Goal: Task Accomplishment & Management: Use online tool/utility

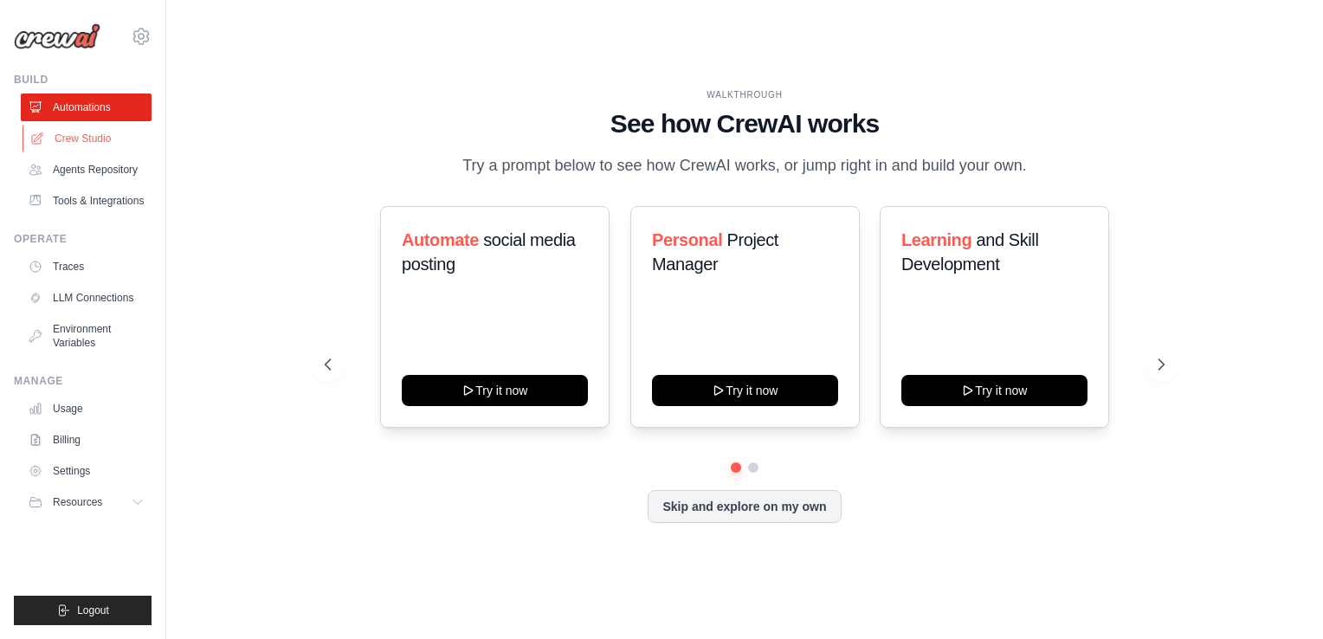
click at [71, 148] on link "Crew Studio" at bounding box center [88, 139] width 131 height 28
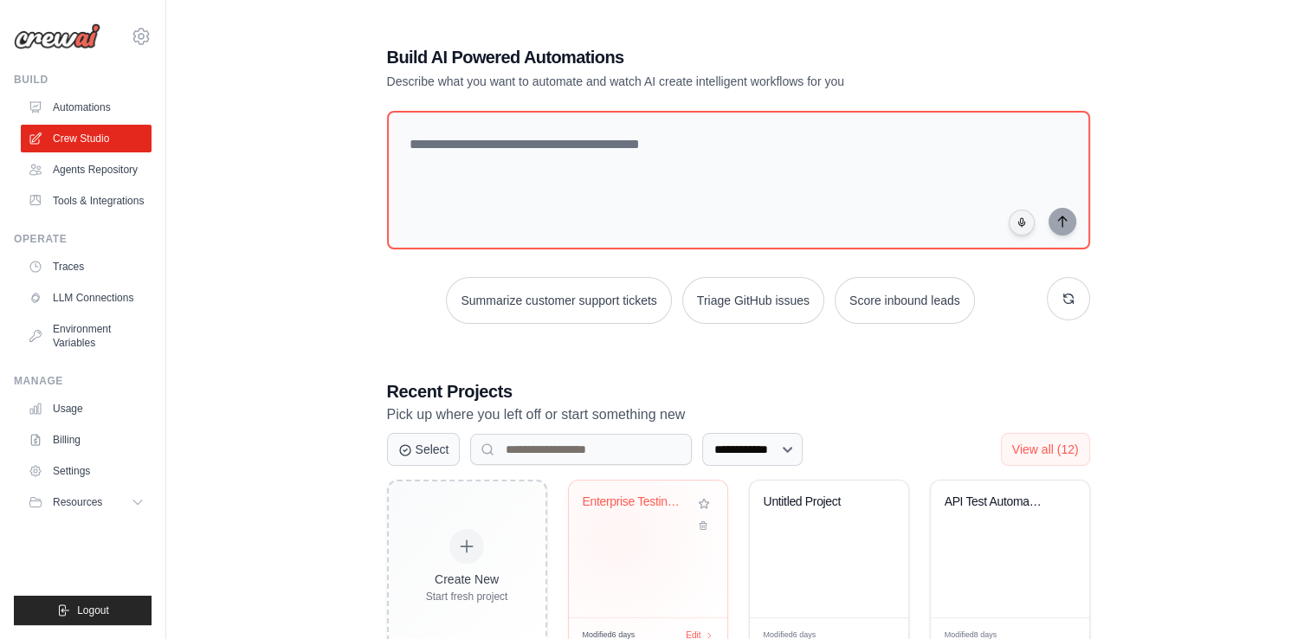
click at [616, 537] on div "Enterprise Testing Automation Platf..." at bounding box center [648, 549] width 158 height 137
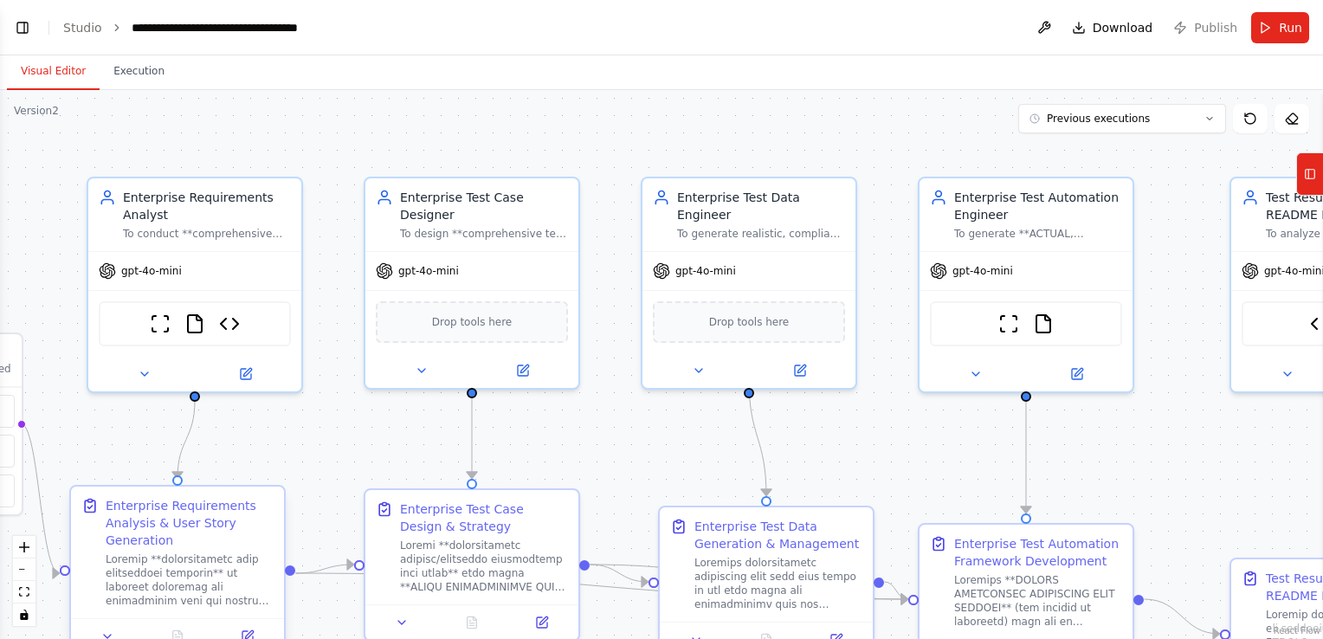
scroll to position [4297, 0]
click at [22, 589] on icon "fit view" at bounding box center [24, 592] width 10 height 10
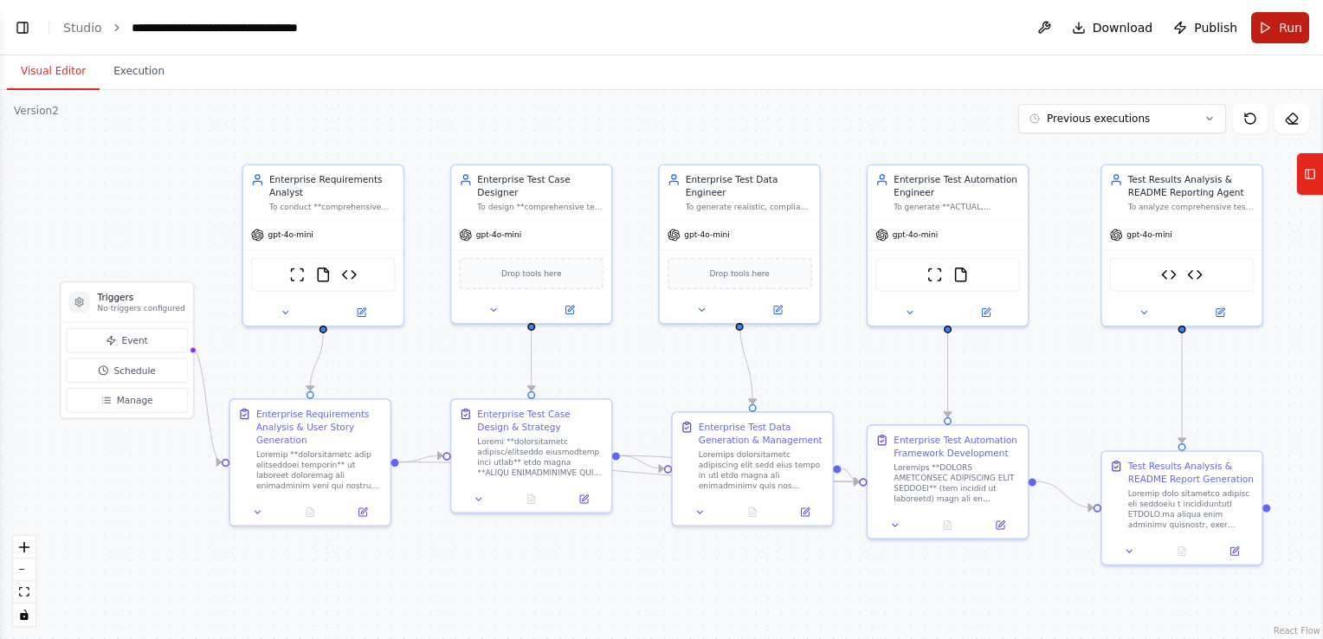
click at [1271, 29] on button "Run" at bounding box center [1280, 27] width 58 height 31
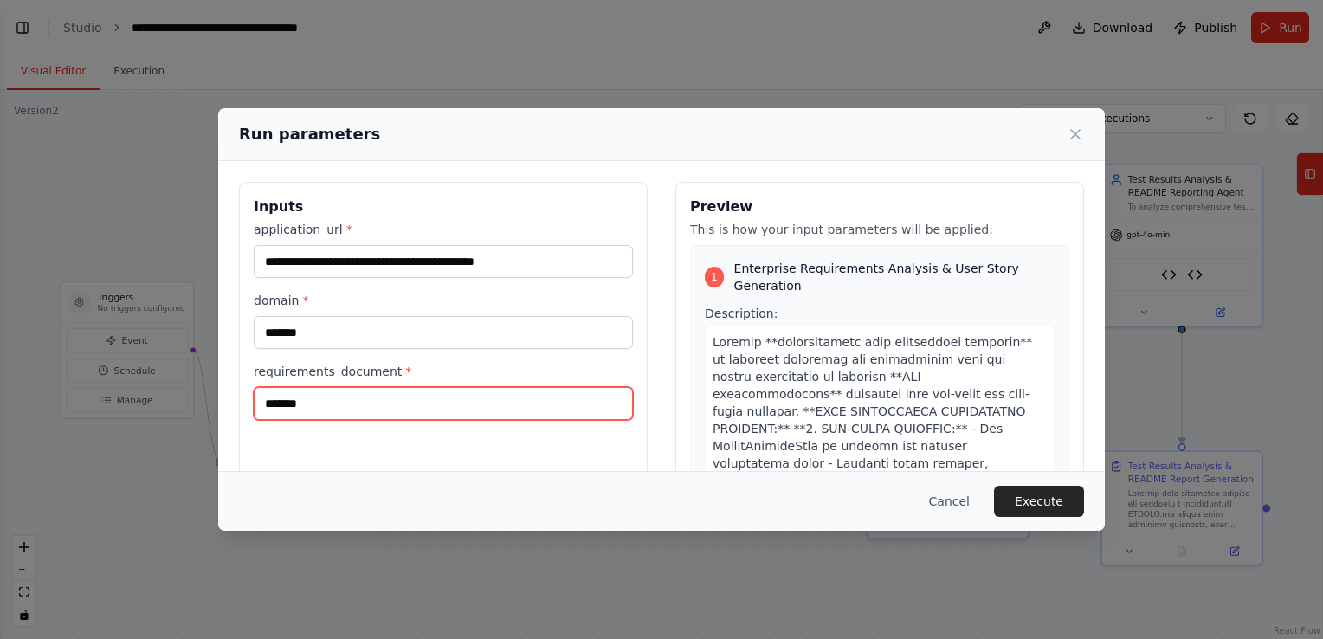
drag, startPoint x: 322, startPoint y: 404, endPoint x: 216, endPoint y: 403, distance: 106.5
click at [216, 403] on div "**********" at bounding box center [661, 319] width 1323 height 639
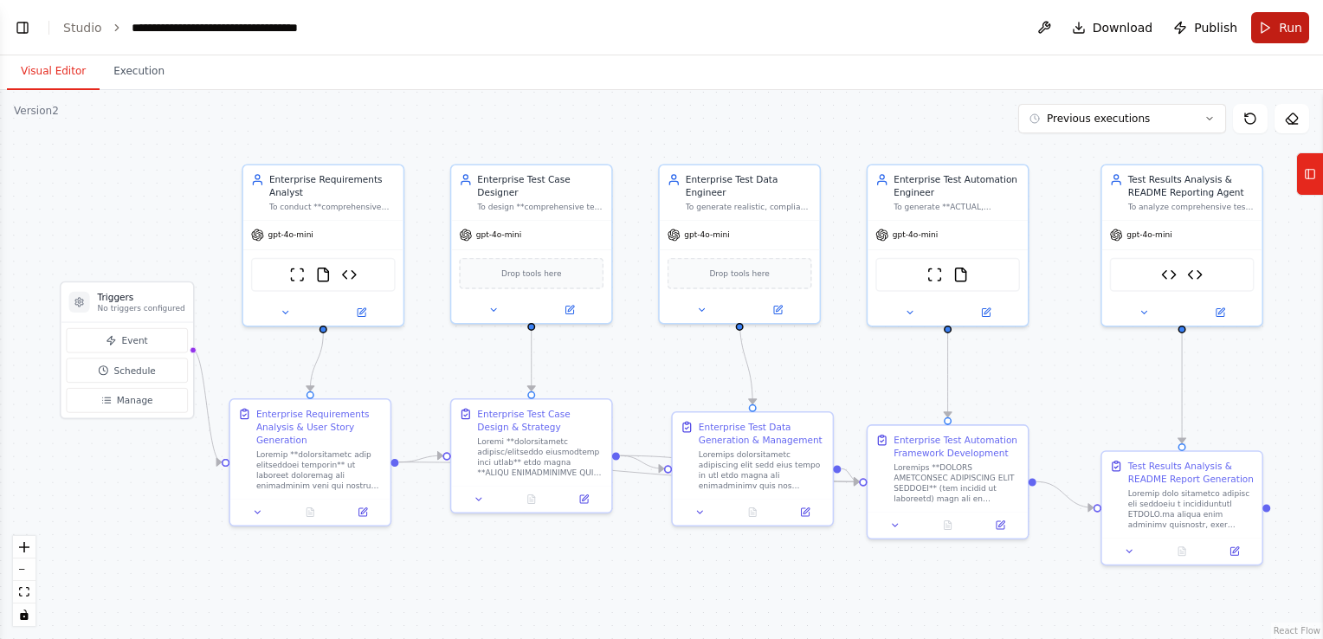
click at [1270, 19] on button "Run" at bounding box center [1280, 27] width 58 height 31
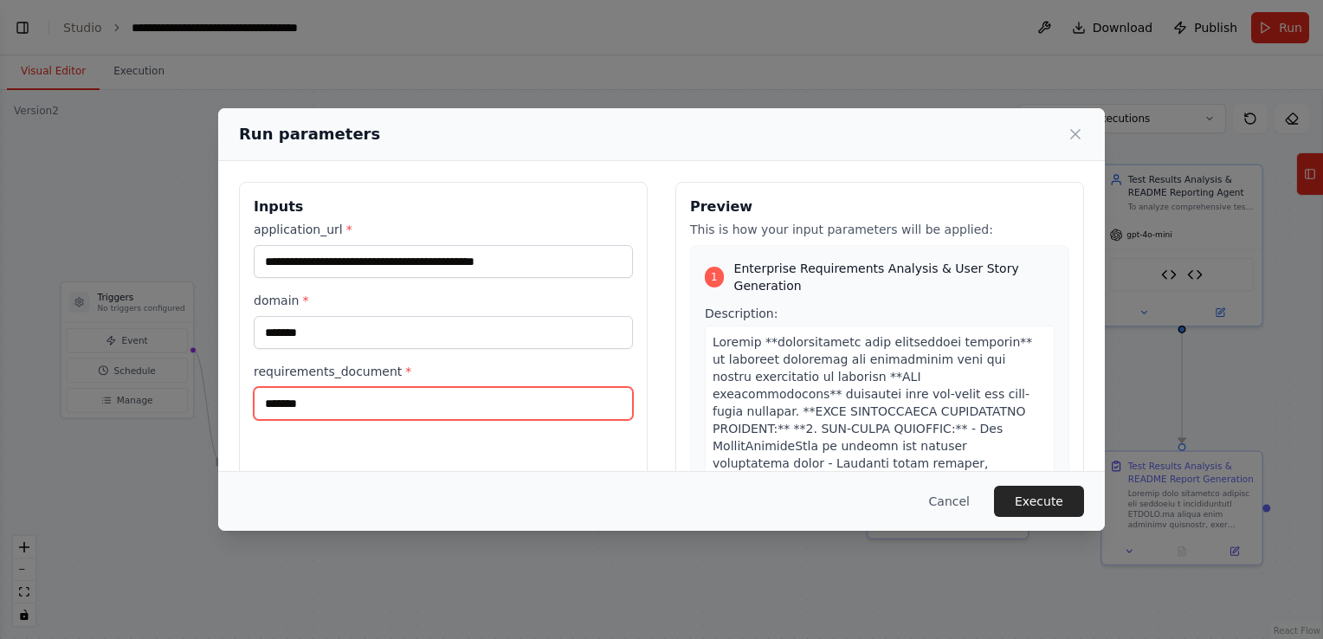
drag, startPoint x: 319, startPoint y: 407, endPoint x: 248, endPoint y: 414, distance: 72.2
click at [248, 414] on div "**********" at bounding box center [443, 387] width 409 height 410
type input "**********"
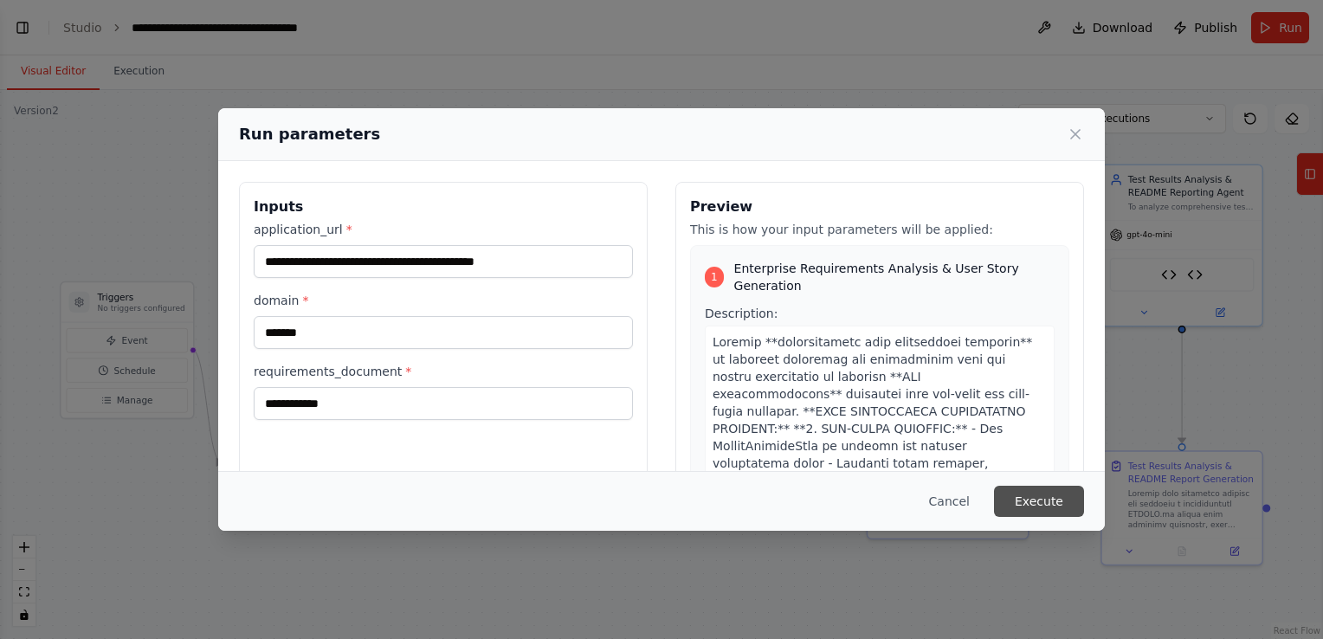
click at [1035, 499] on button "Execute" at bounding box center [1039, 501] width 90 height 31
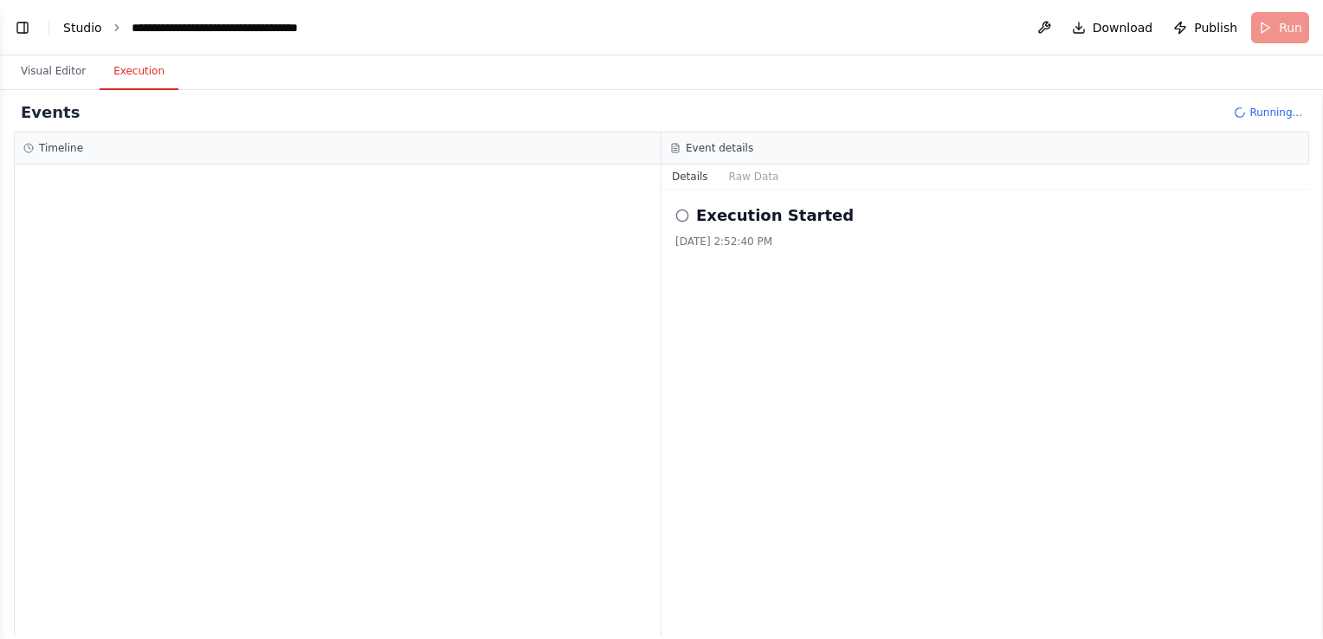
click at [69, 29] on link "Studio" at bounding box center [82, 28] width 39 height 14
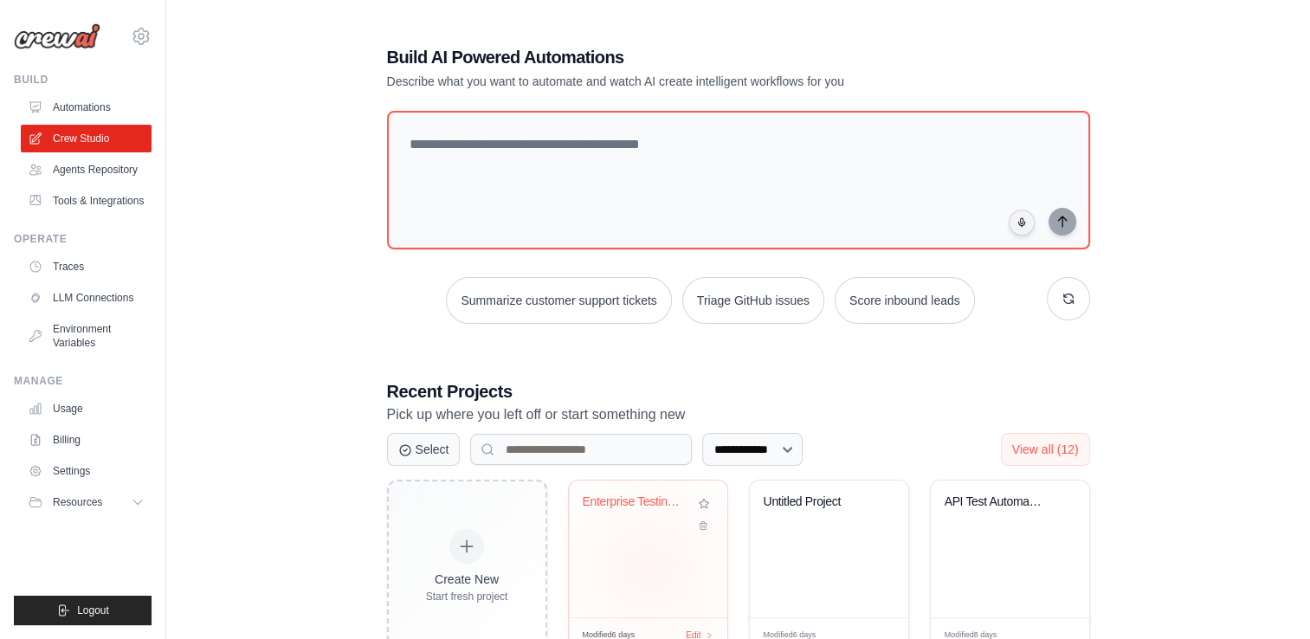
click at [649, 566] on div "Enterprise Testing Automation Platf..." at bounding box center [648, 549] width 158 height 137
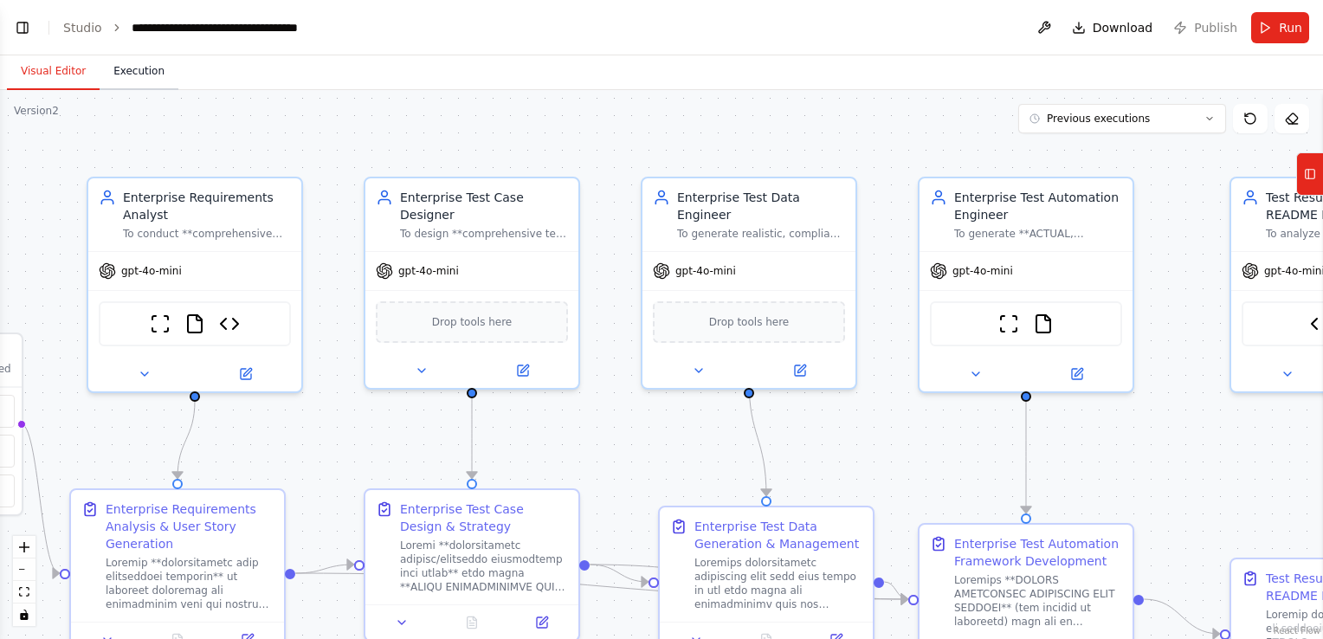
click at [125, 68] on button "Execution" at bounding box center [139, 72] width 79 height 36
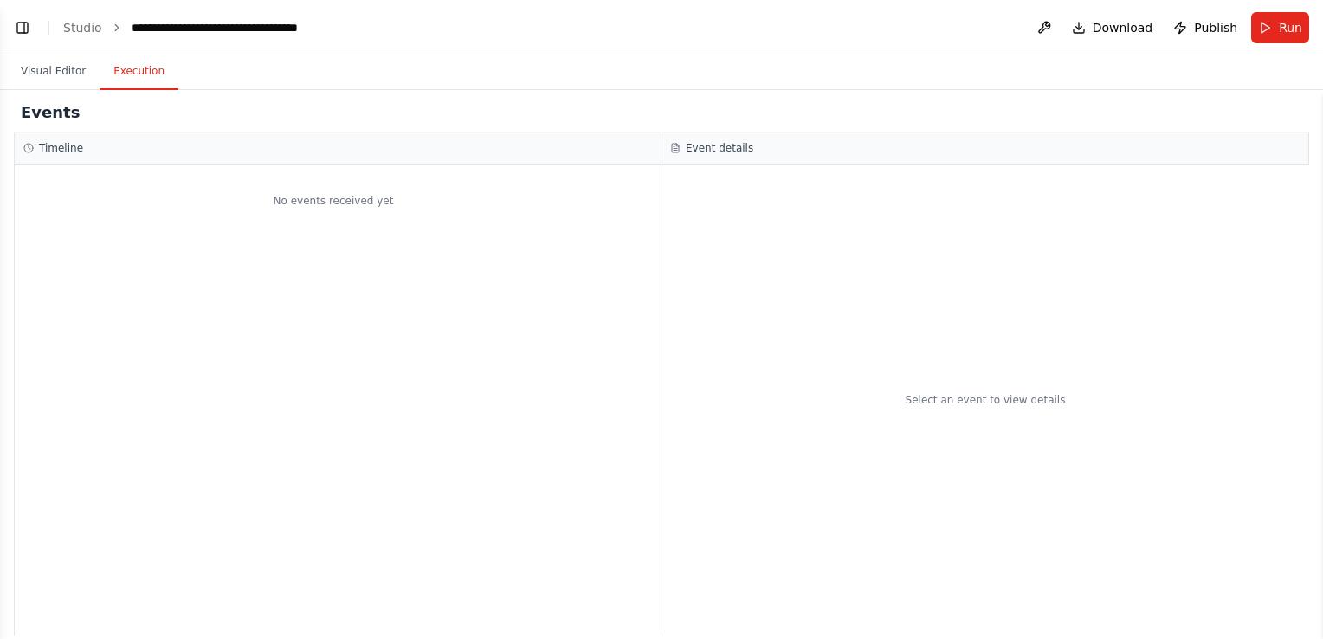
scroll to position [4297, 0]
click at [1265, 29] on button "Run" at bounding box center [1280, 27] width 58 height 31
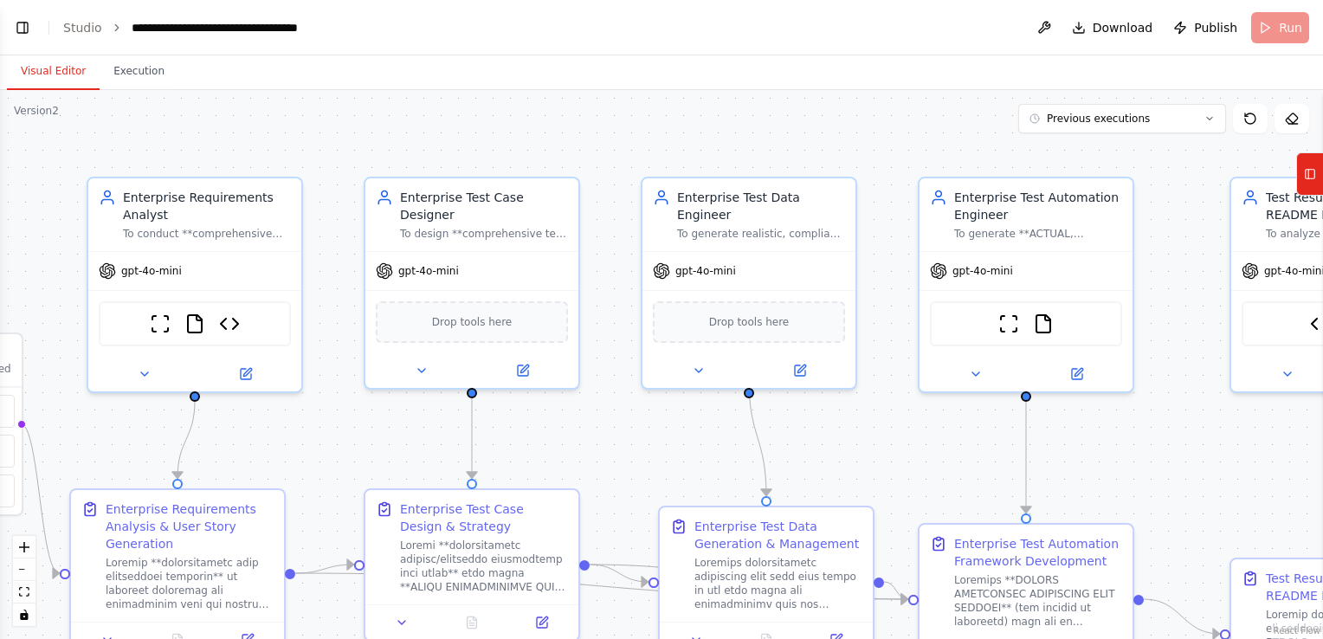
click at [47, 70] on button "Visual Editor" at bounding box center [53, 72] width 93 height 36
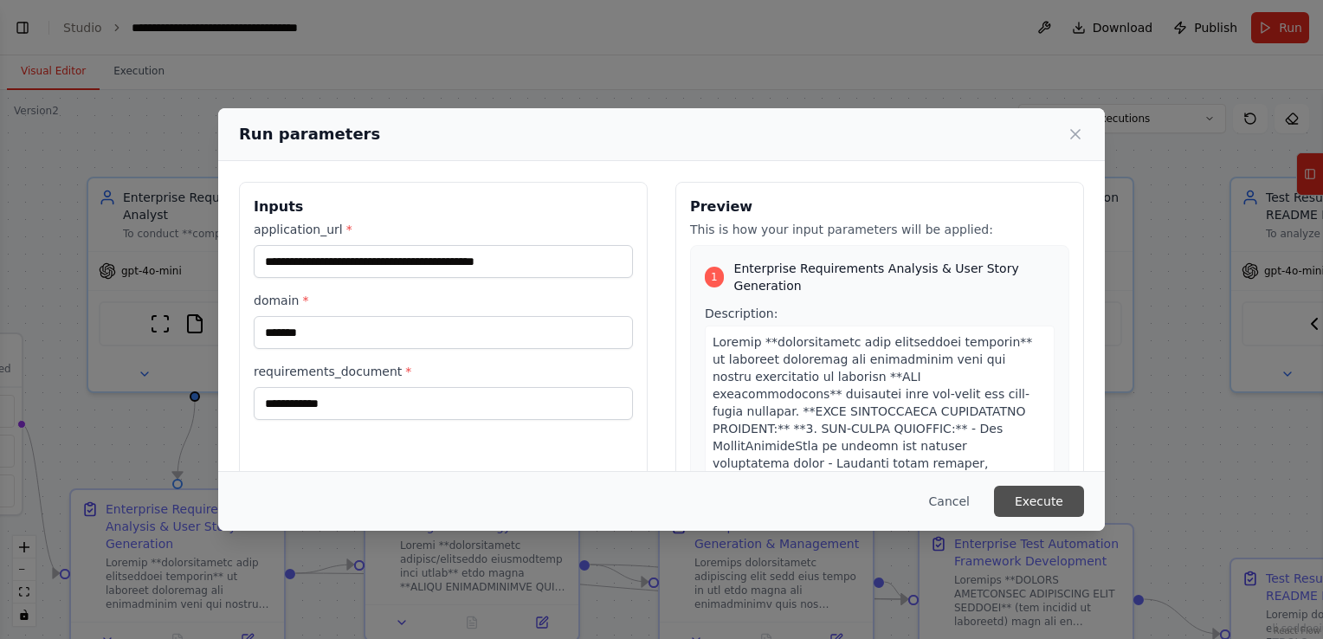
click at [1031, 496] on button "Execute" at bounding box center [1039, 501] width 90 height 31
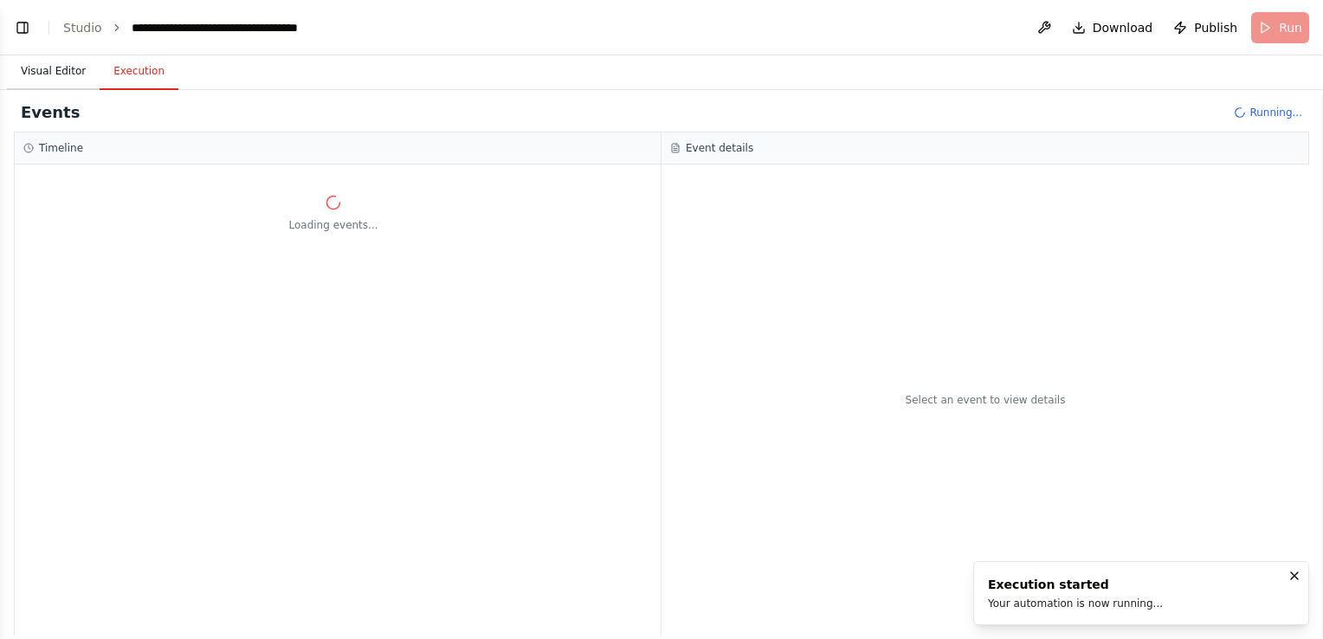
click at [39, 70] on button "Visual Editor" at bounding box center [53, 72] width 93 height 36
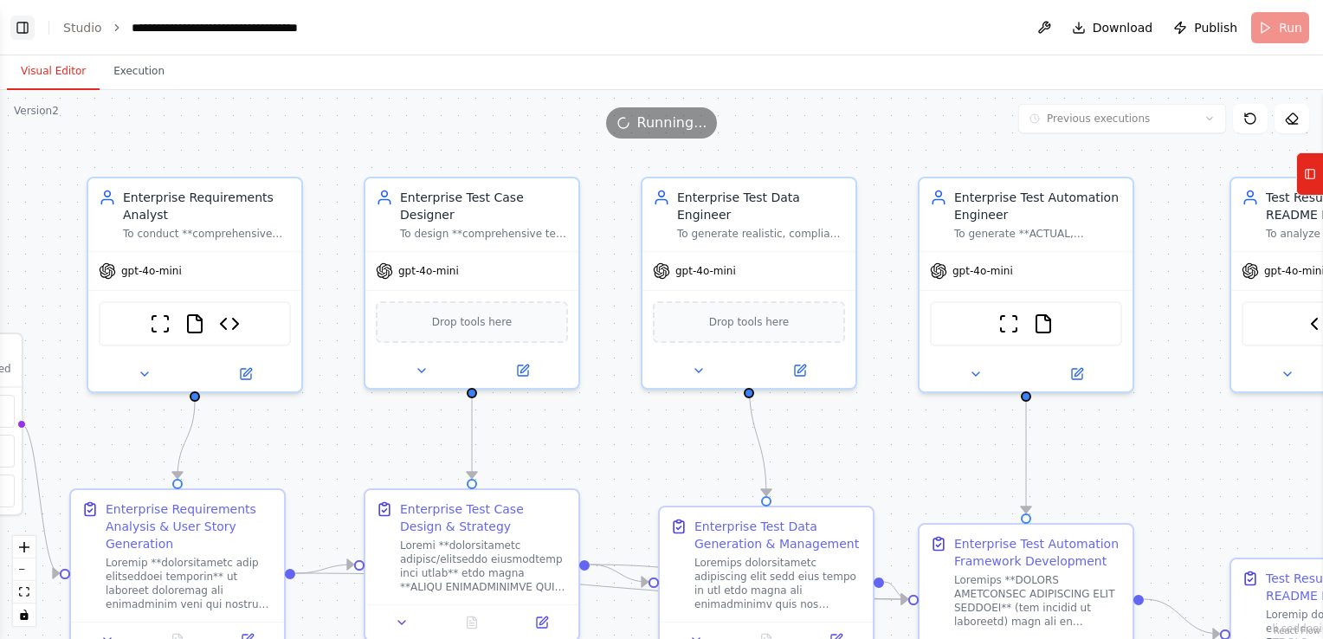
click at [18, 25] on button "Toggle Left Sidebar" at bounding box center [22, 28] width 24 height 24
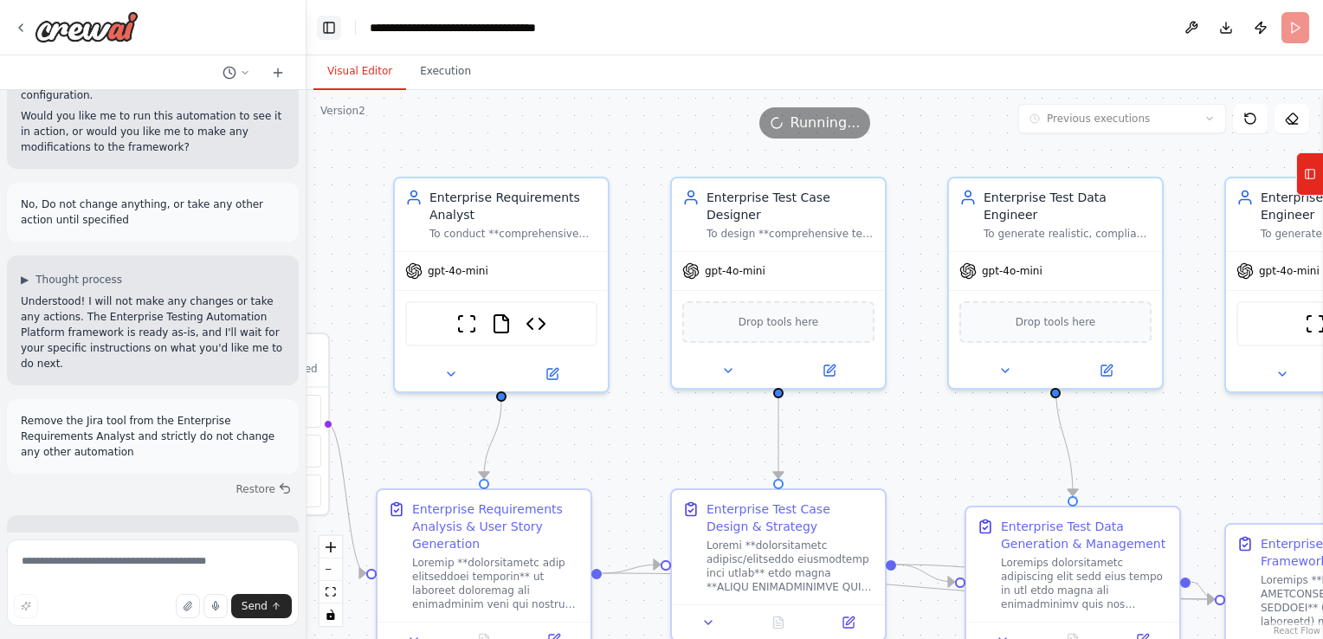
click at [321, 27] on button "Toggle Left Sidebar" at bounding box center [329, 28] width 24 height 24
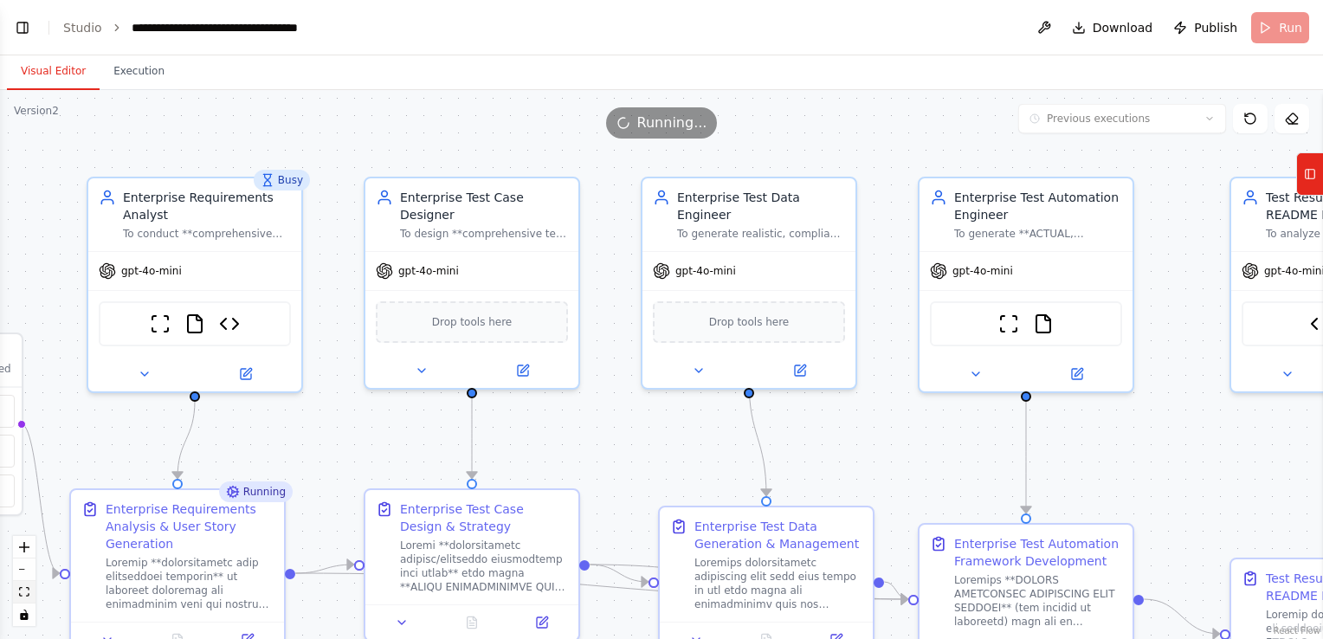
click at [26, 592] on icon "fit view" at bounding box center [24, 592] width 10 height 10
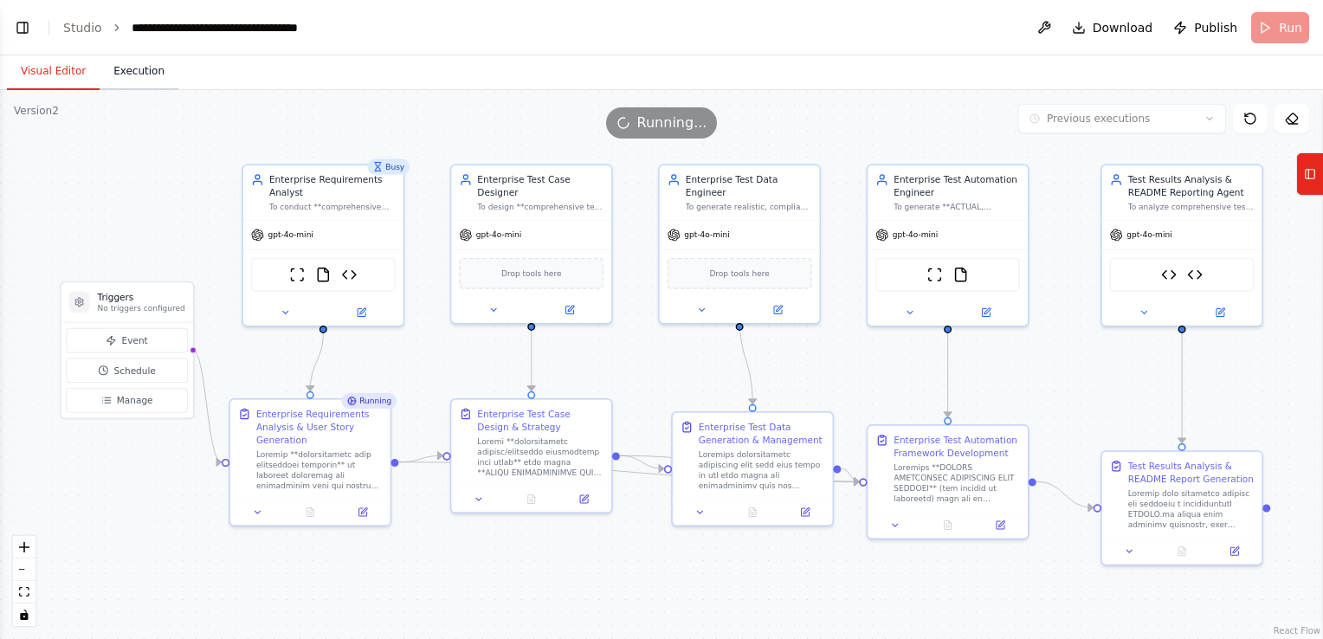
click at [130, 78] on button "Execution" at bounding box center [139, 72] width 79 height 36
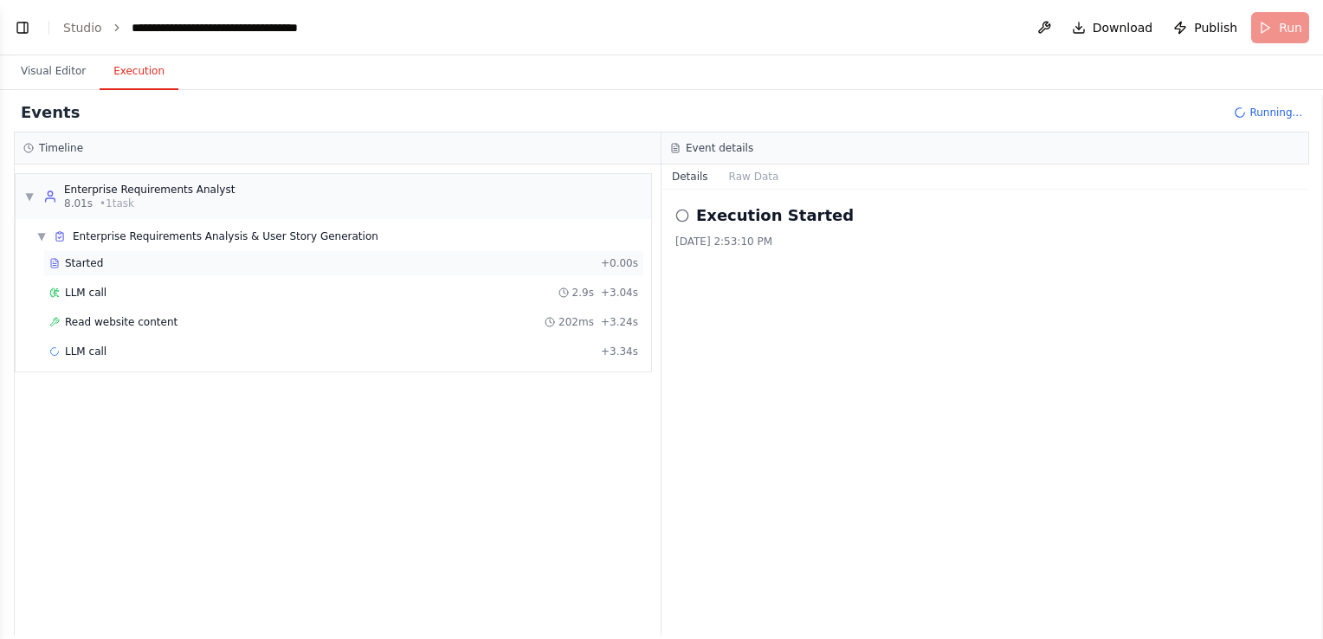
click at [190, 260] on div "Started" at bounding box center [321, 263] width 545 height 14
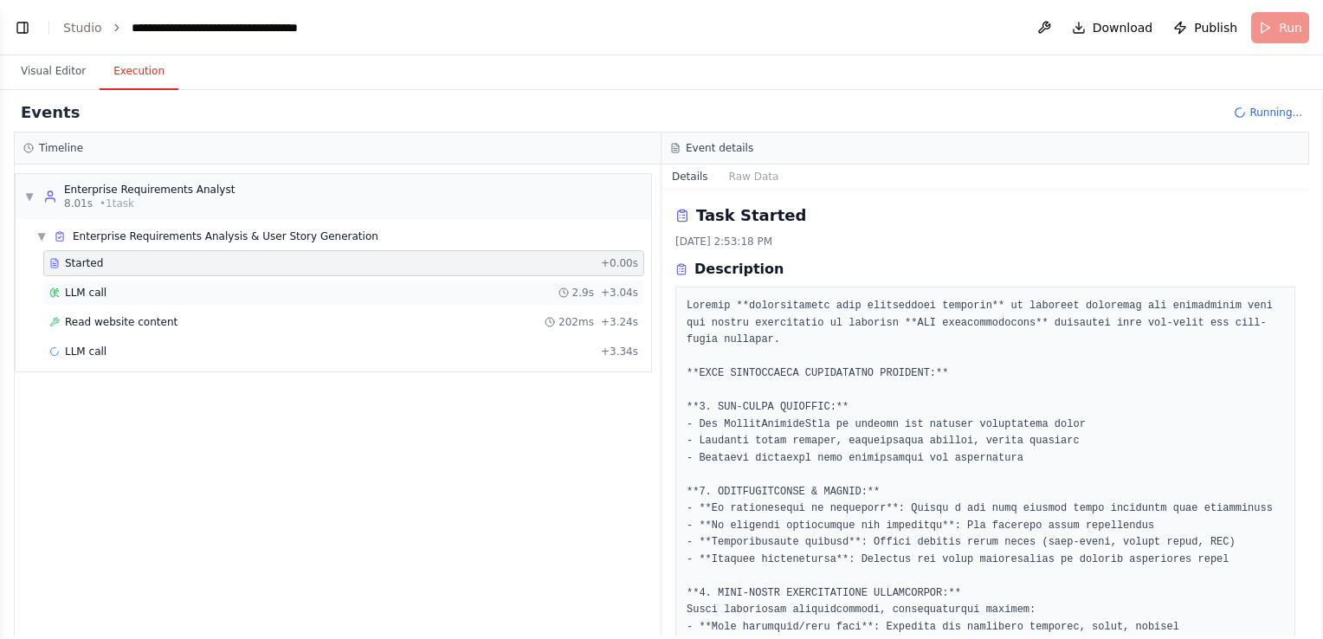
click at [169, 291] on div "LLM call 2.9s + 3.04s" at bounding box center [343, 293] width 589 height 14
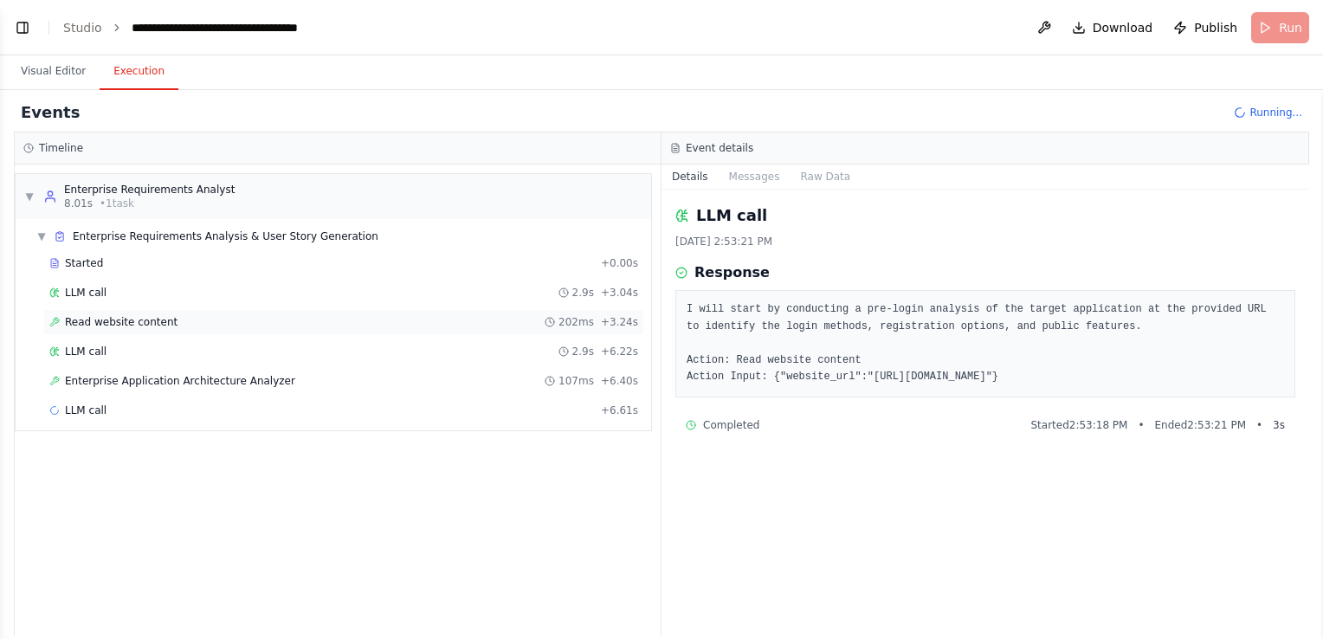
click at [163, 325] on div "Read website content 202ms + 3.24s" at bounding box center [343, 322] width 589 height 14
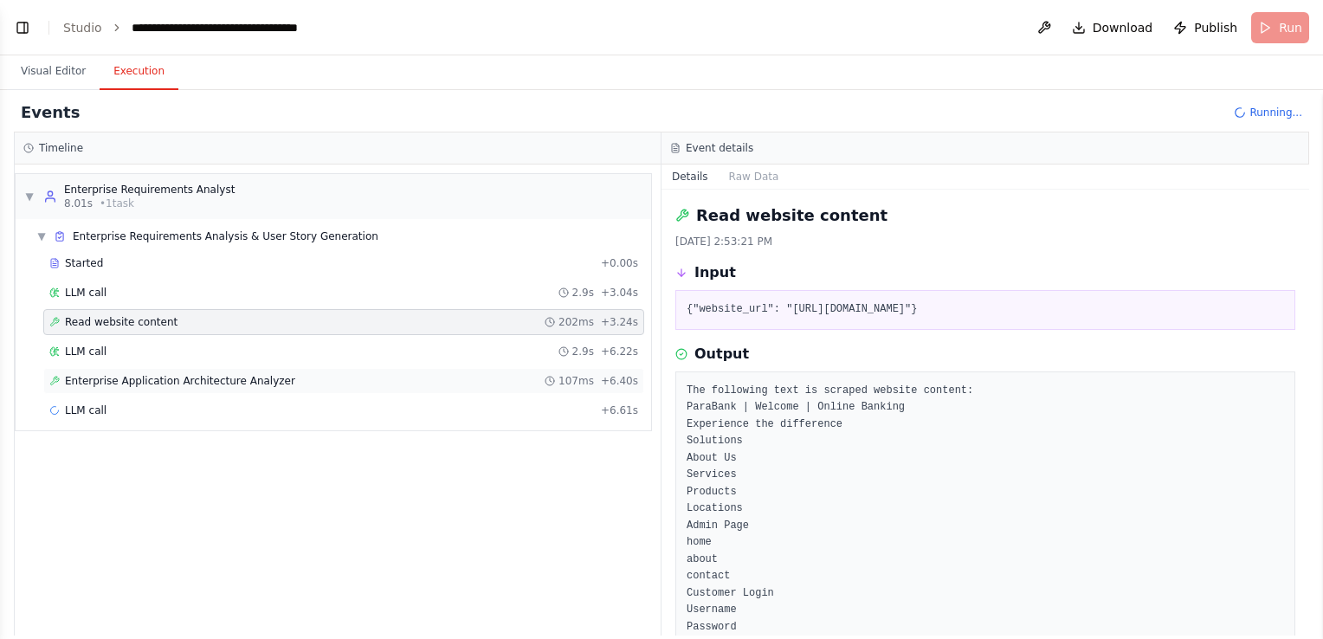
click at [156, 377] on span "Enterprise Application Architecture Analyzer" at bounding box center [180, 381] width 230 height 14
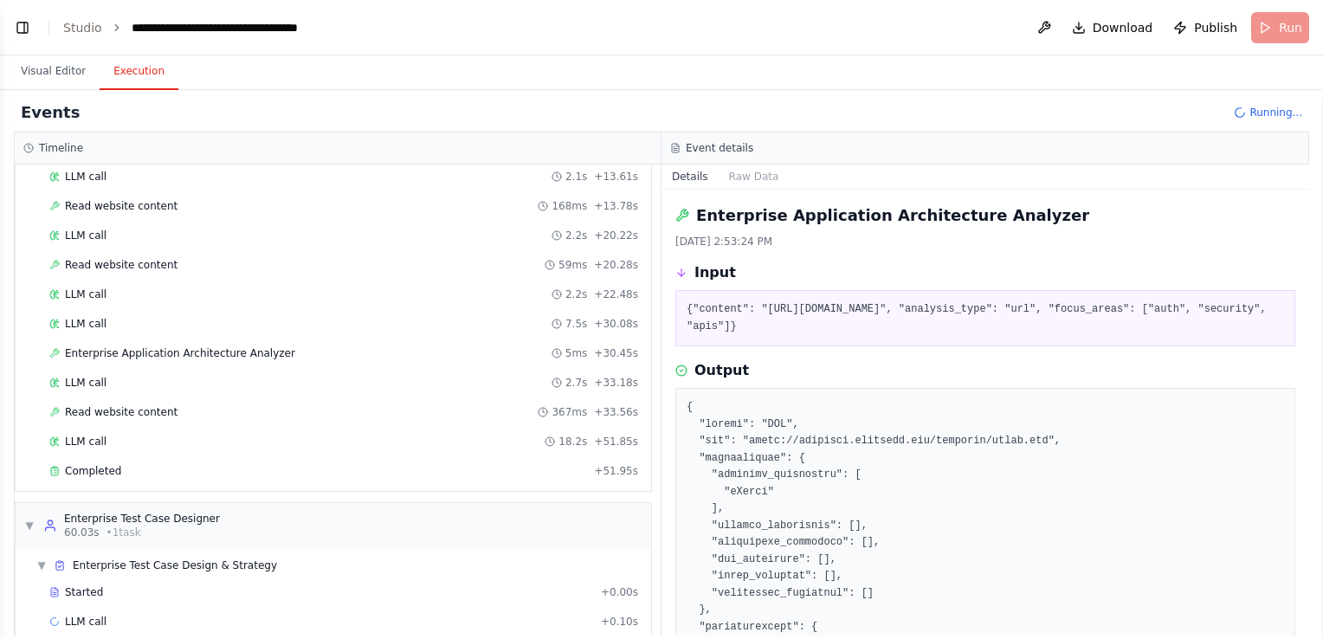
scroll to position [310, 0]
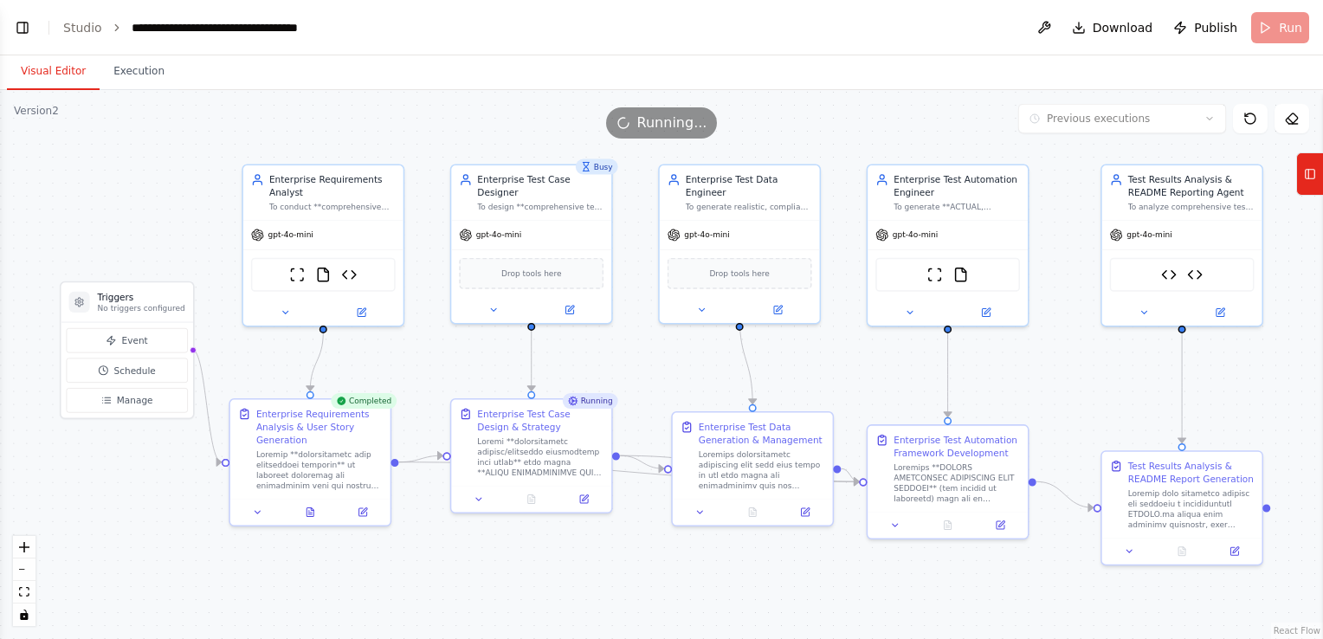
click at [55, 74] on button "Visual Editor" at bounding box center [53, 72] width 93 height 36
click at [310, 507] on icon at bounding box center [309, 510] width 7 height 9
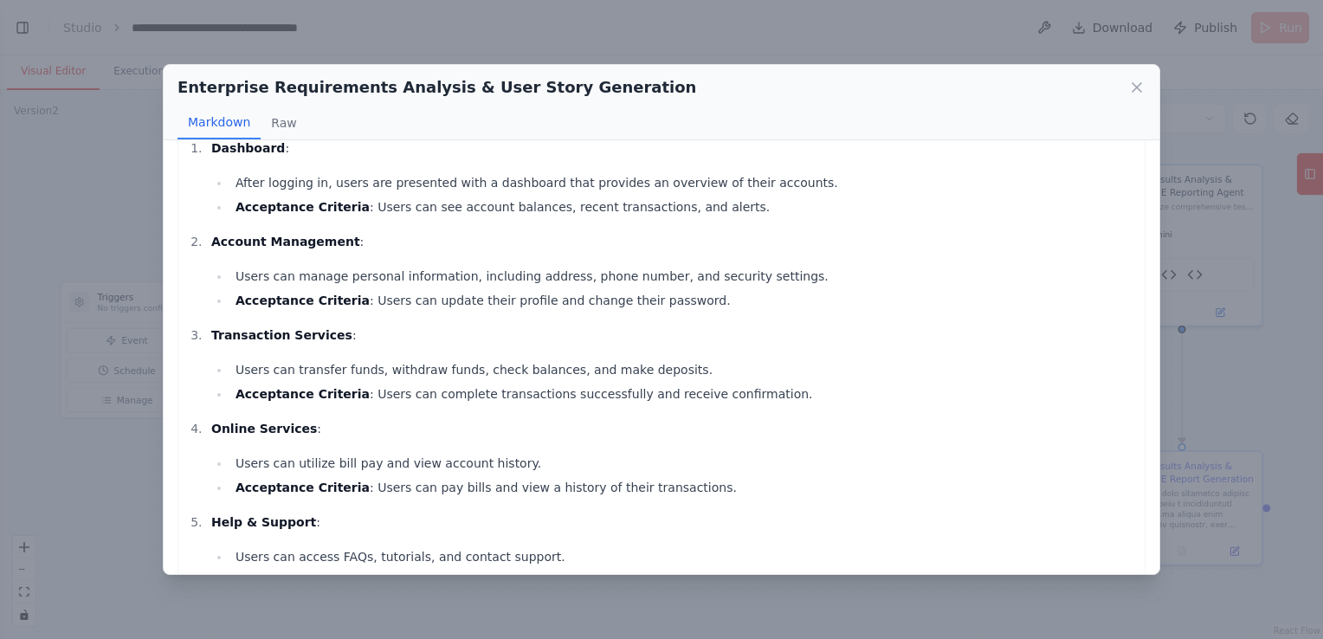
scroll to position [1034, 0]
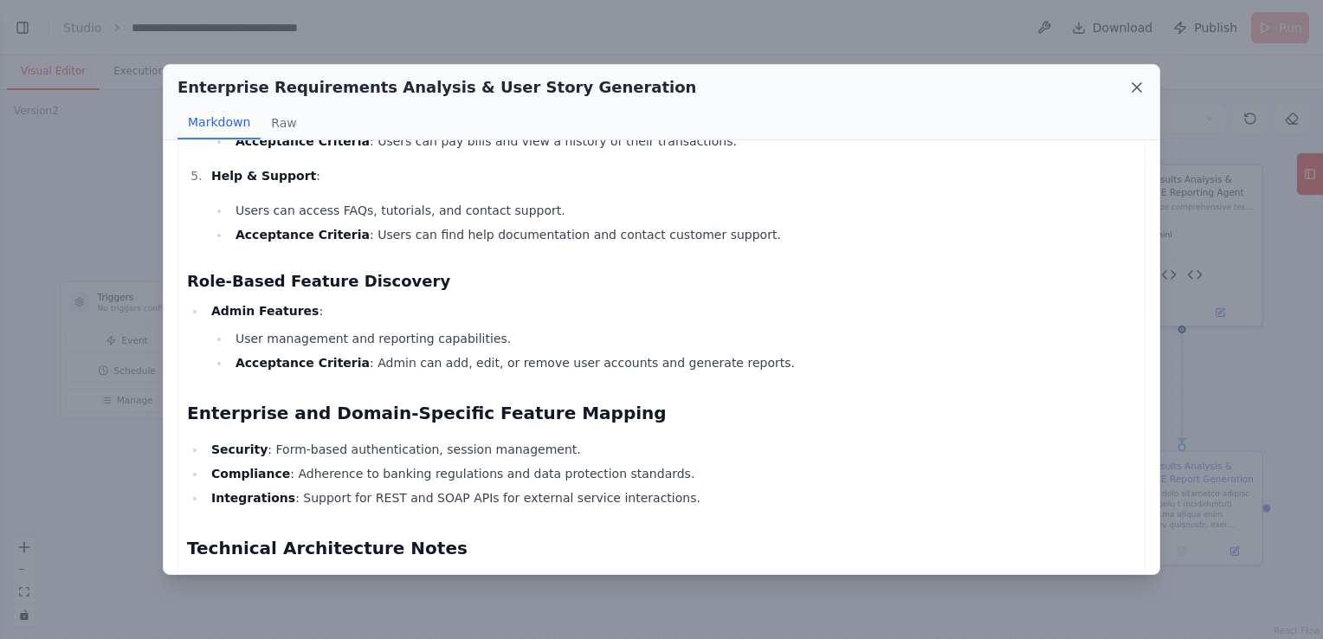
click at [1137, 88] on icon at bounding box center [1136, 87] width 9 height 9
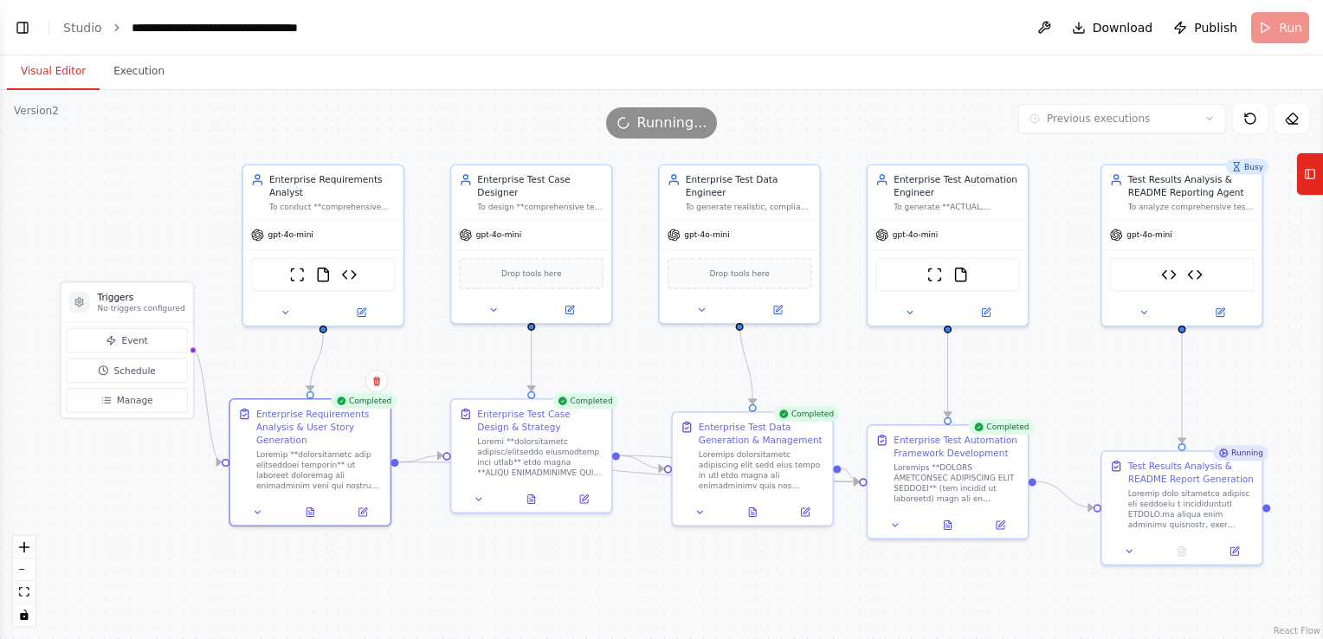
scroll to position [4436, 0]
click at [526, 495] on icon at bounding box center [531, 497] width 10 height 10
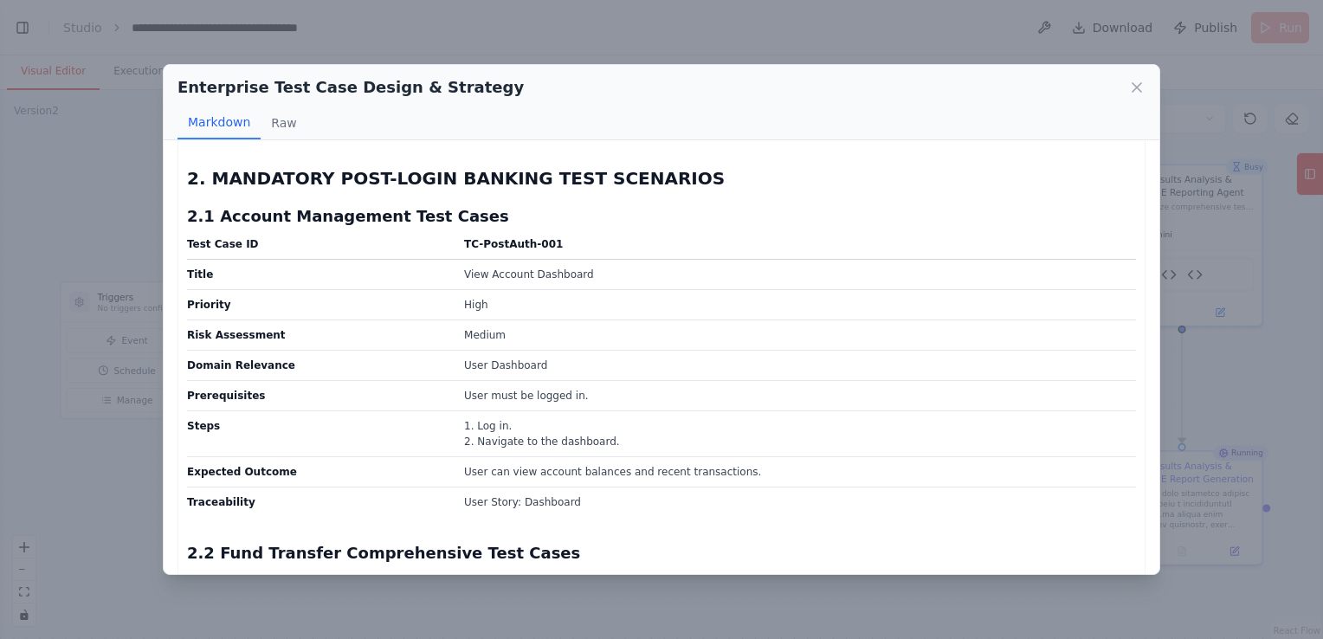
scroll to position [1732, 0]
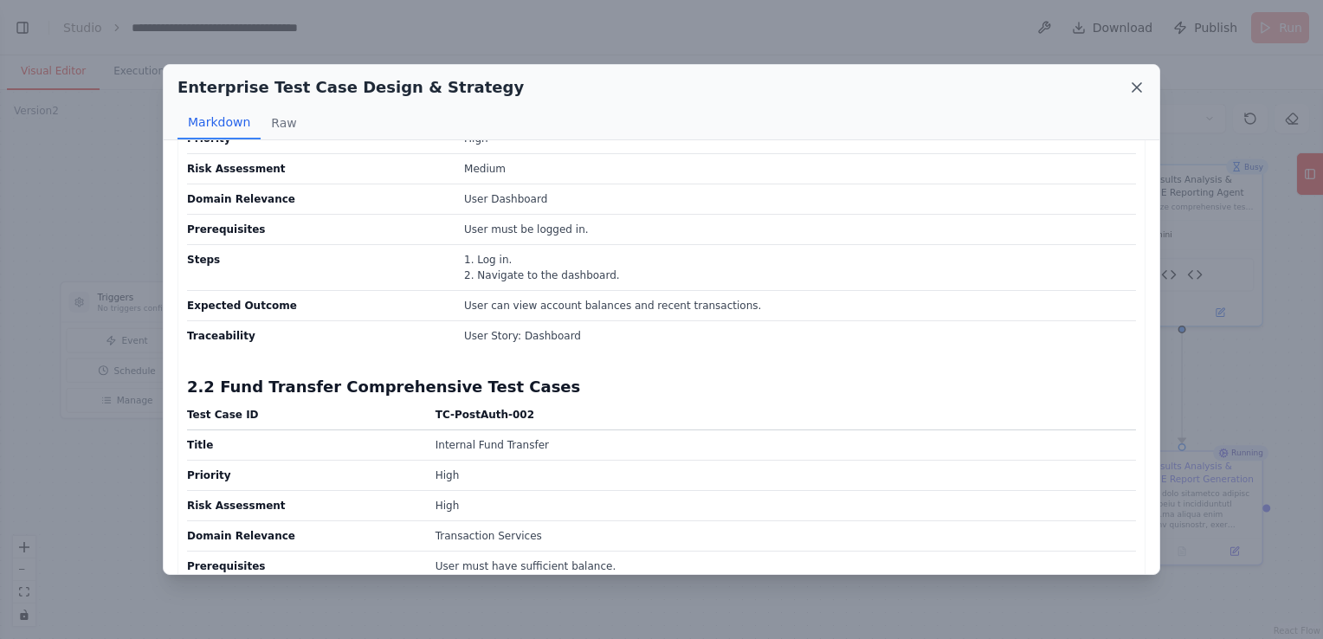
click at [1132, 85] on icon at bounding box center [1136, 87] width 17 height 17
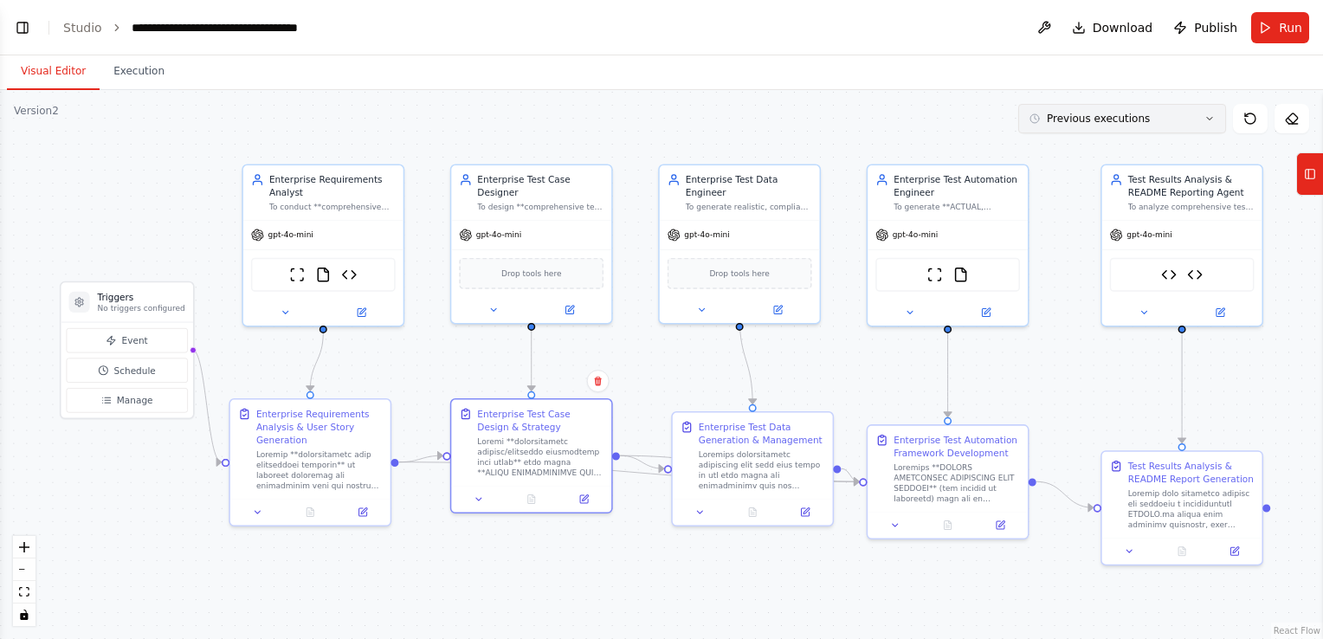
click at [1181, 122] on button "Previous executions" at bounding box center [1122, 118] width 208 height 29
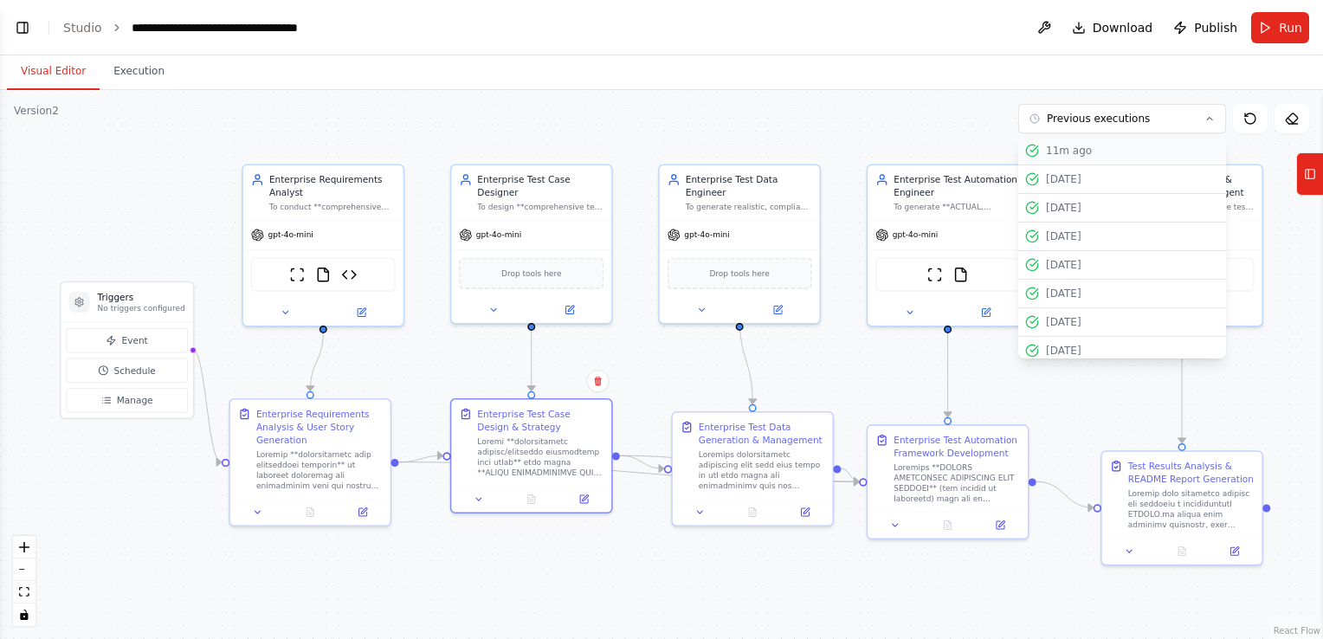
click at [1159, 150] on div "11m ago" at bounding box center [1132, 151] width 173 height 14
click at [1063, 151] on div "11m ago" at bounding box center [1132, 151] width 173 height 14
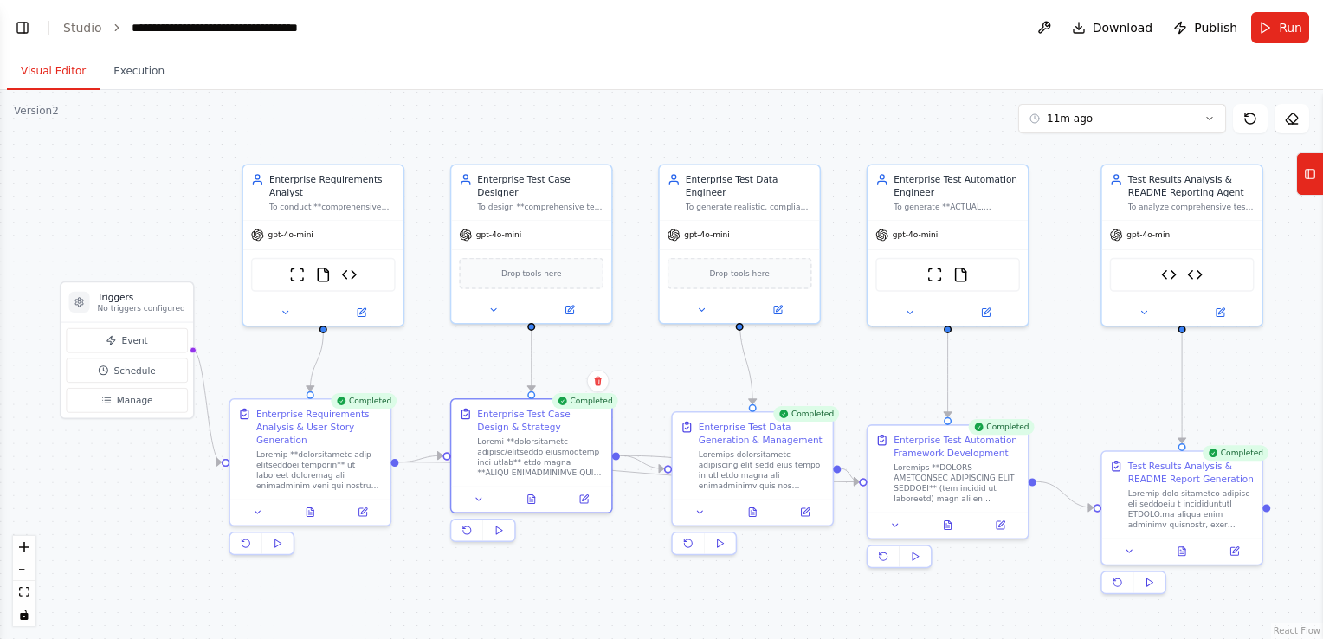
click at [1058, 175] on div ".deletable-edge-delete-btn { width: 20px; height: 20px; border: 0px solid #ffff…" at bounding box center [661, 364] width 1323 height 549
click at [1174, 547] on button at bounding box center [1181, 549] width 55 height 16
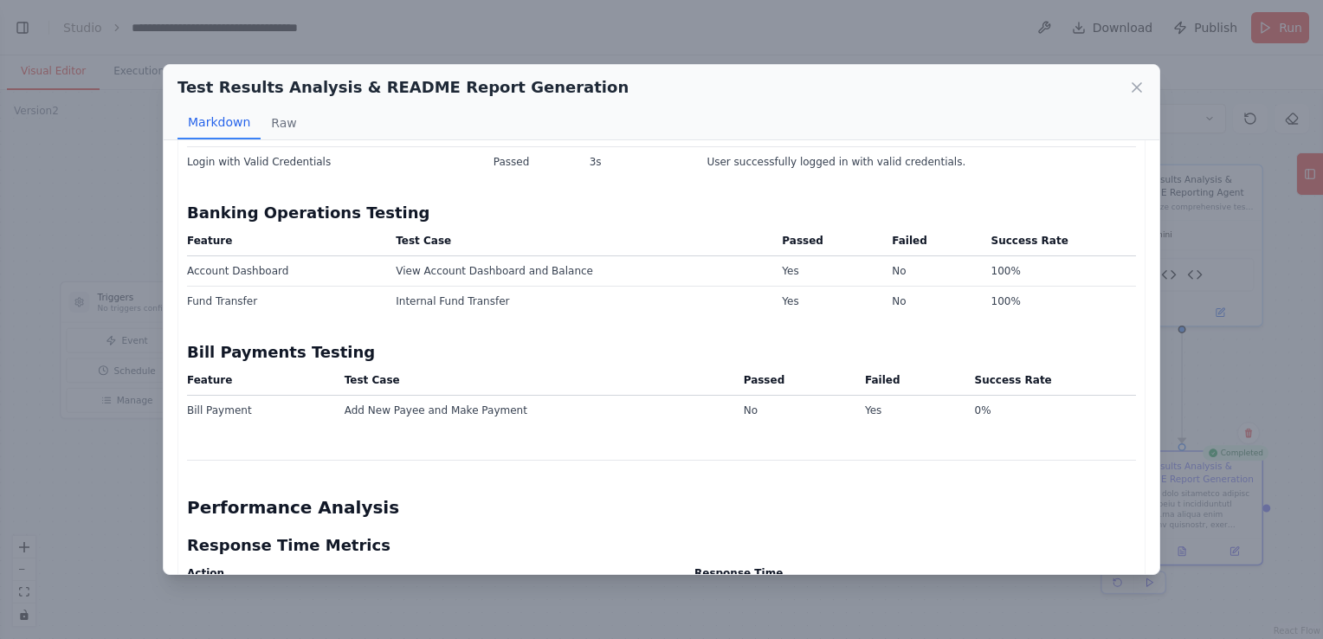
scroll to position [1039, 0]
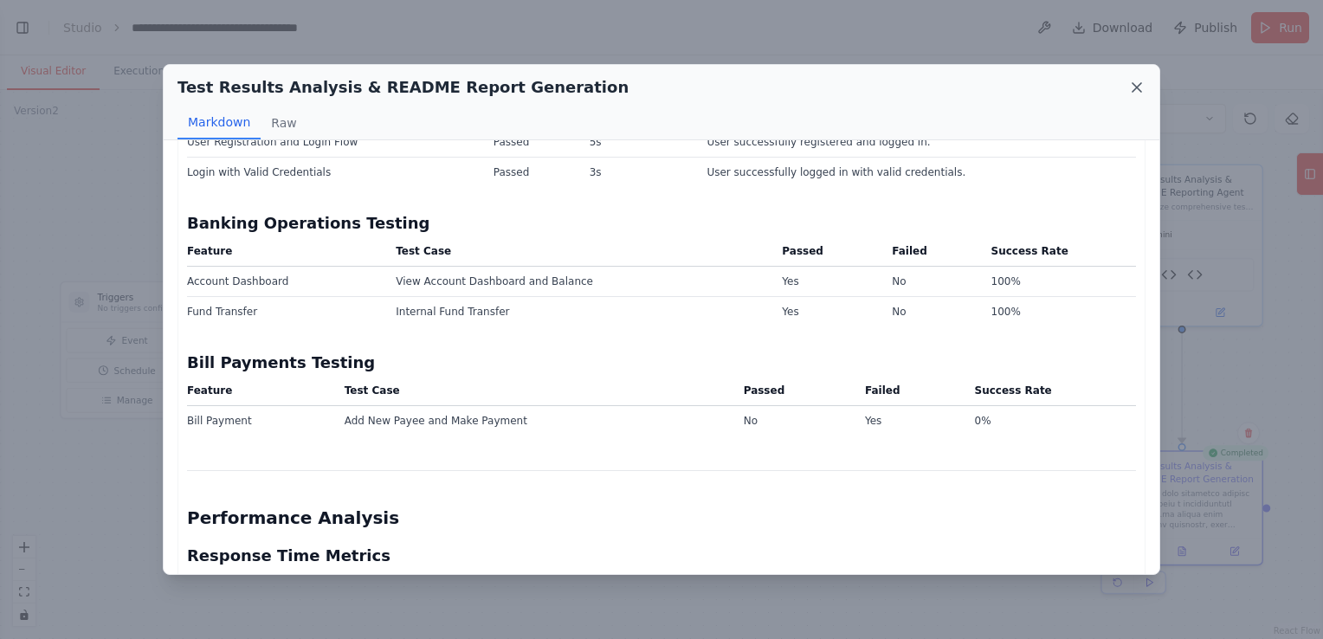
click at [1138, 87] on icon at bounding box center [1136, 87] width 9 height 9
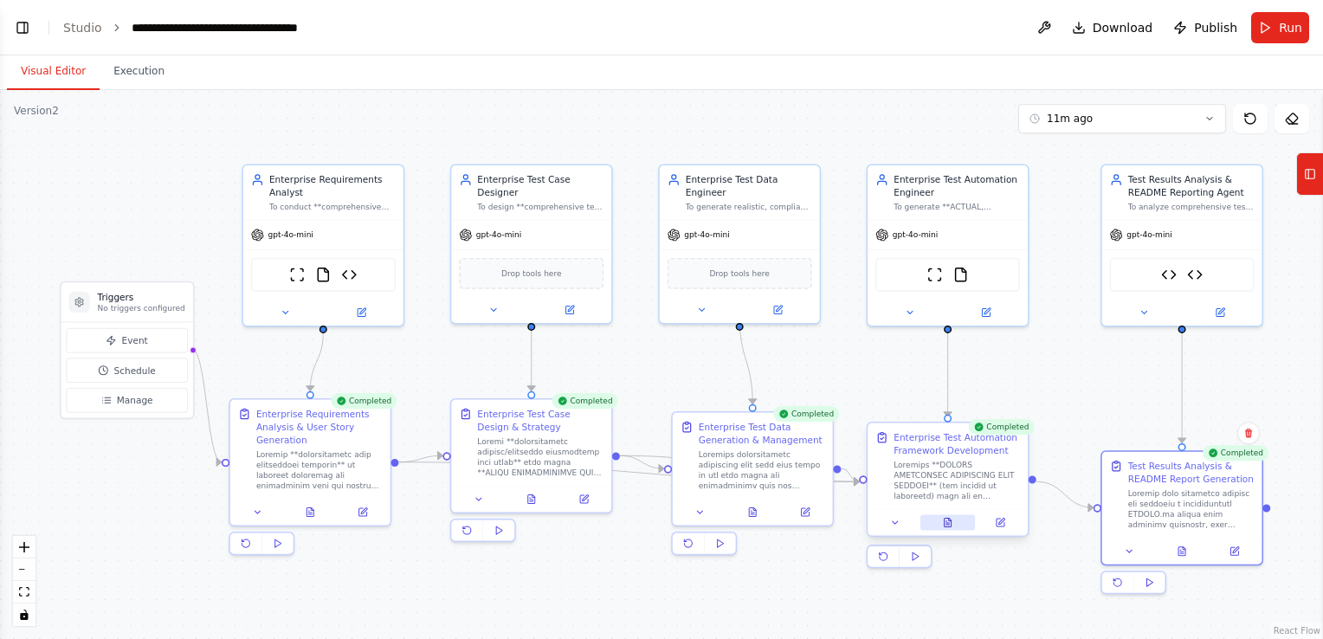
click at [945, 523] on icon at bounding box center [948, 523] width 7 height 9
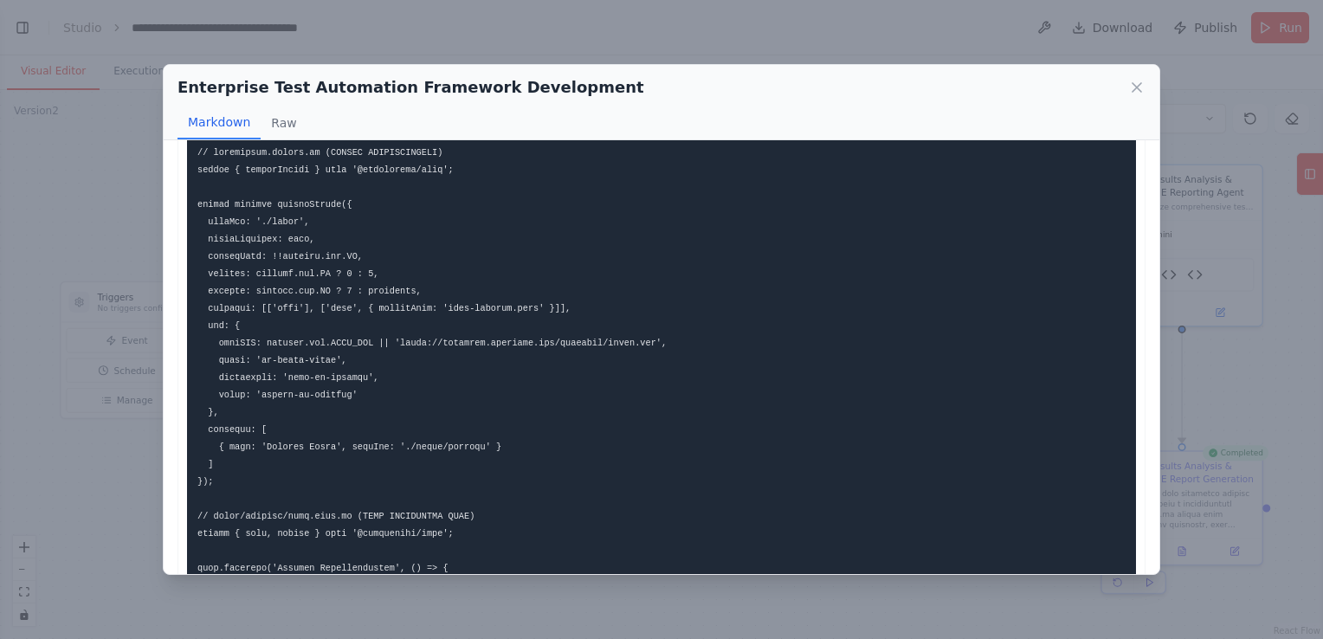
scroll to position [0, 0]
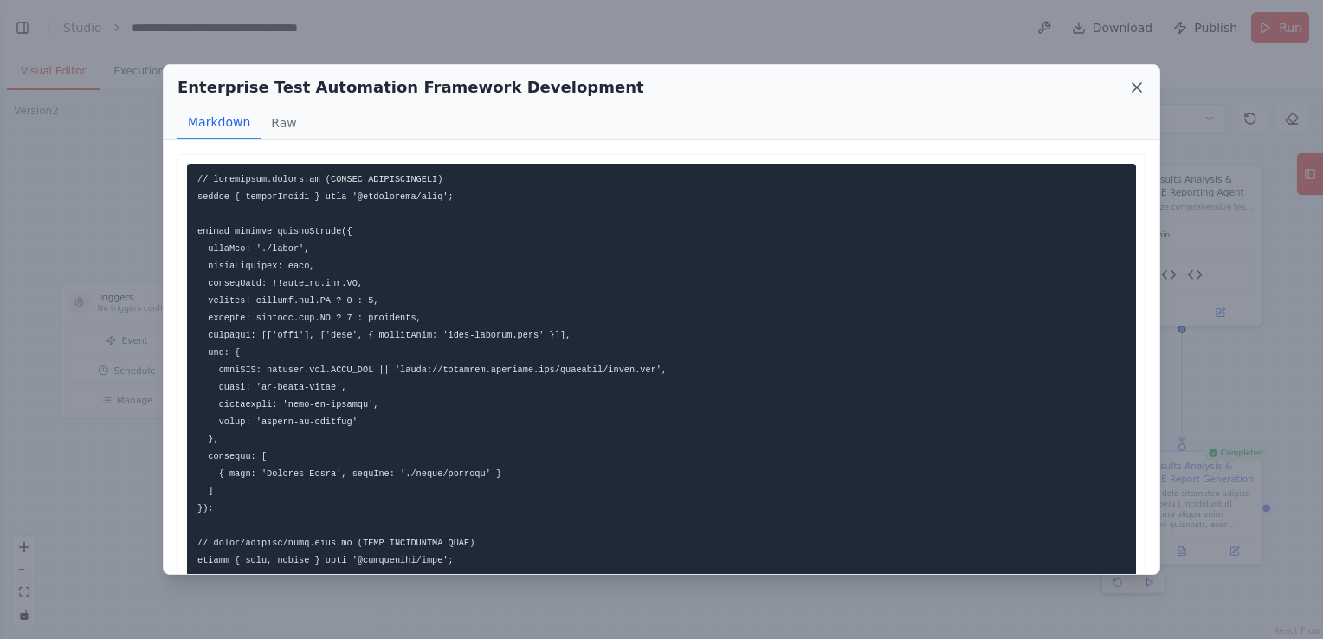
click at [1138, 87] on icon at bounding box center [1136, 87] width 9 height 9
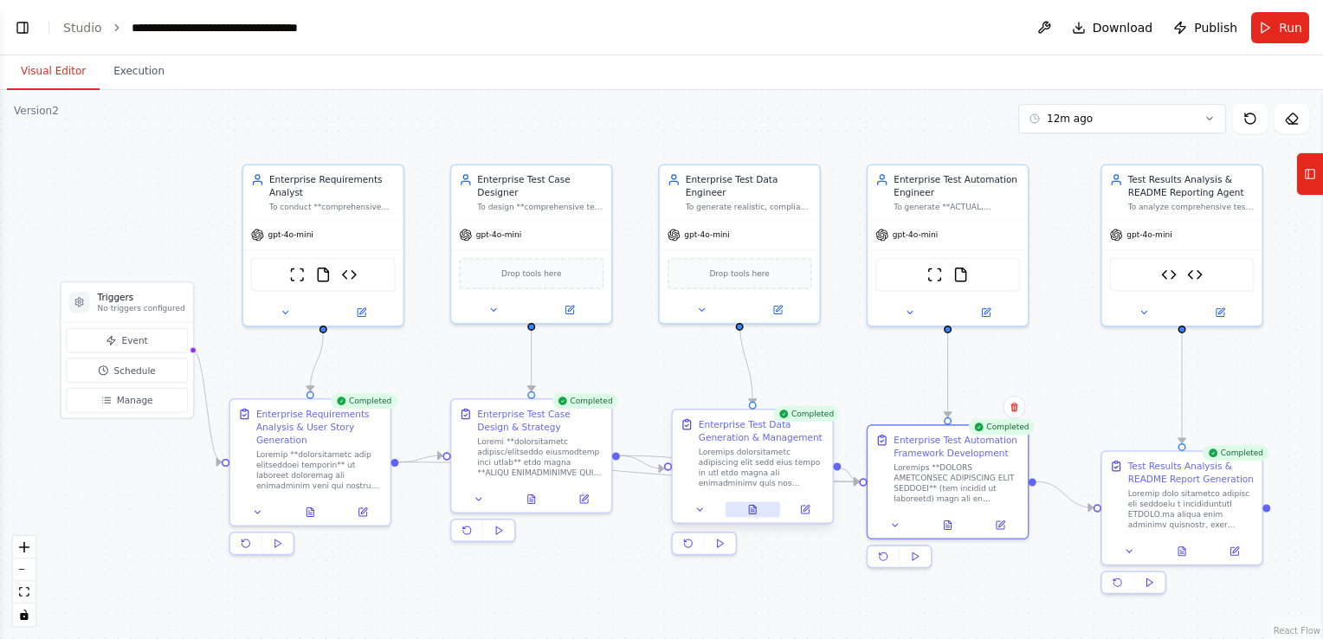
click at [750, 502] on button at bounding box center [752, 510] width 55 height 16
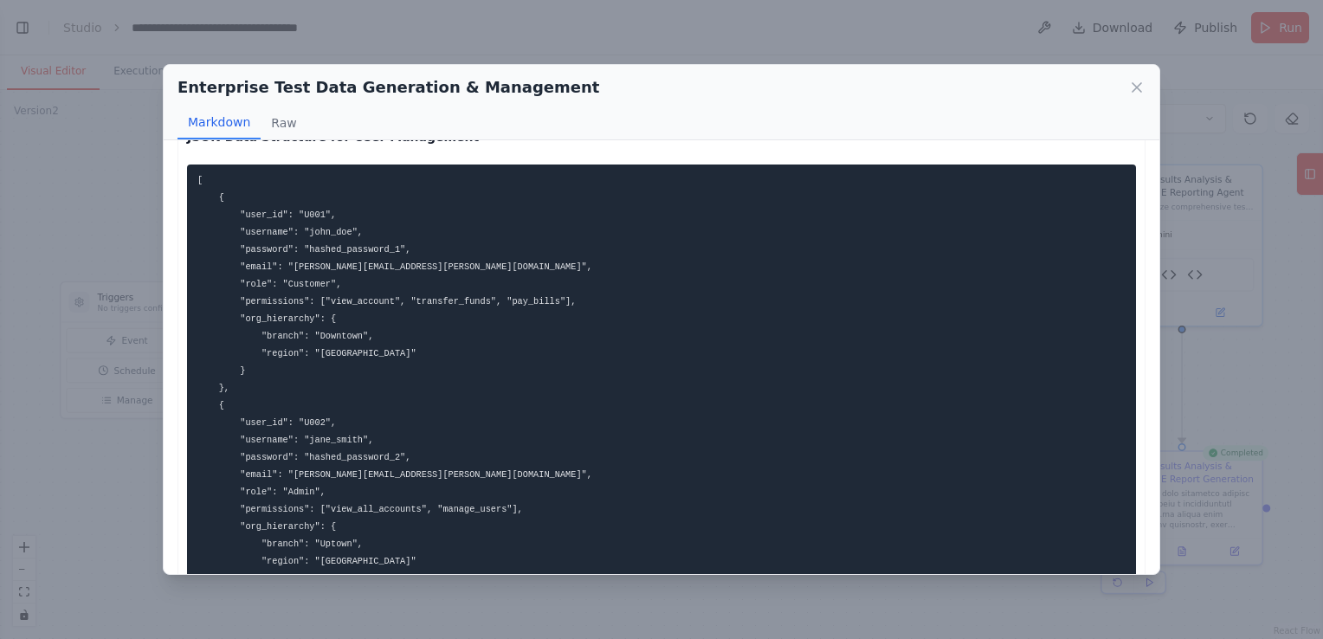
scroll to position [173, 0]
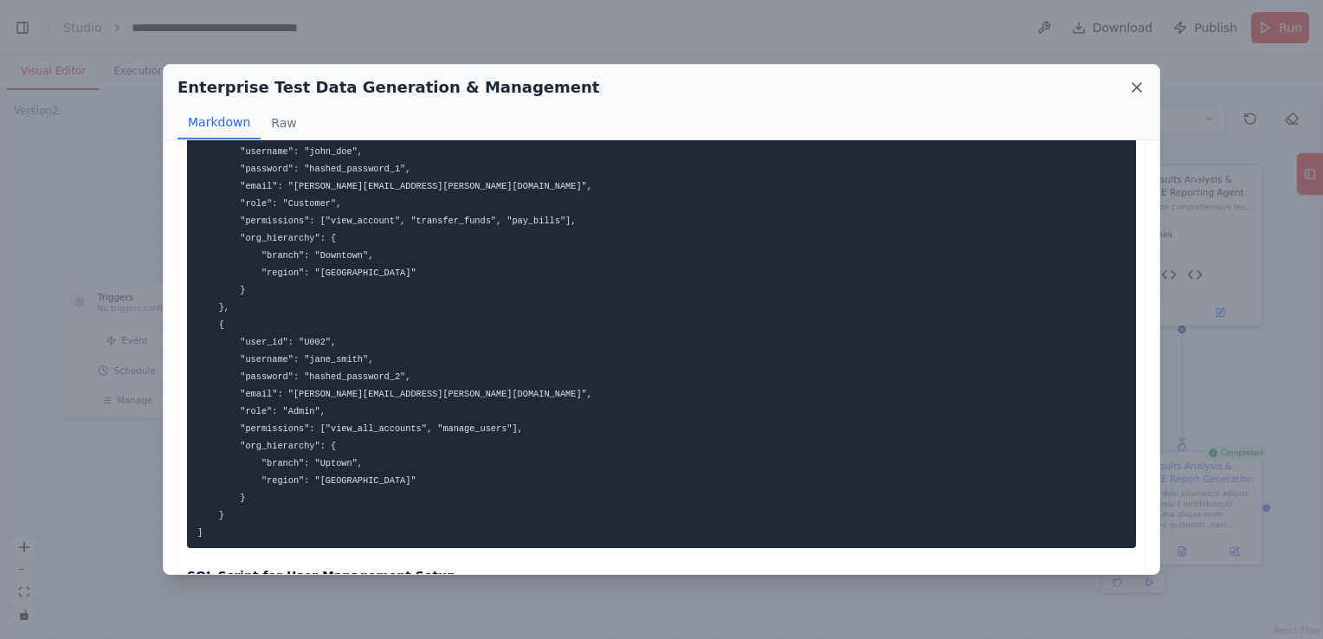
click at [1135, 85] on icon at bounding box center [1136, 87] width 9 height 9
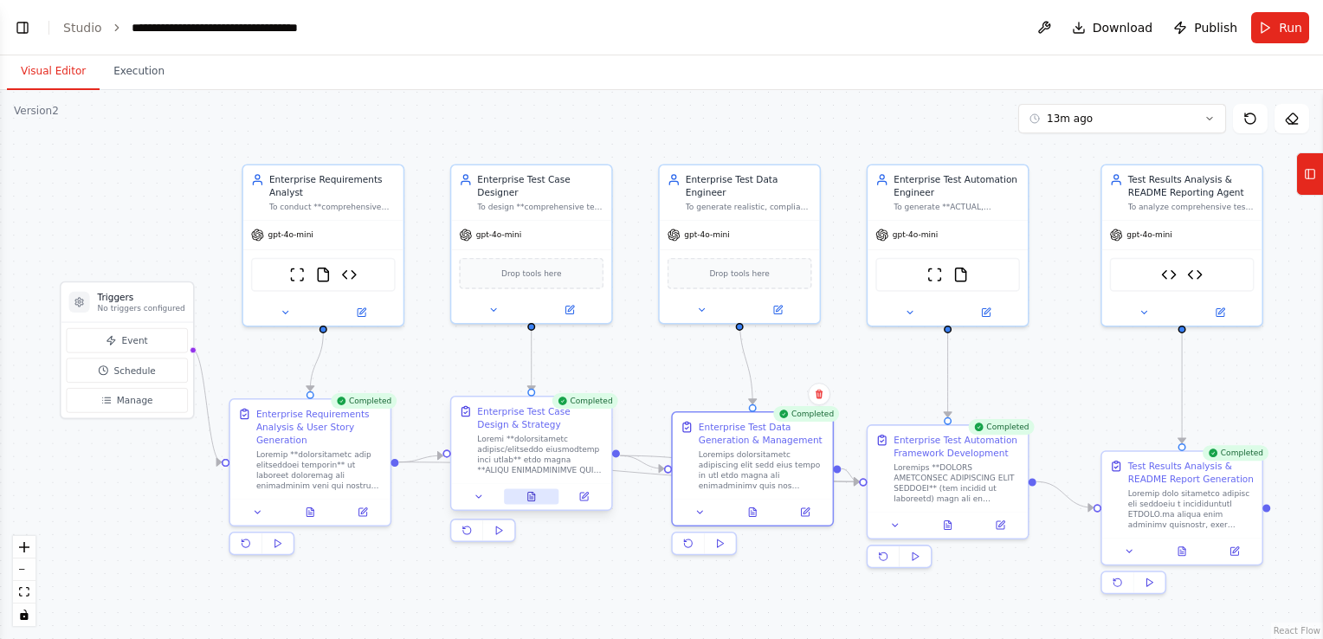
click at [526, 497] on icon at bounding box center [531, 497] width 10 height 10
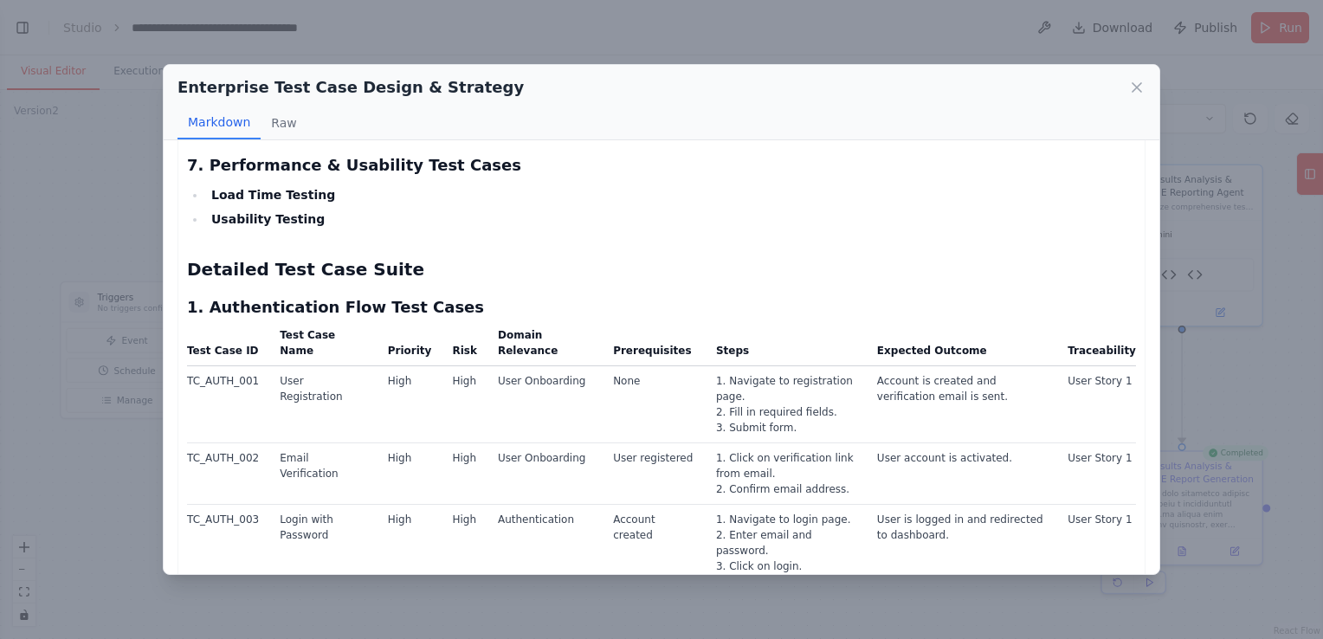
scroll to position [1472, 0]
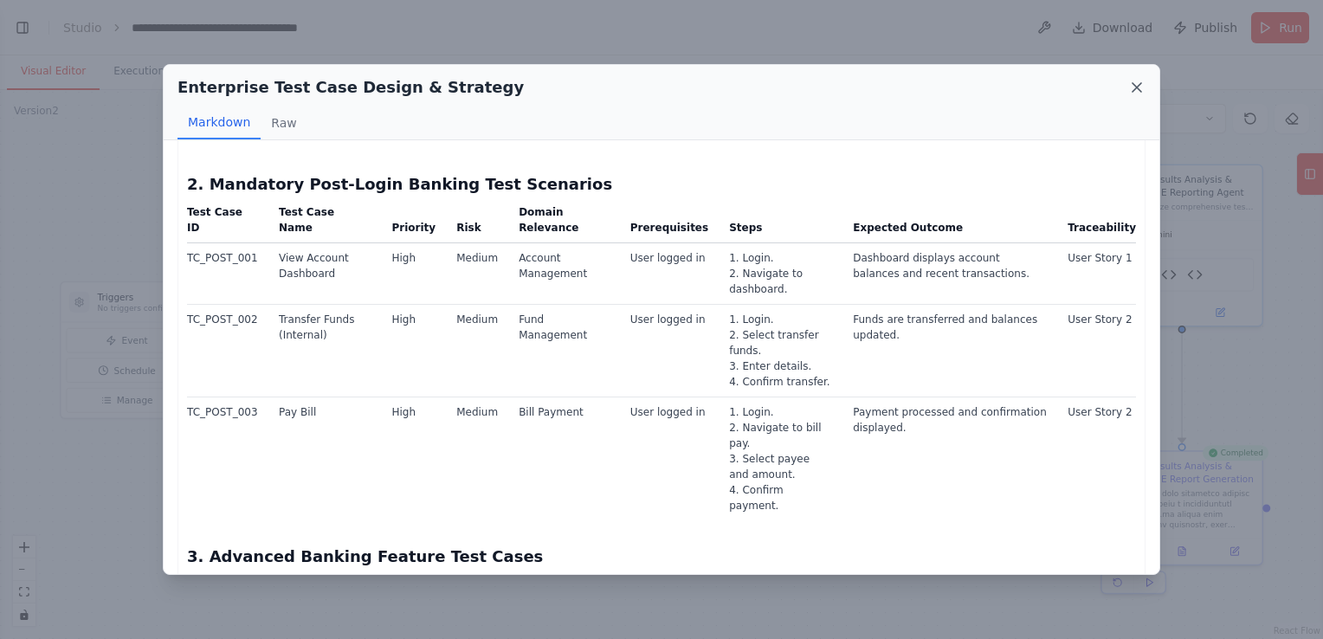
click at [1136, 84] on icon at bounding box center [1136, 87] width 17 height 17
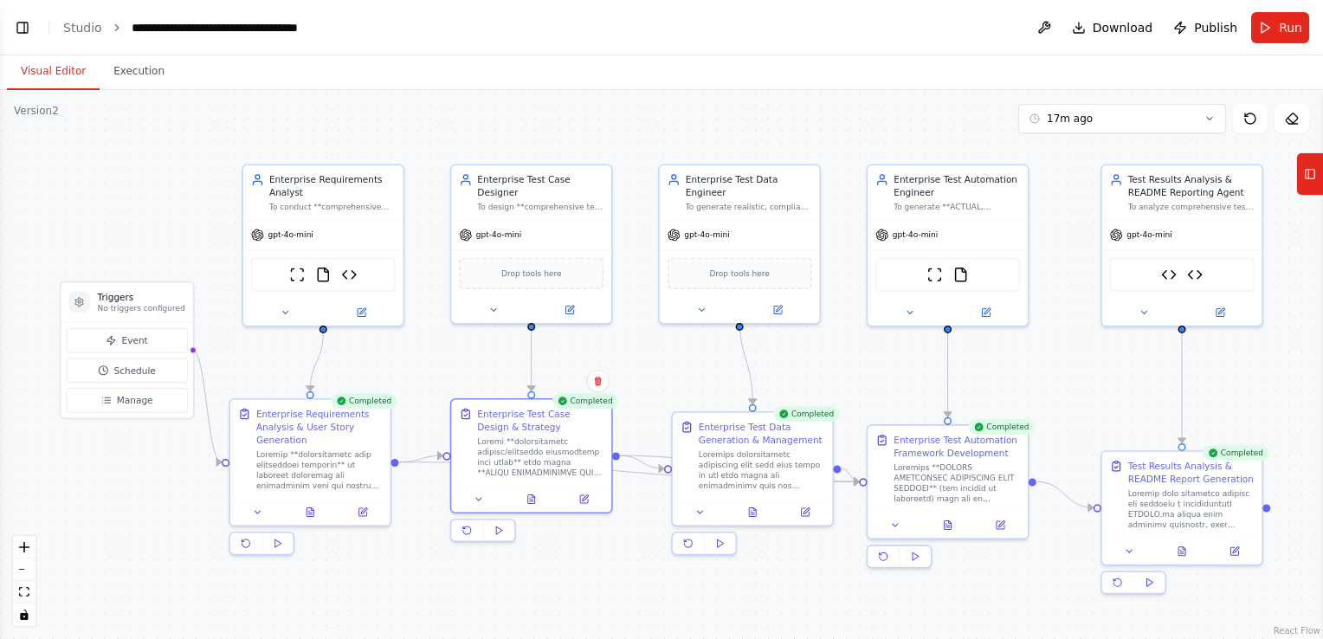
click at [772, 577] on div ".deletable-edge-delete-btn { width: 20px; height: 20px; border: 0px solid #ffff…" at bounding box center [661, 364] width 1323 height 549
click at [757, 508] on icon at bounding box center [752, 510] width 10 height 10
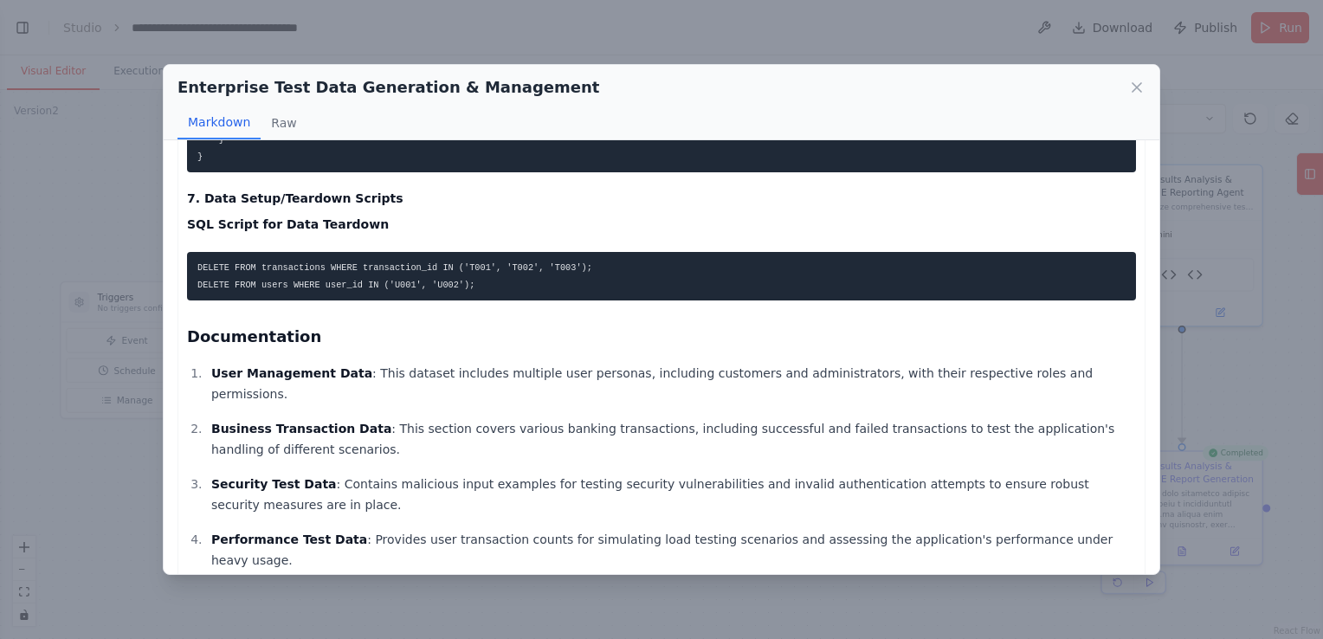
scroll to position [2350, 0]
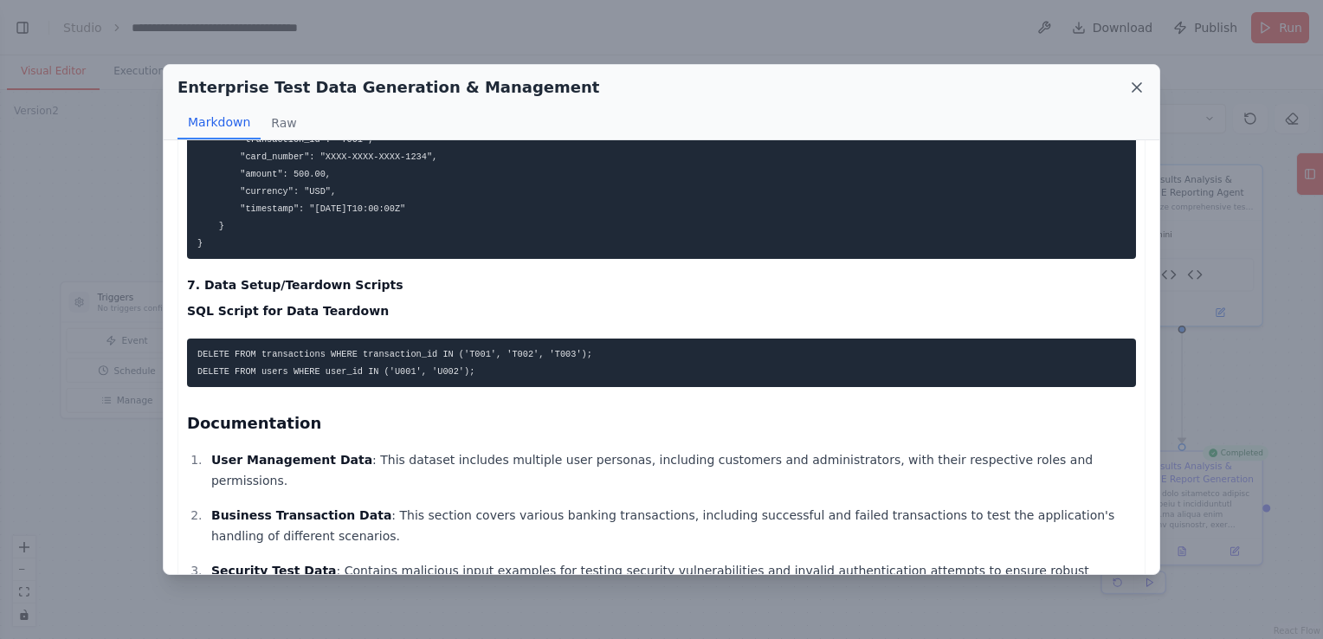
click at [1134, 85] on icon at bounding box center [1136, 87] width 9 height 9
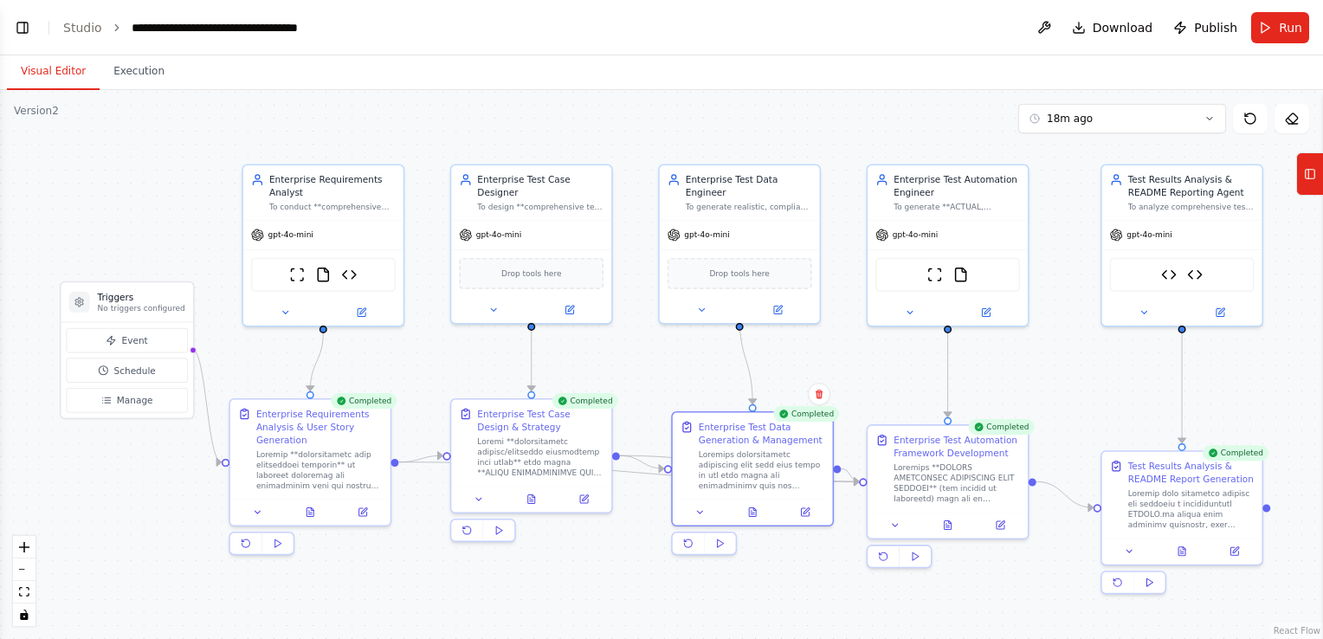
click at [866, 608] on div ".deletable-edge-delete-btn { width: 20px; height: 20px; border: 0px solid #ffff…" at bounding box center [661, 364] width 1323 height 549
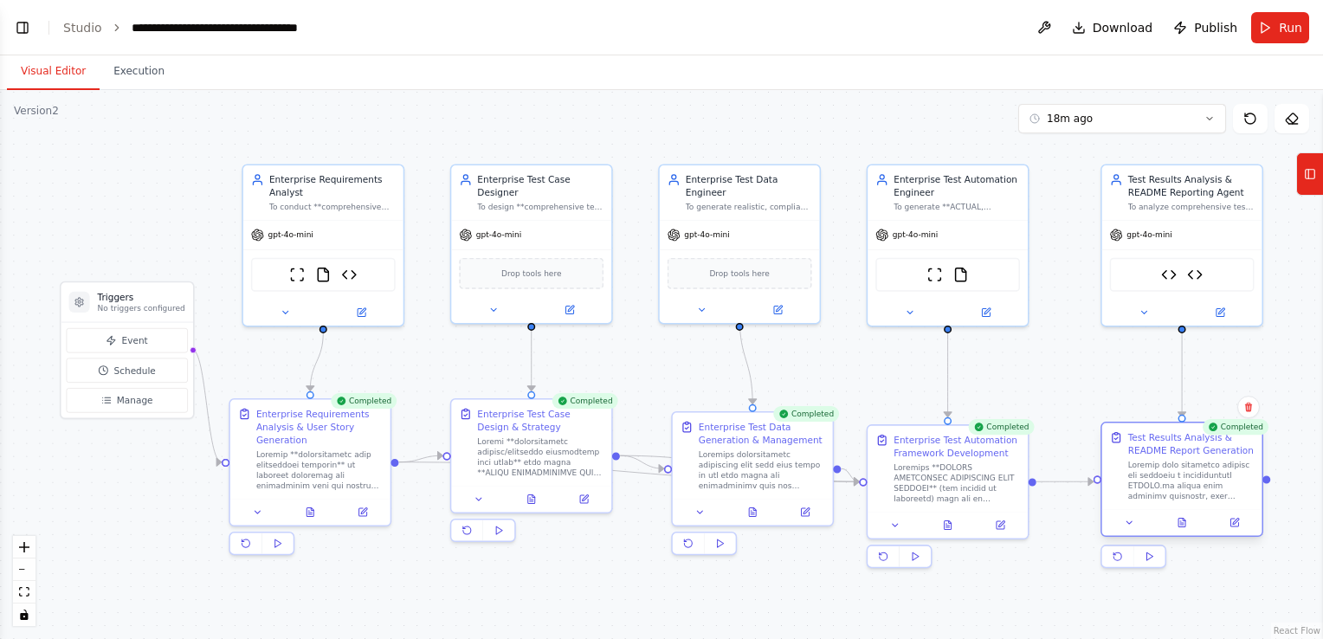
drag, startPoint x: 1191, startPoint y: 493, endPoint x: 1195, endPoint y: 461, distance: 32.2
click at [1195, 461] on div at bounding box center [1191, 481] width 126 height 42
click at [308, 508] on icon at bounding box center [309, 510] width 7 height 9
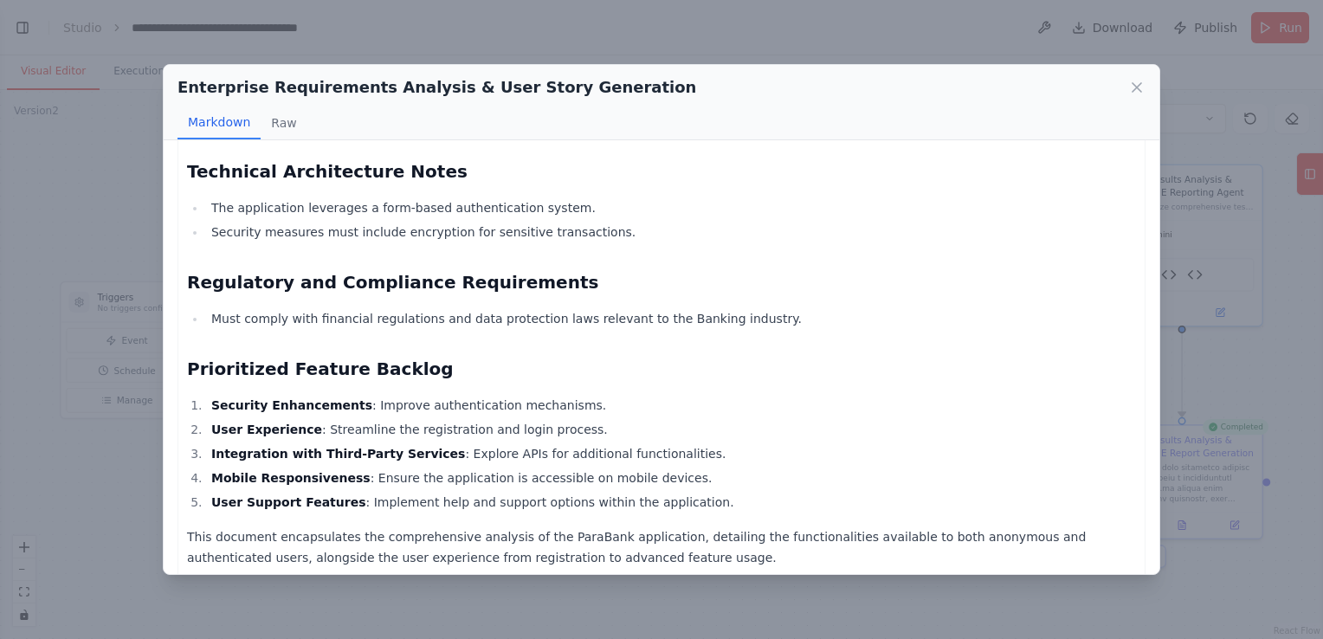
scroll to position [1172, 0]
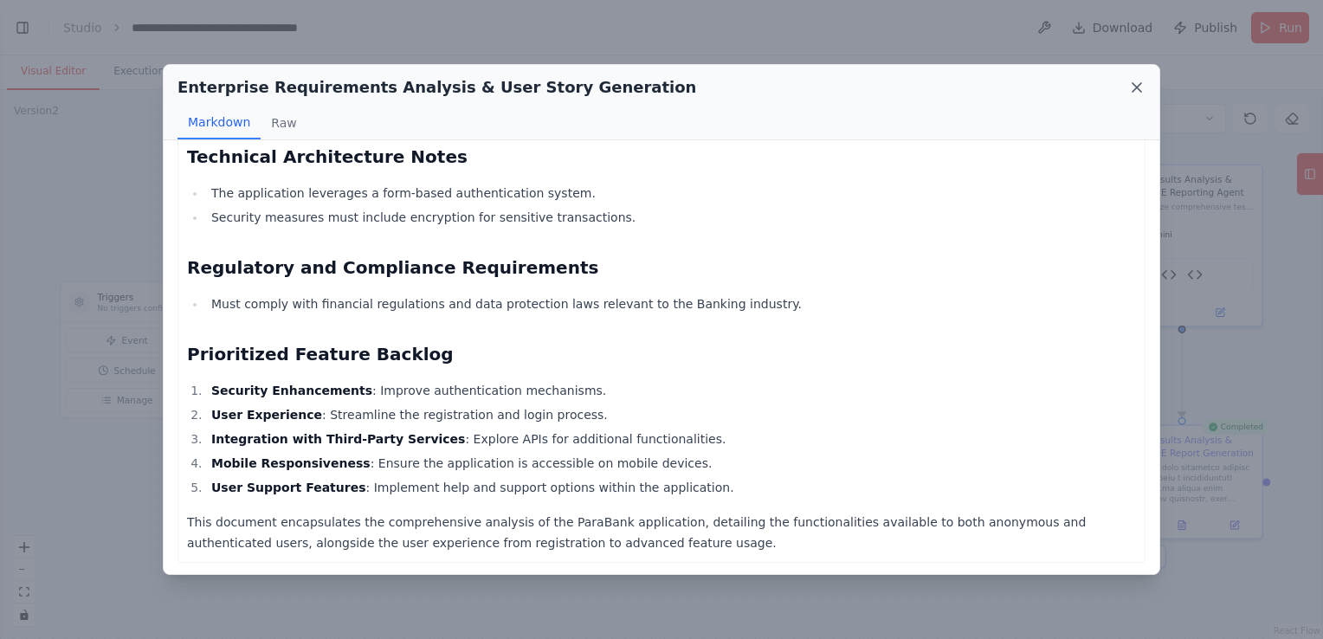
click at [1137, 85] on icon at bounding box center [1136, 87] width 17 height 17
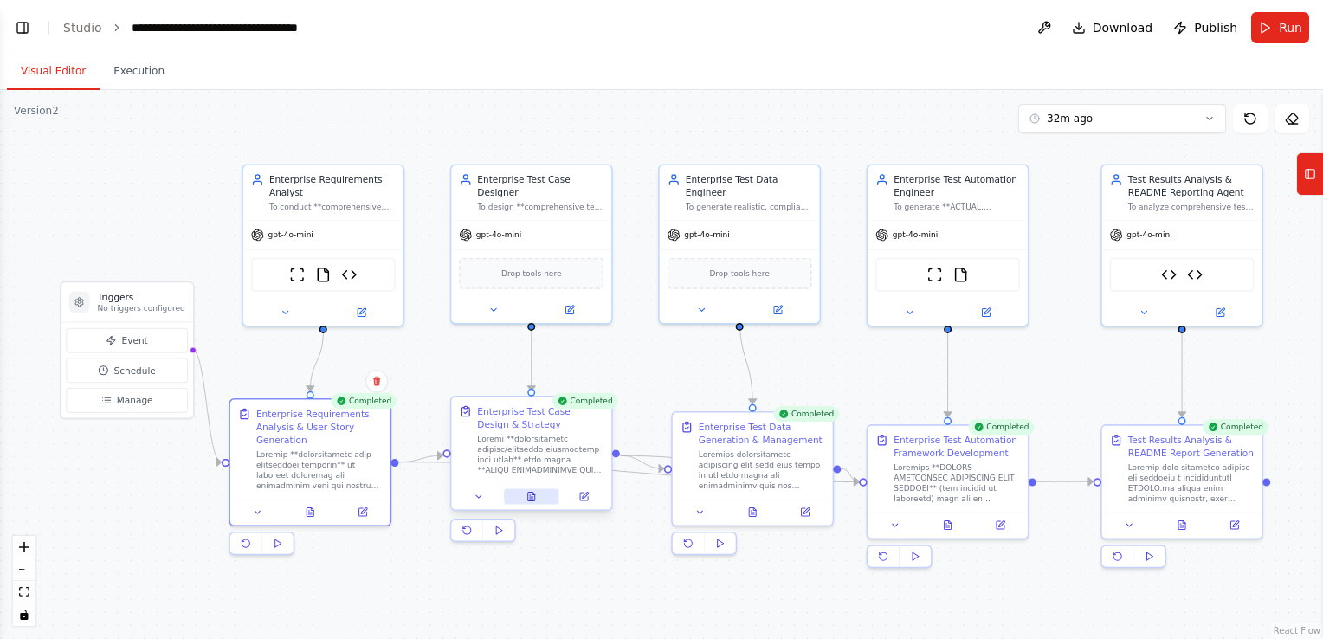
click at [528, 498] on icon at bounding box center [531, 497] width 7 height 9
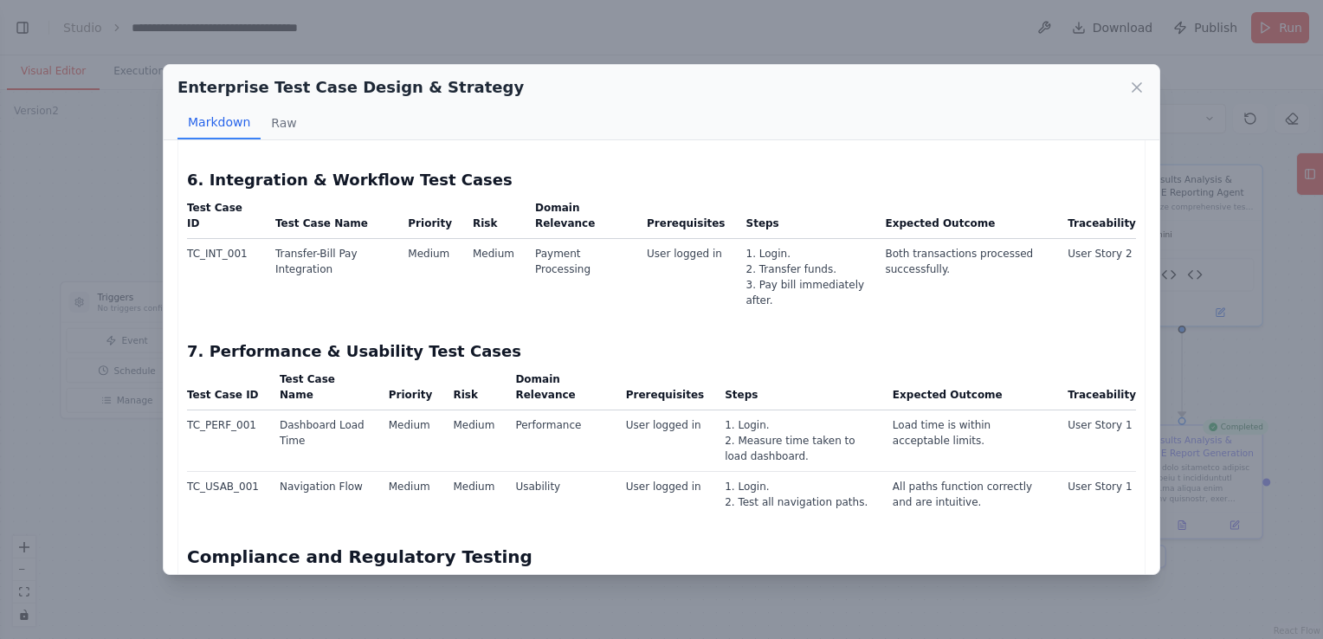
scroll to position [2565, 0]
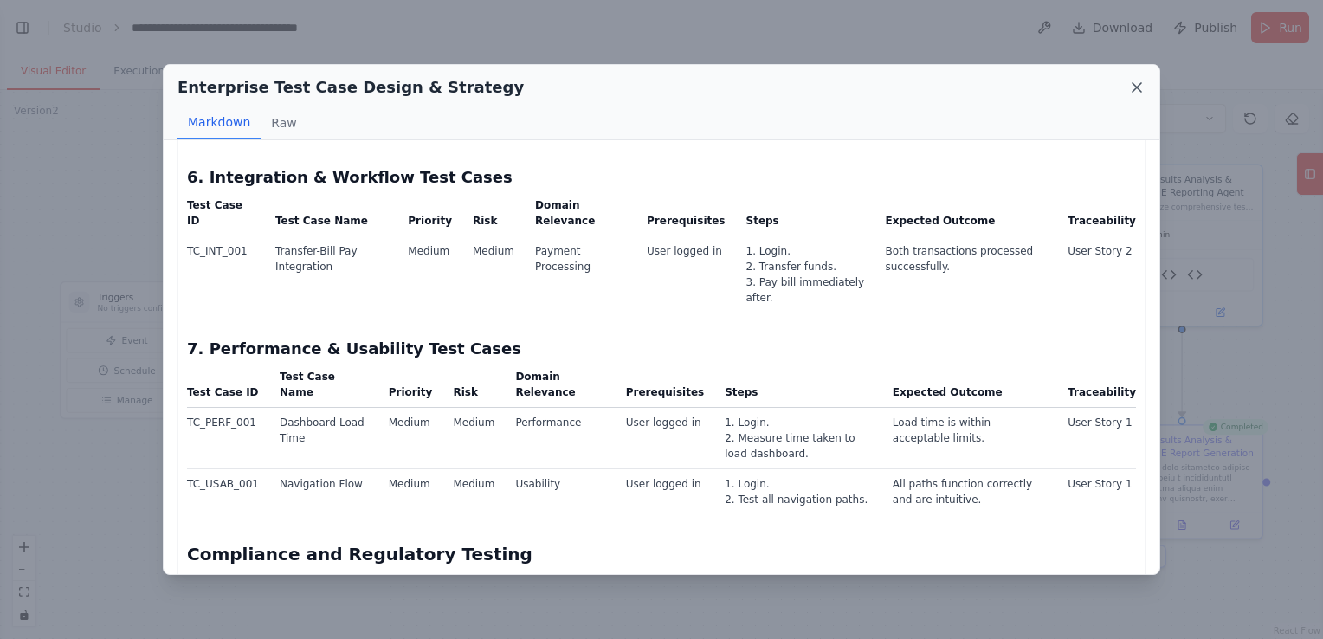
click at [1135, 86] on icon at bounding box center [1136, 87] width 9 height 9
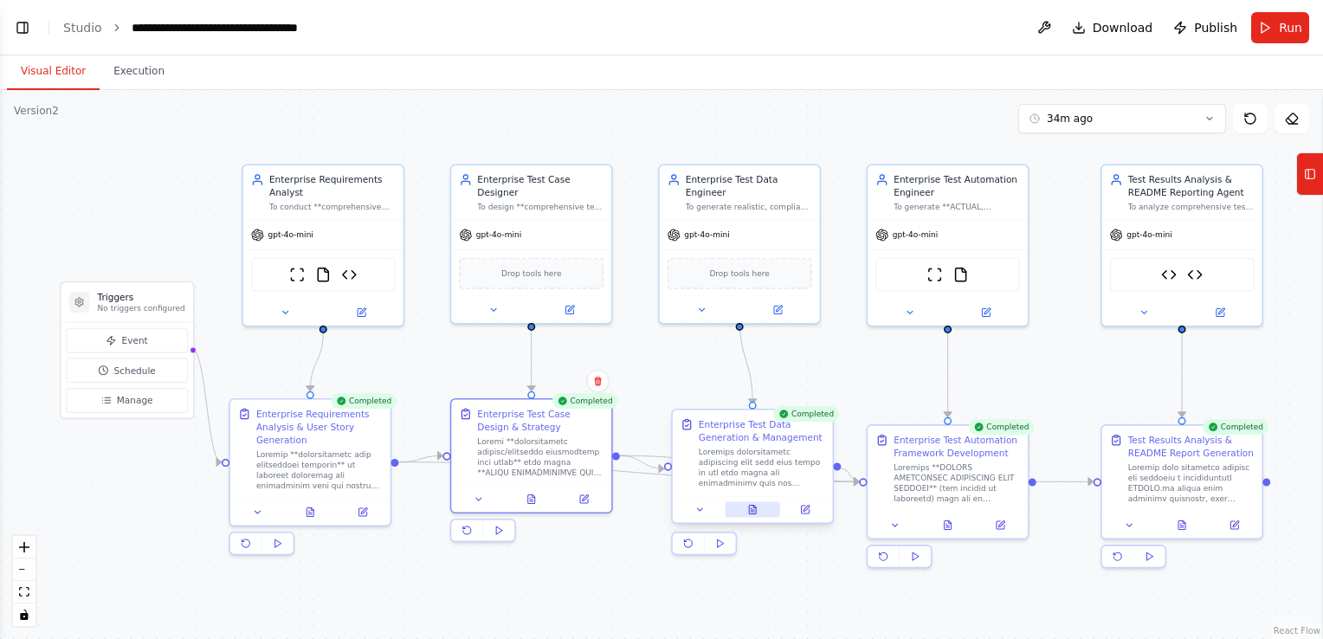
click at [754, 512] on icon at bounding box center [752, 510] width 7 height 9
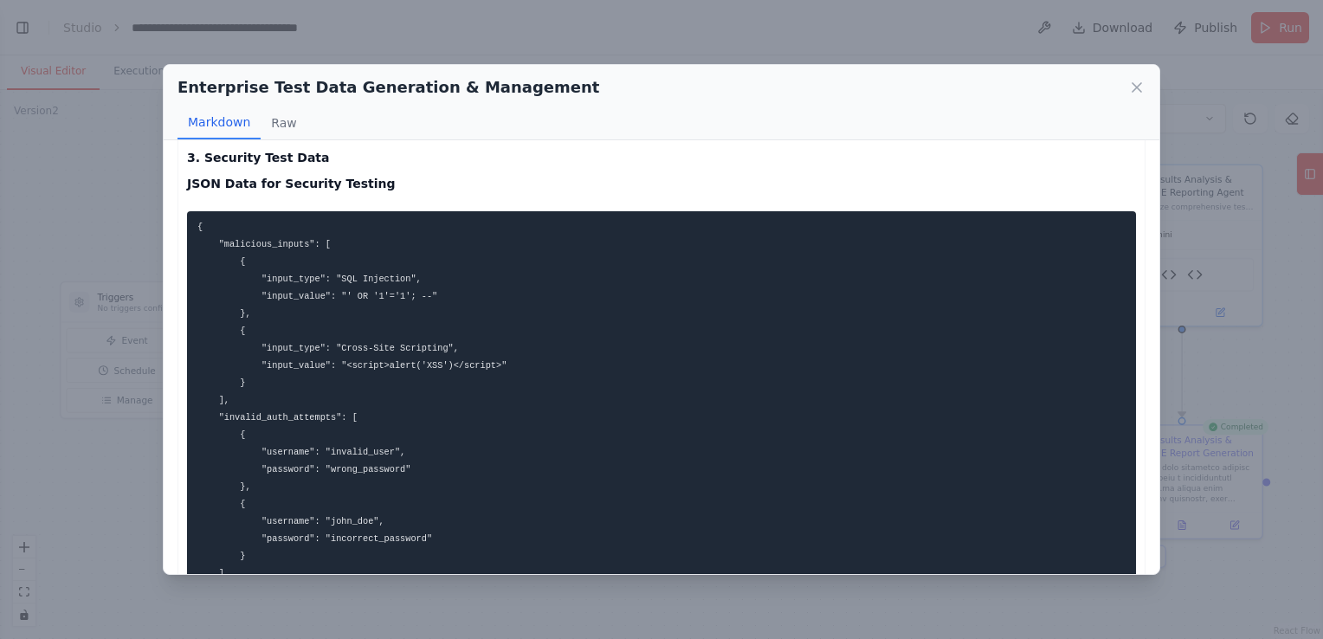
scroll to position [1039, 0]
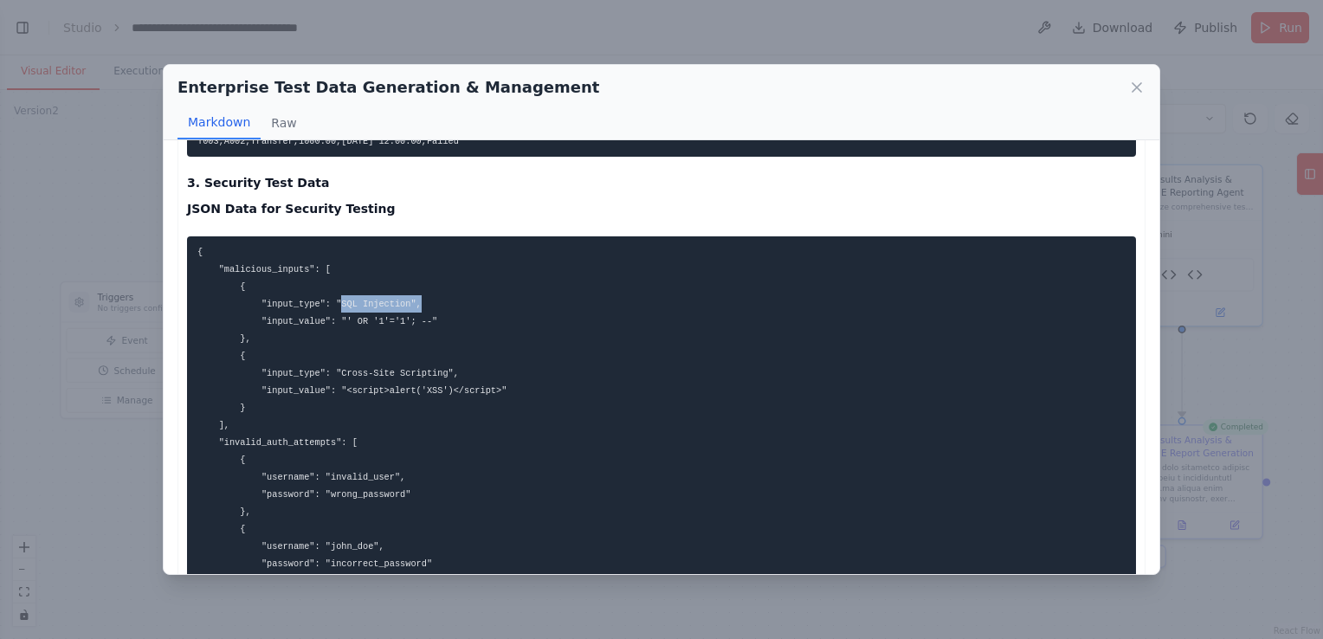
drag, startPoint x: 326, startPoint y: 302, endPoint x: 437, endPoint y: 303, distance: 110.8
click at [437, 303] on pre "{ "malicious_inputs": [ { "input_type": "SQL Injection", "input_value": "' OR '…" at bounding box center [661, 433] width 949 height 395
drag, startPoint x: 437, startPoint y: 303, endPoint x: 425, endPoint y: 376, distance: 73.7
click at [425, 376] on code "{ "malicious_inputs": [ { "input_type": "SQL Injection", "input_value": "' OR '…" at bounding box center [351, 434] width 309 height 374
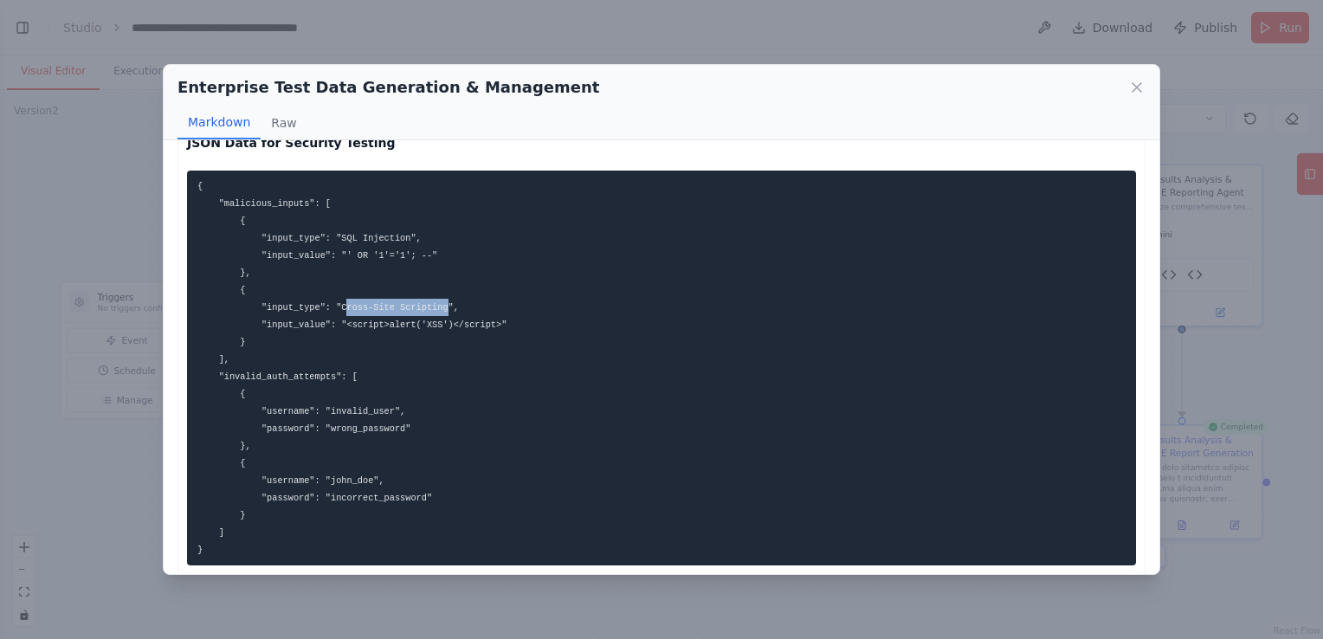
scroll to position [1125, 0]
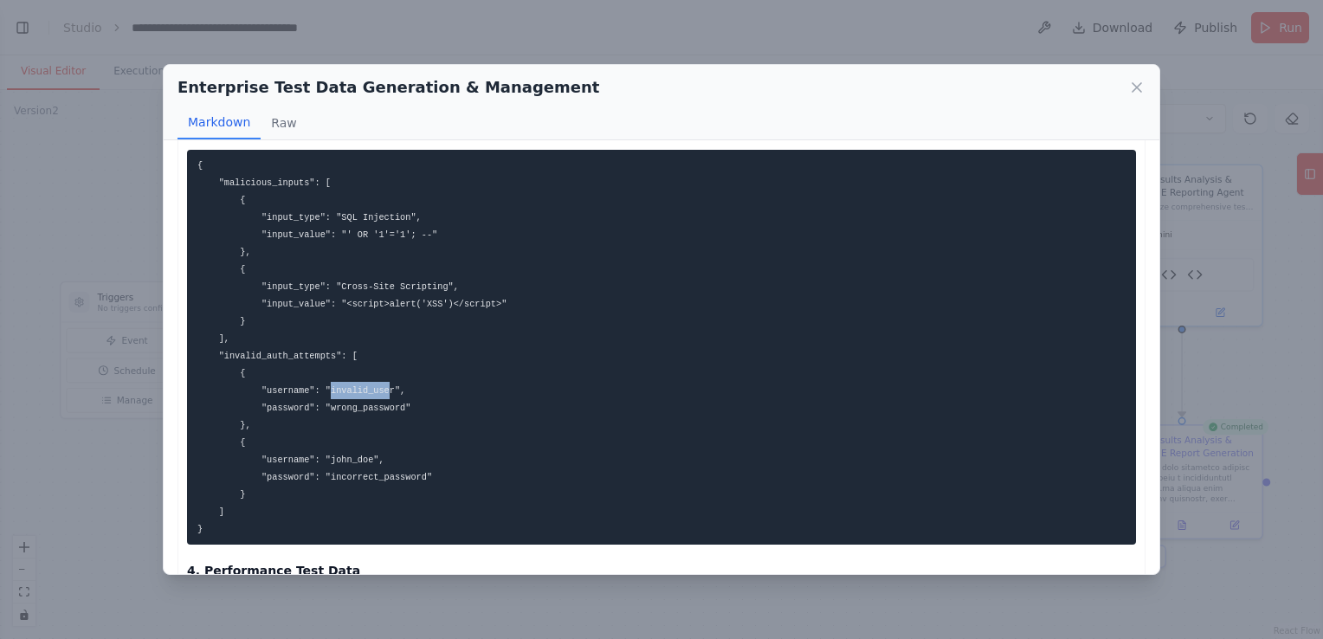
drag, startPoint x: 319, startPoint y: 385, endPoint x: 373, endPoint y: 386, distance: 54.6
click at [373, 386] on code "{ "malicious_inputs": [ { "input_type": "SQL Injection", "input_value": "' OR '…" at bounding box center [351, 347] width 309 height 374
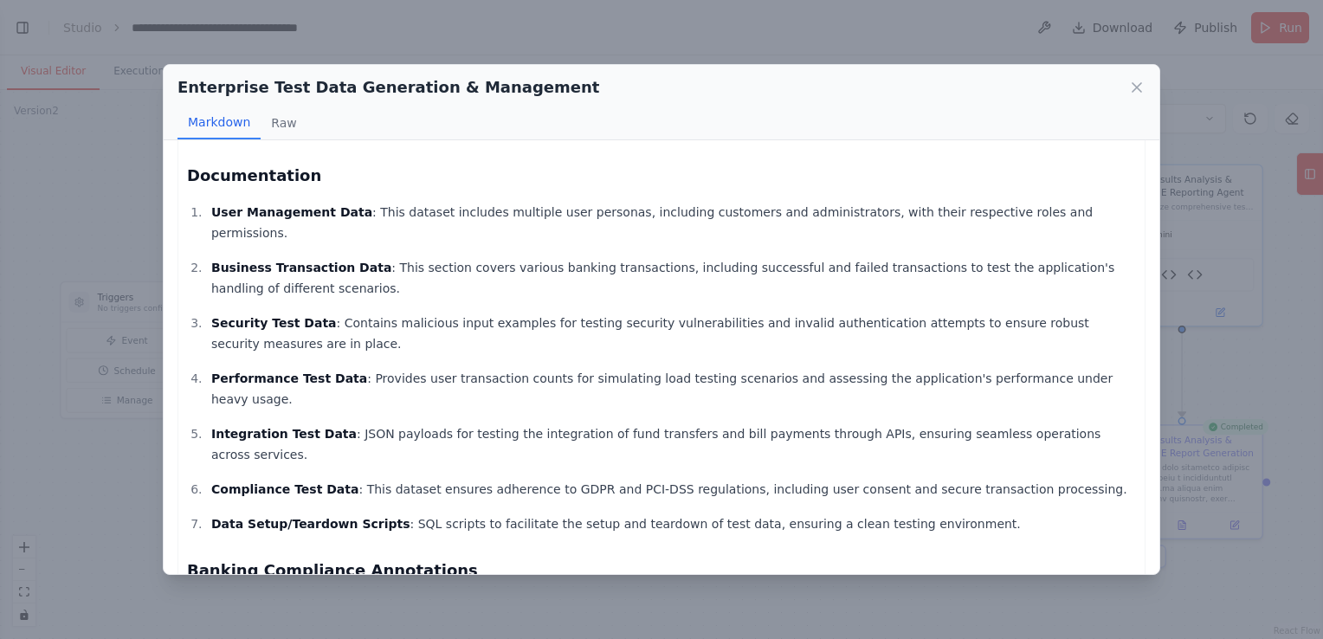
scroll to position [2696, 0]
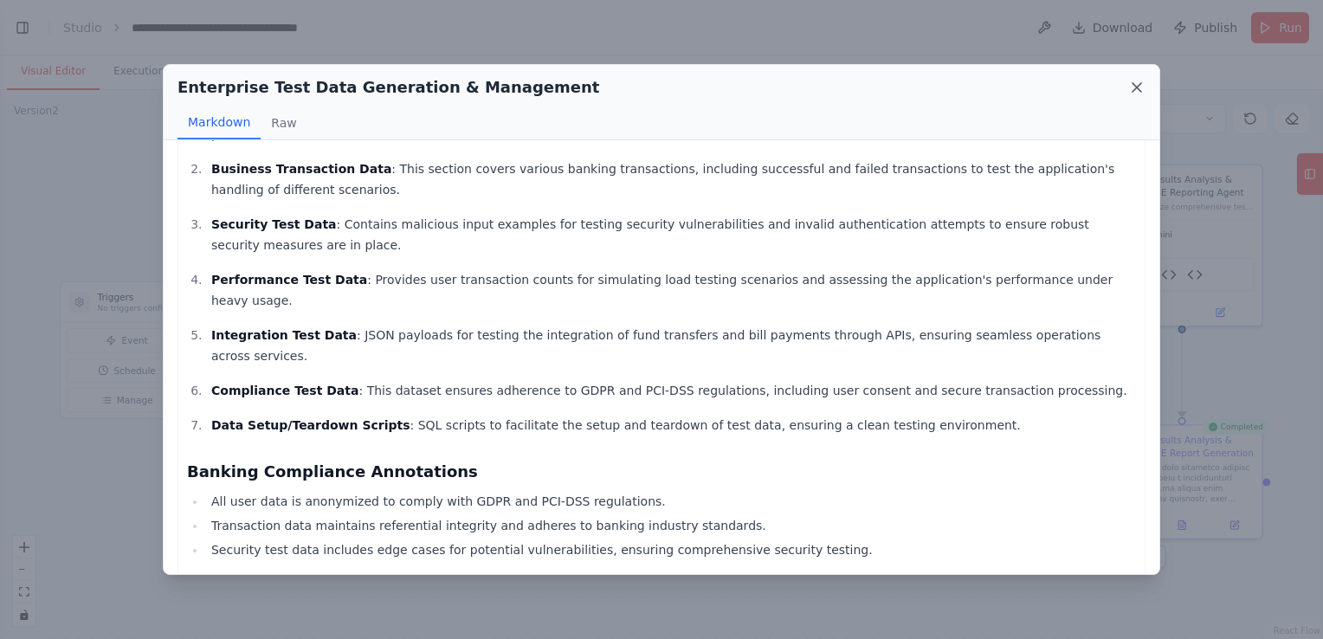
click at [1138, 87] on icon at bounding box center [1136, 87] width 9 height 9
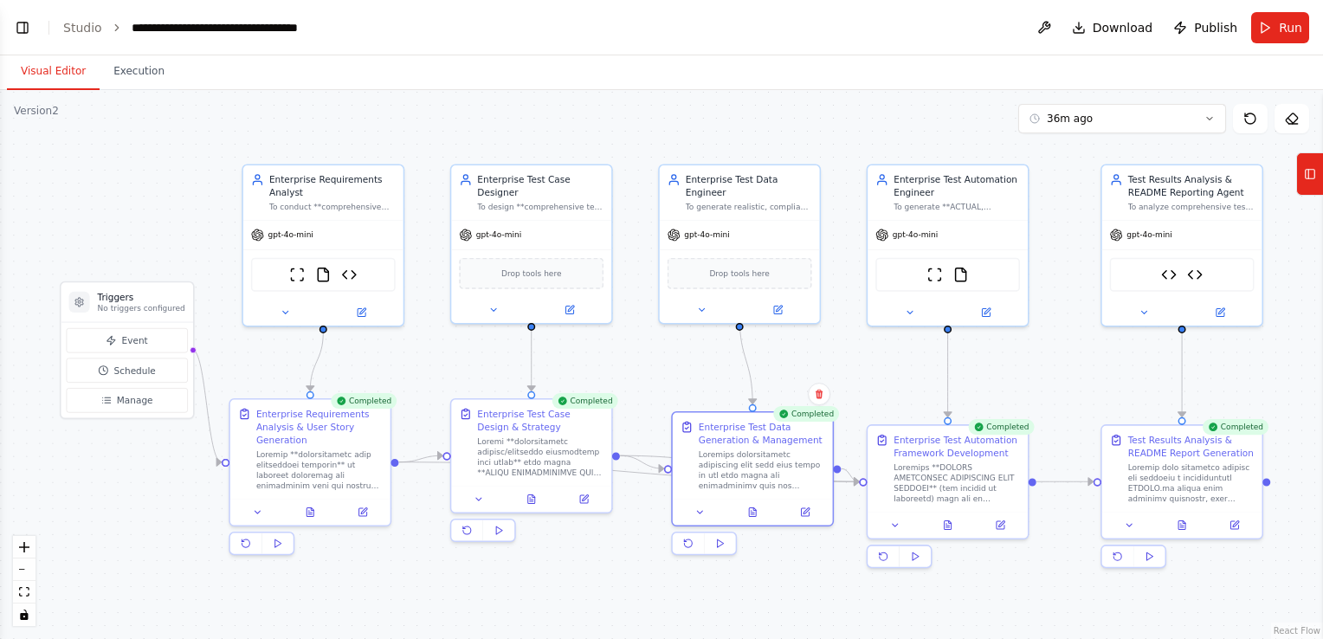
click at [1033, 597] on div ".deletable-edge-delete-btn { width: 20px; height: 20px; border: 0px solid #ffff…" at bounding box center [661, 364] width 1323 height 549
click at [945, 519] on icon at bounding box center [948, 523] width 7 height 9
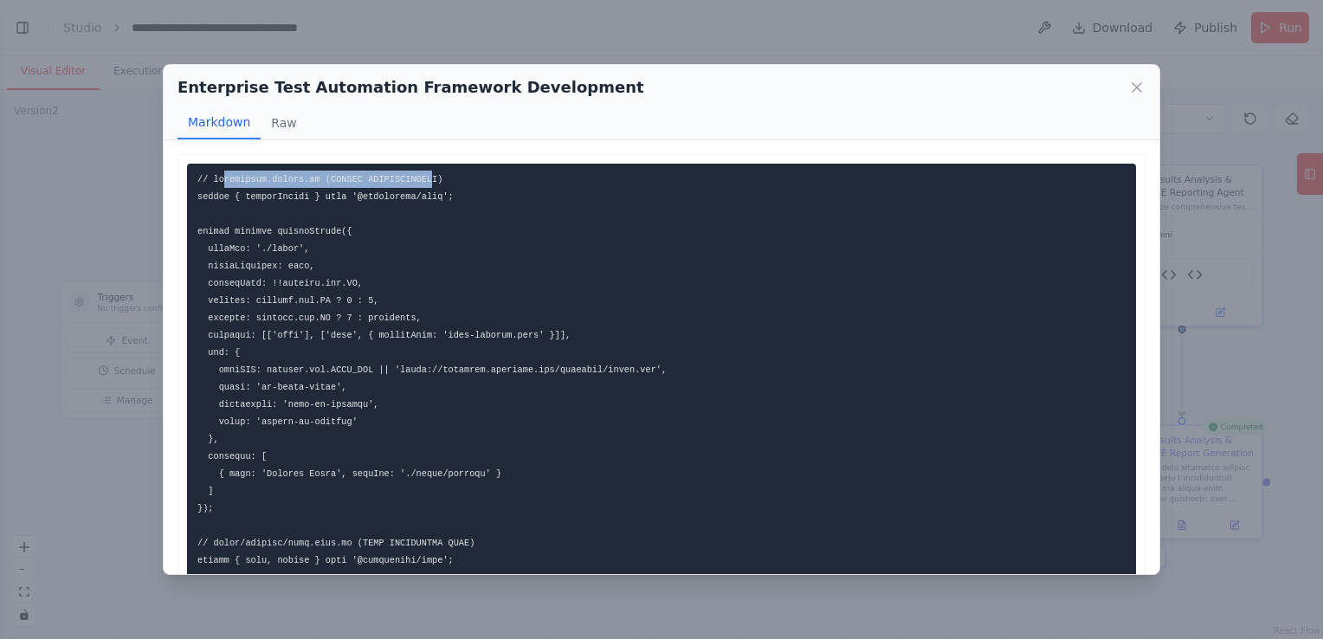
drag, startPoint x: 222, startPoint y: 179, endPoint x: 412, endPoint y: 175, distance: 190.5
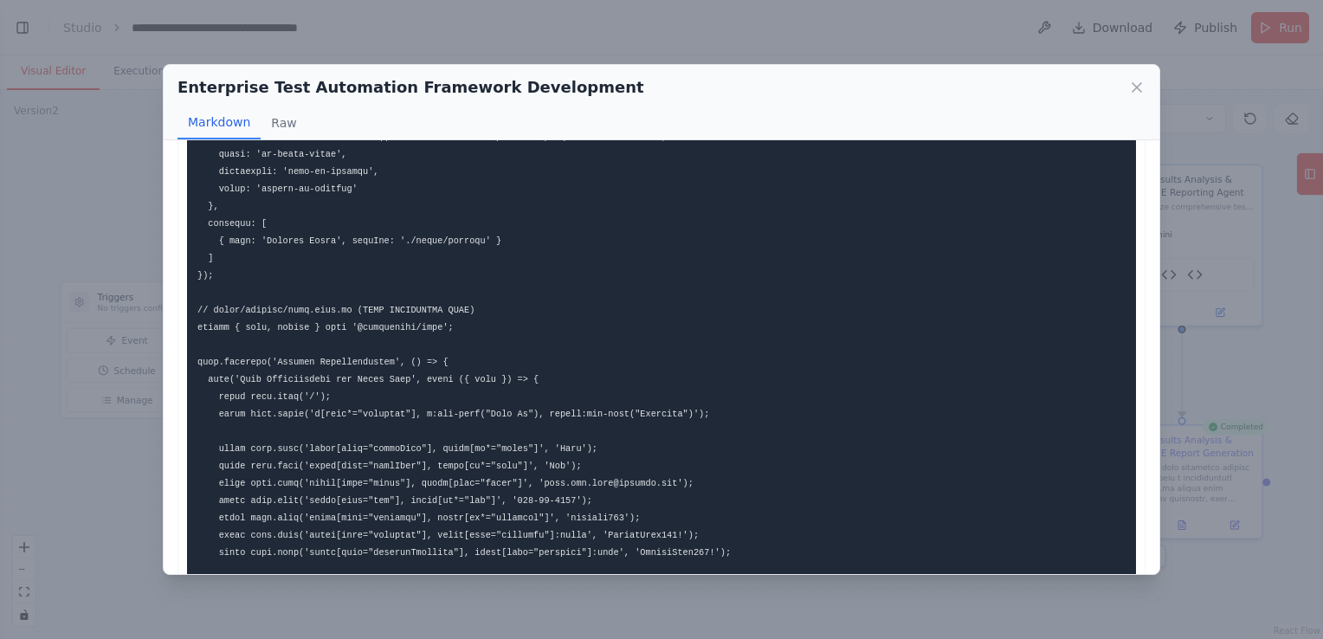
scroll to position [260, 0]
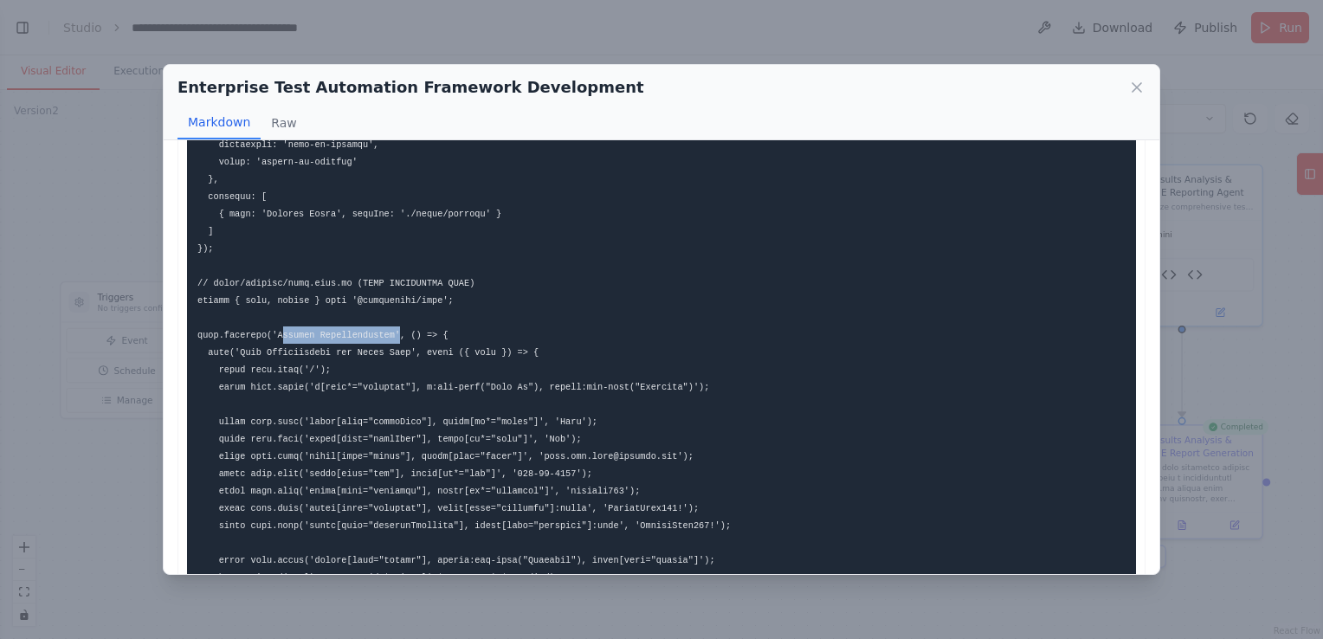
drag, startPoint x: 274, startPoint y: 338, endPoint x: 381, endPoint y: 338, distance: 107.4
drag, startPoint x: 381, startPoint y: 338, endPoint x: 575, endPoint y: 333, distance: 194.0
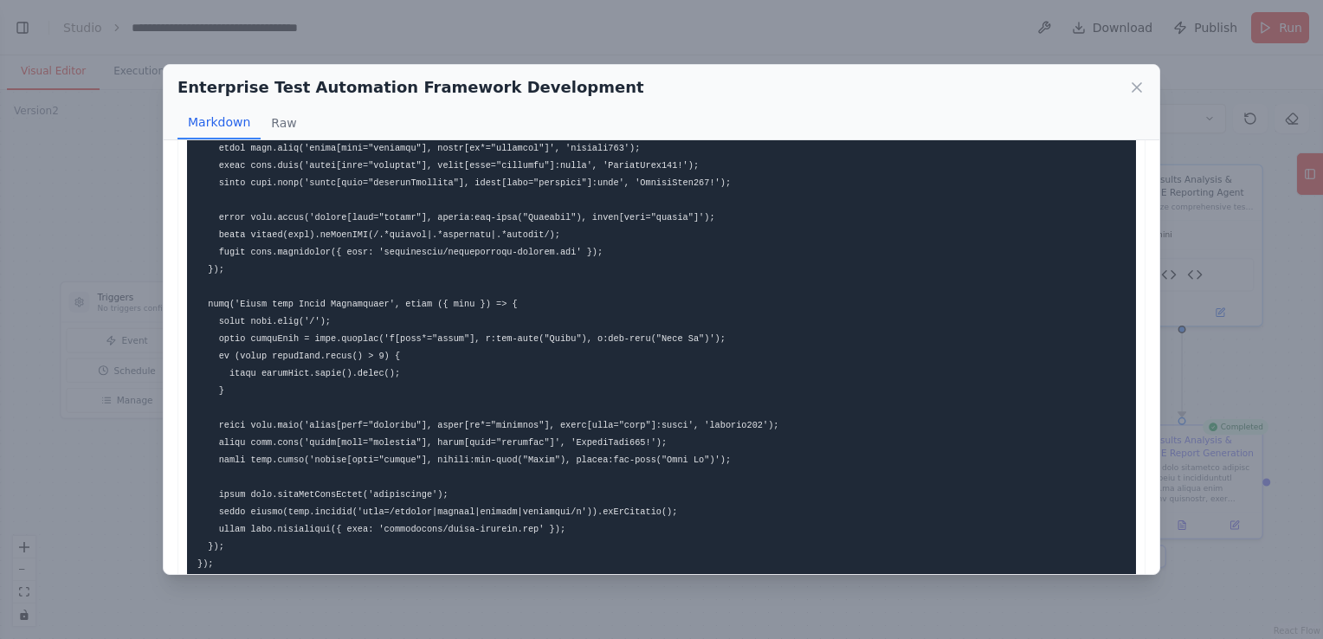
scroll to position [606, 0]
drag, startPoint x: 259, startPoint y: 300, endPoint x: 358, endPoint y: 296, distance: 99.6
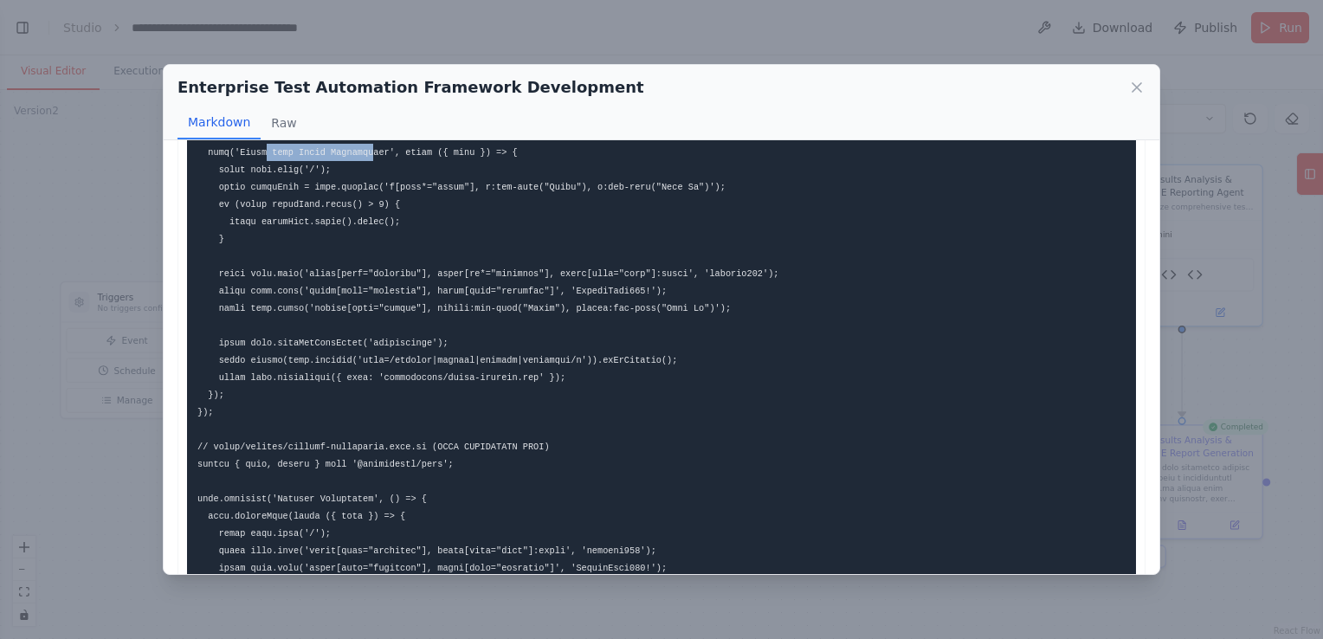
scroll to position [779, 0]
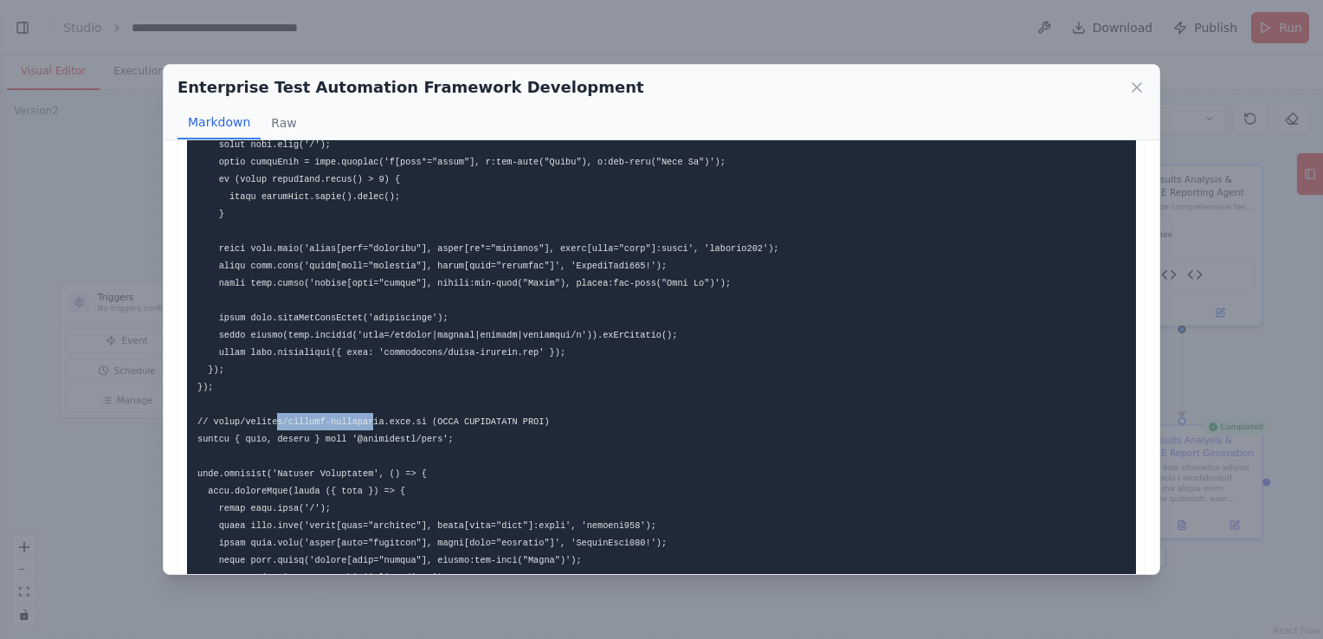
drag, startPoint x: 271, startPoint y: 424, endPoint x: 360, endPoint y: 422, distance: 89.2
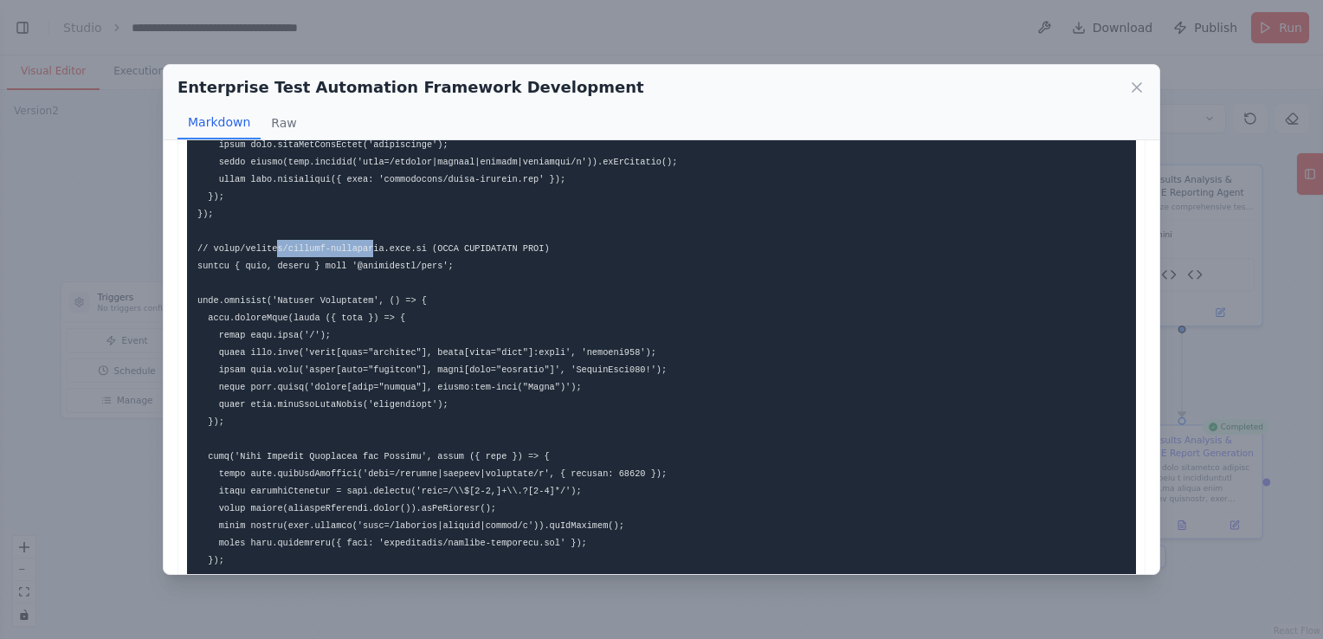
scroll to position [1039, 0]
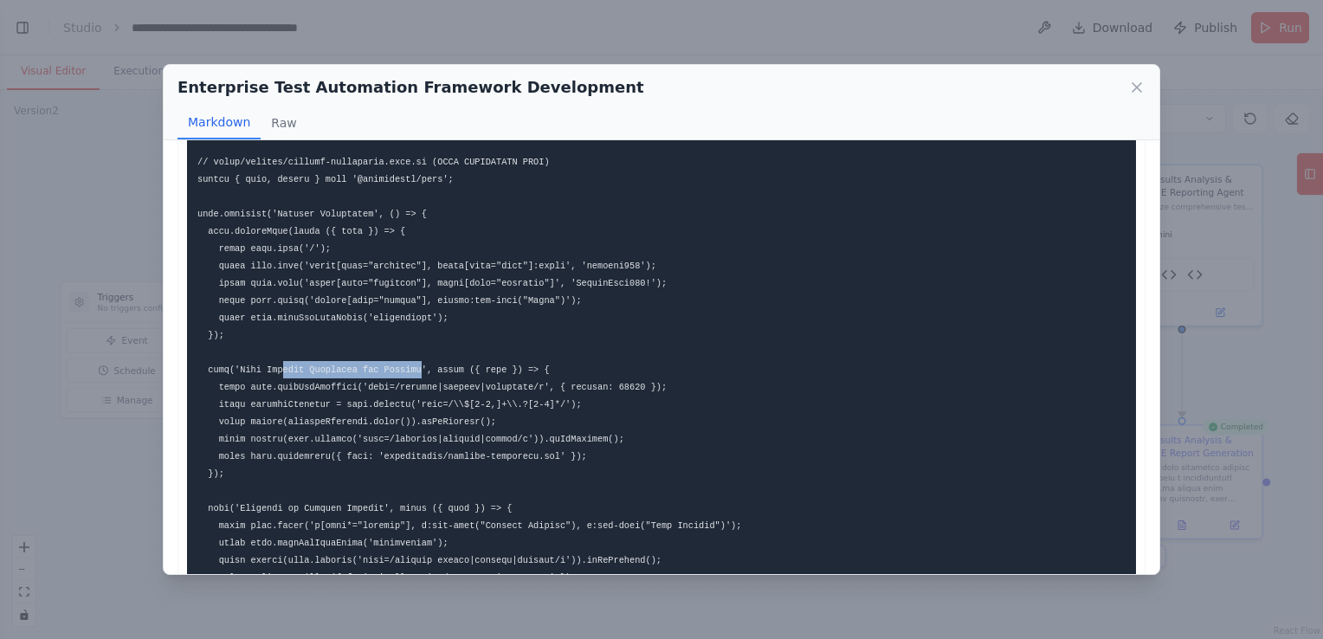
drag, startPoint x: 274, startPoint y: 365, endPoint x: 402, endPoint y: 370, distance: 128.2
drag, startPoint x: 402, startPoint y: 370, endPoint x: 358, endPoint y: 376, distance: 44.6
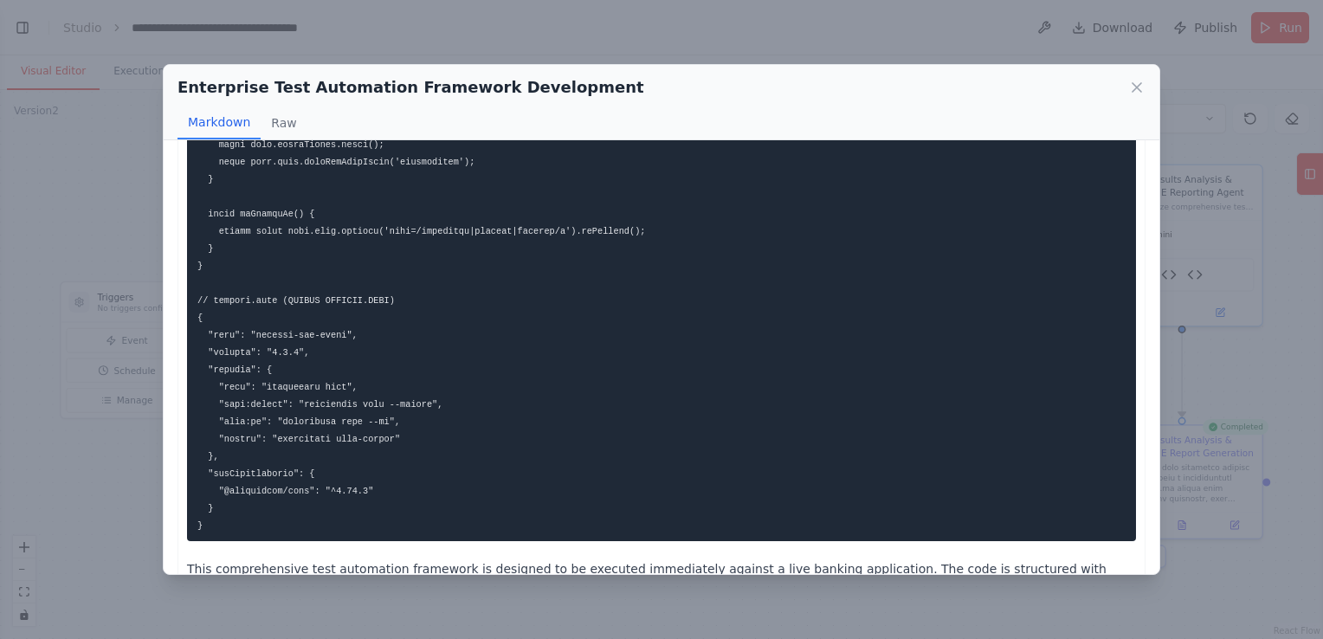
scroll to position [2990, 0]
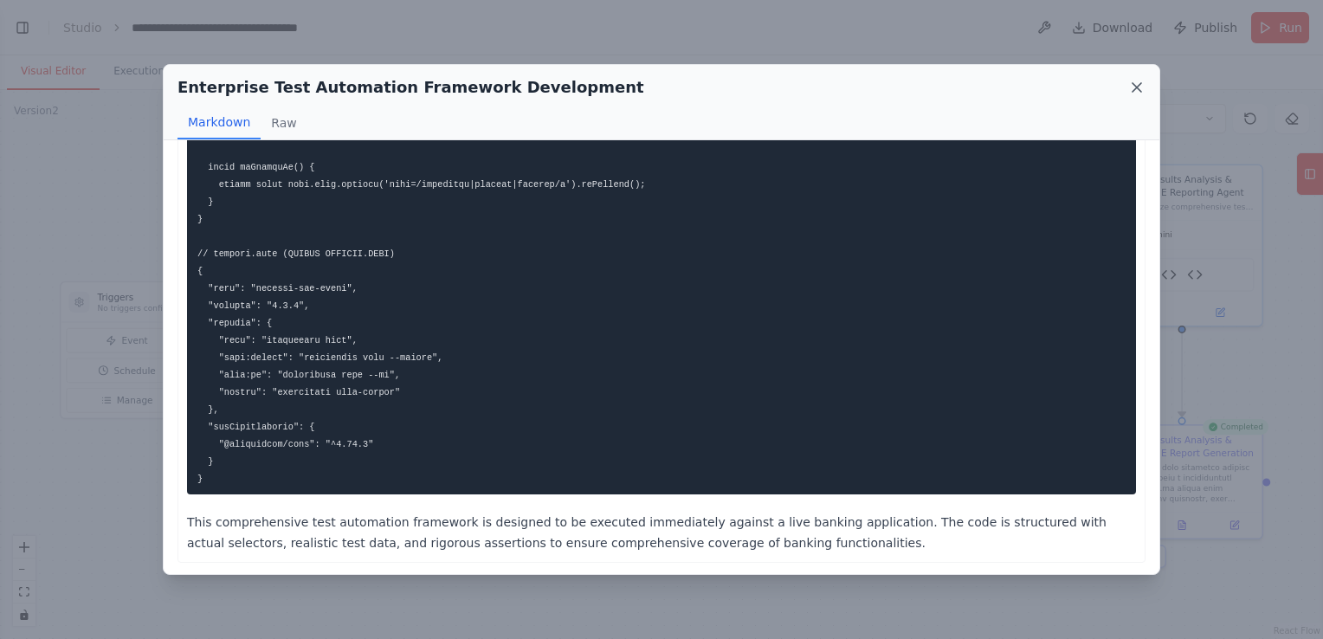
click at [1136, 86] on icon at bounding box center [1136, 87] width 9 height 9
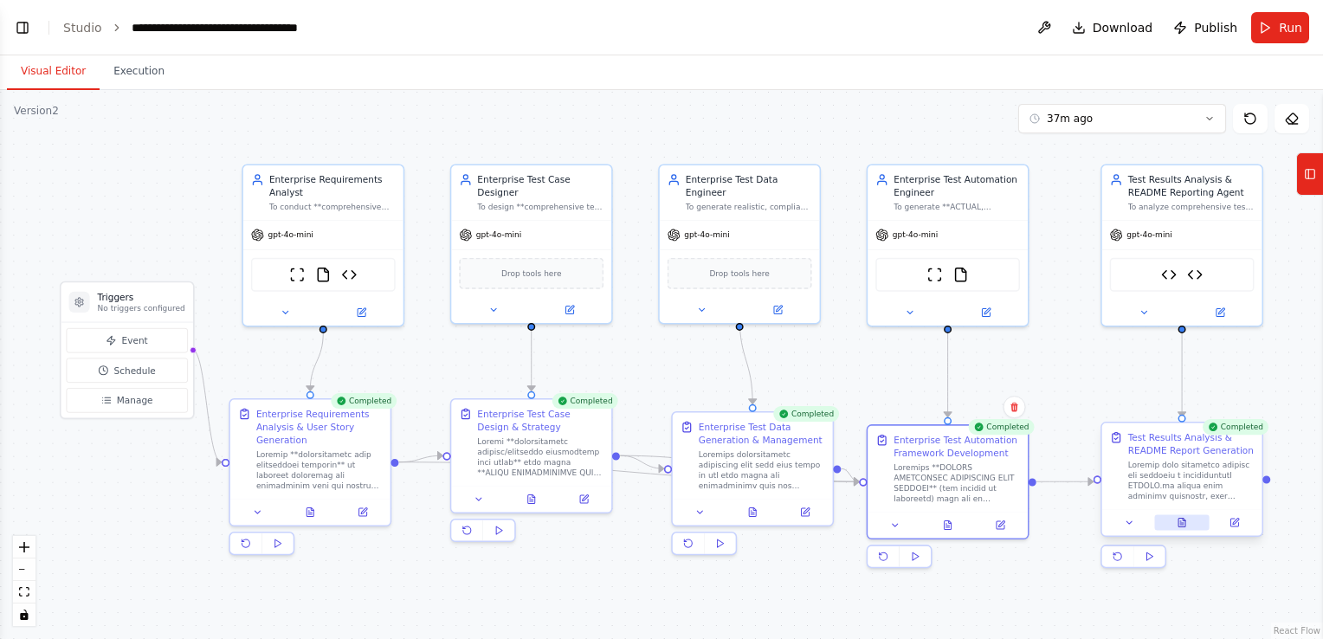
click at [1181, 521] on icon at bounding box center [1180, 521] width 1 height 0
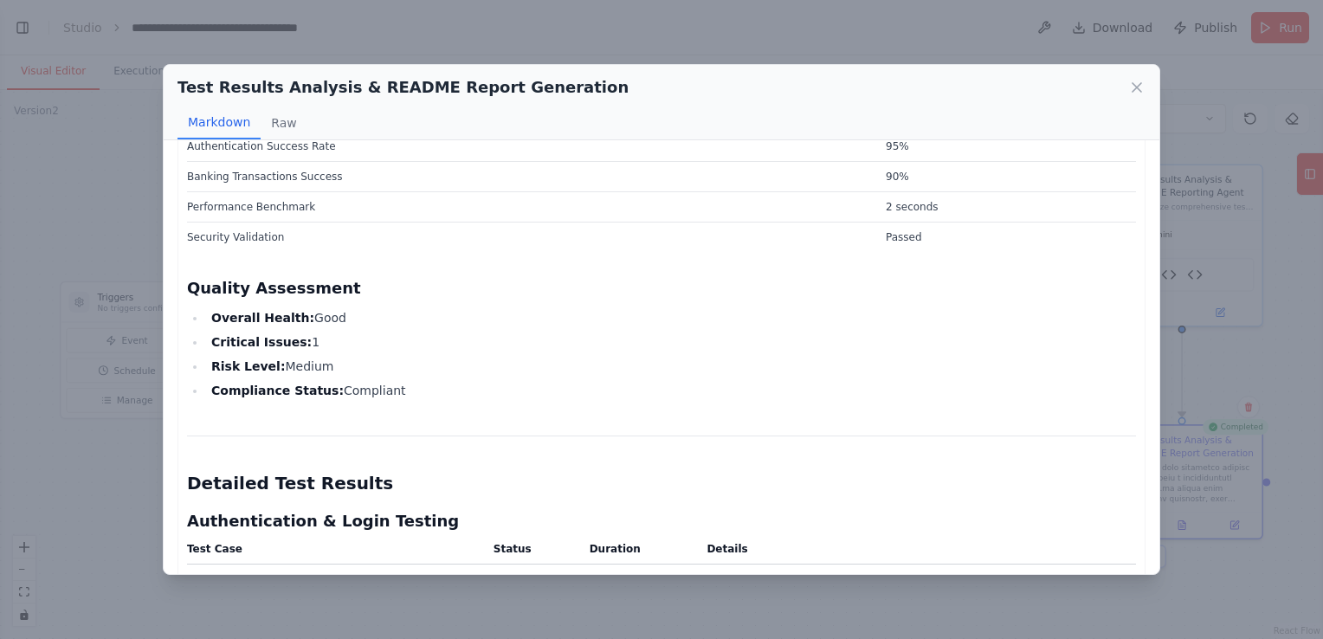
scroll to position [519, 0]
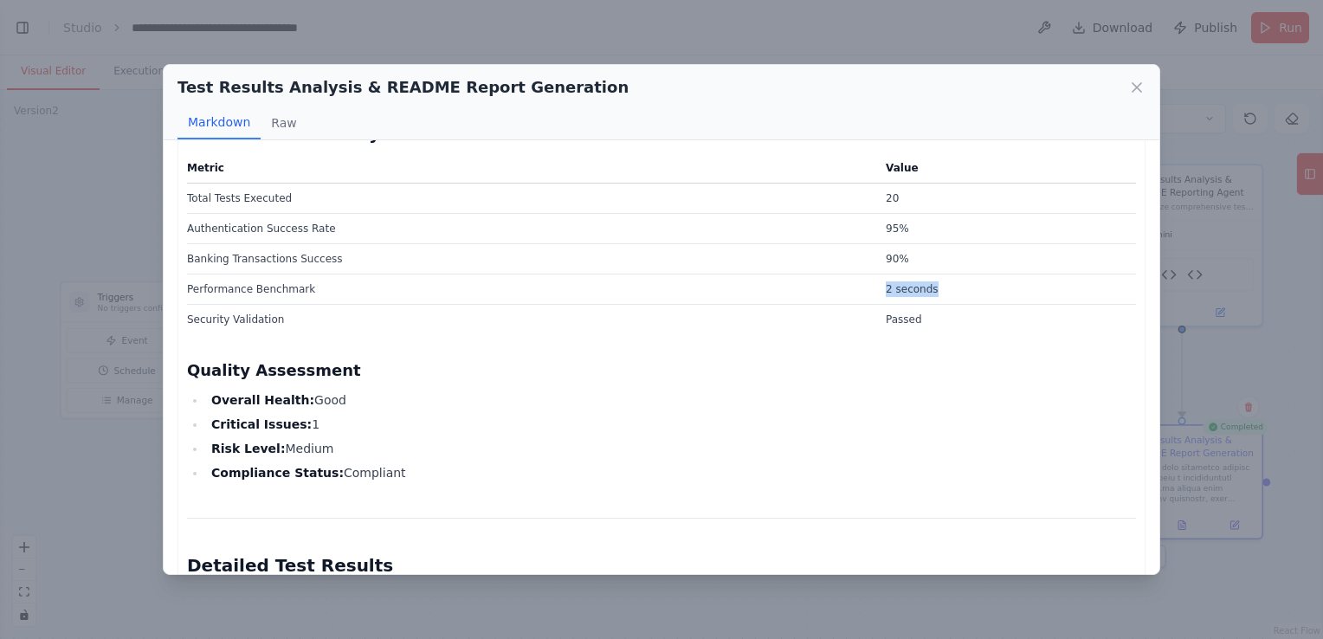
drag, startPoint x: 871, startPoint y: 285, endPoint x: 921, endPoint y: 281, distance: 50.3
click at [921, 281] on td "2 seconds" at bounding box center [1005, 289] width 261 height 30
drag, startPoint x: 921, startPoint y: 281, endPoint x: 959, endPoint y: 371, distance: 97.0
click at [959, 371] on h3 "Quality Assessment" at bounding box center [661, 370] width 949 height 24
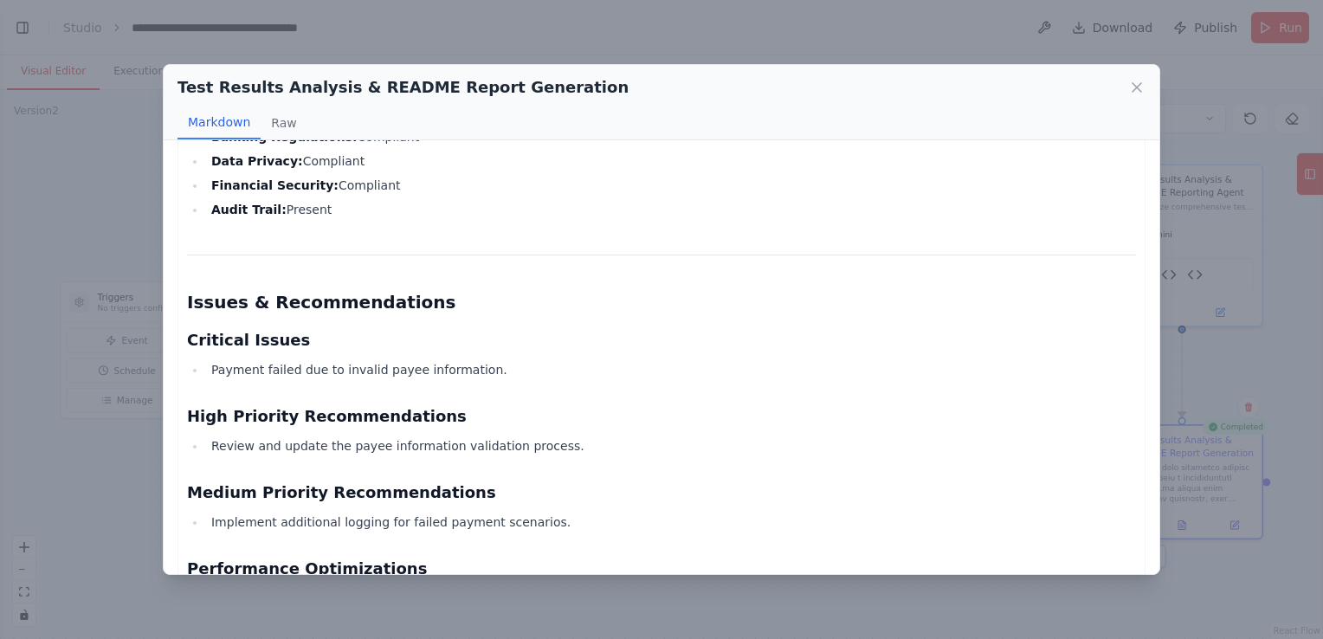
scroll to position [2944, 0]
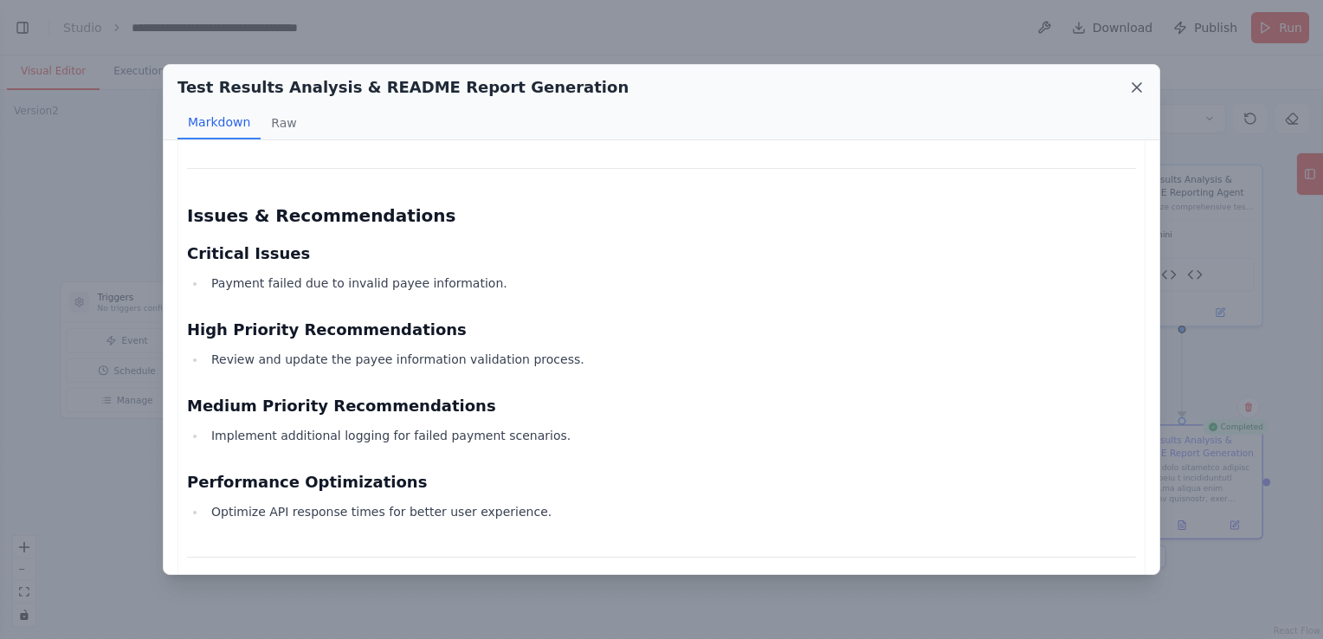
click at [1140, 94] on icon at bounding box center [1136, 87] width 17 height 17
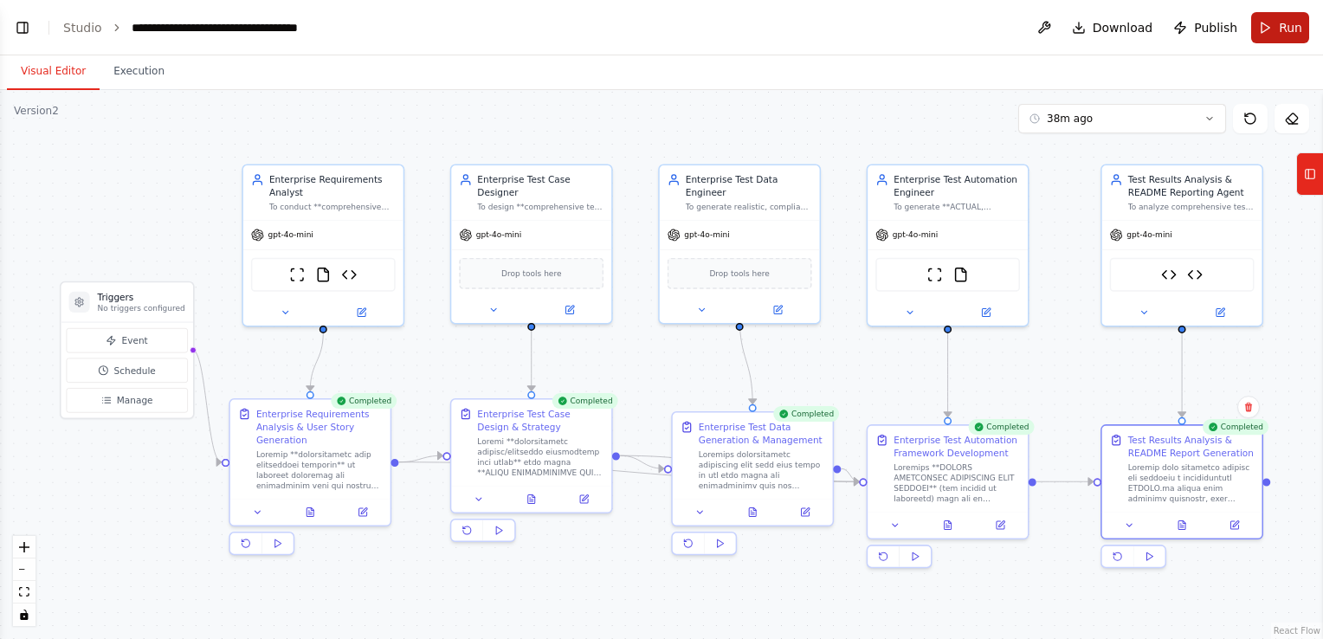
click at [1267, 29] on button "Run" at bounding box center [1280, 27] width 58 height 31
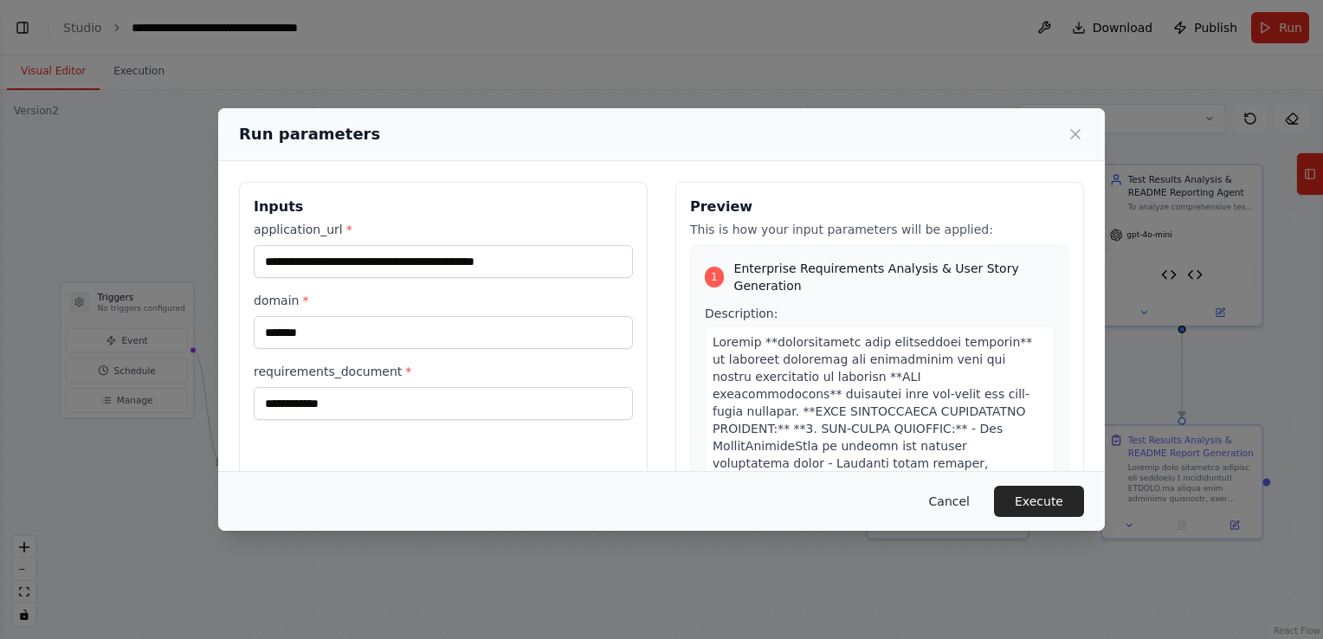
click at [966, 501] on button "Cancel" at bounding box center [949, 501] width 68 height 31
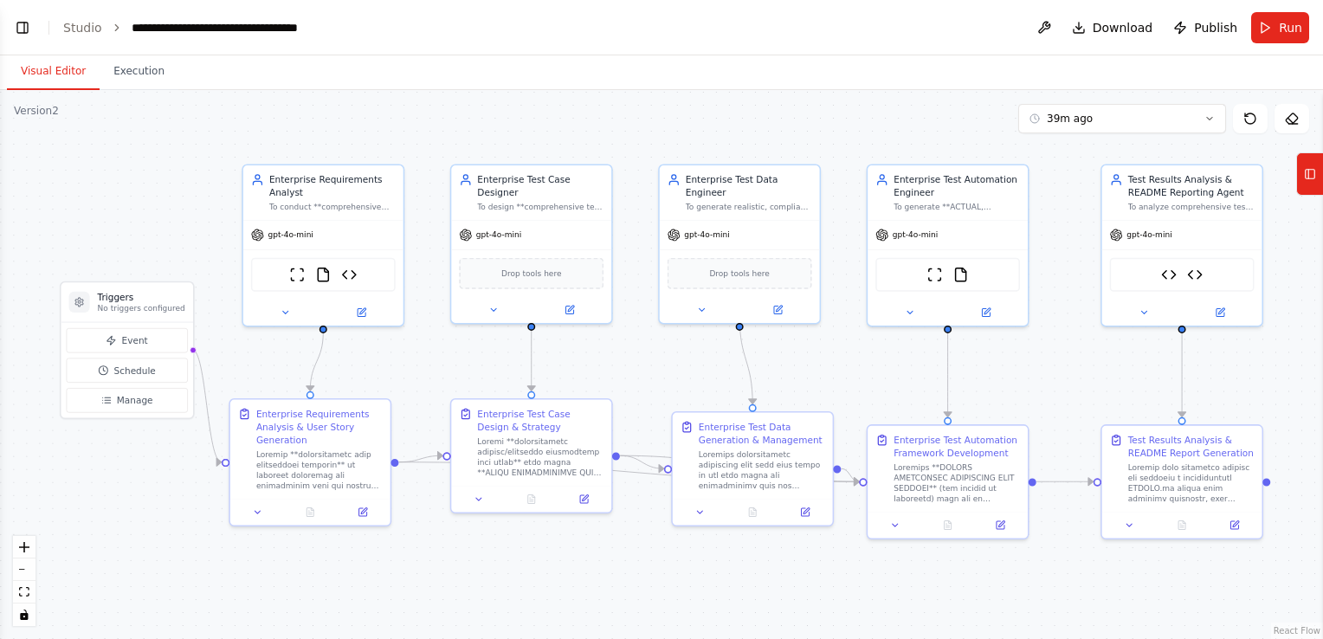
click at [1318, 23] on header "**********" at bounding box center [661, 27] width 1323 height 55
click at [1284, 26] on span "Run" at bounding box center [1290, 27] width 23 height 17
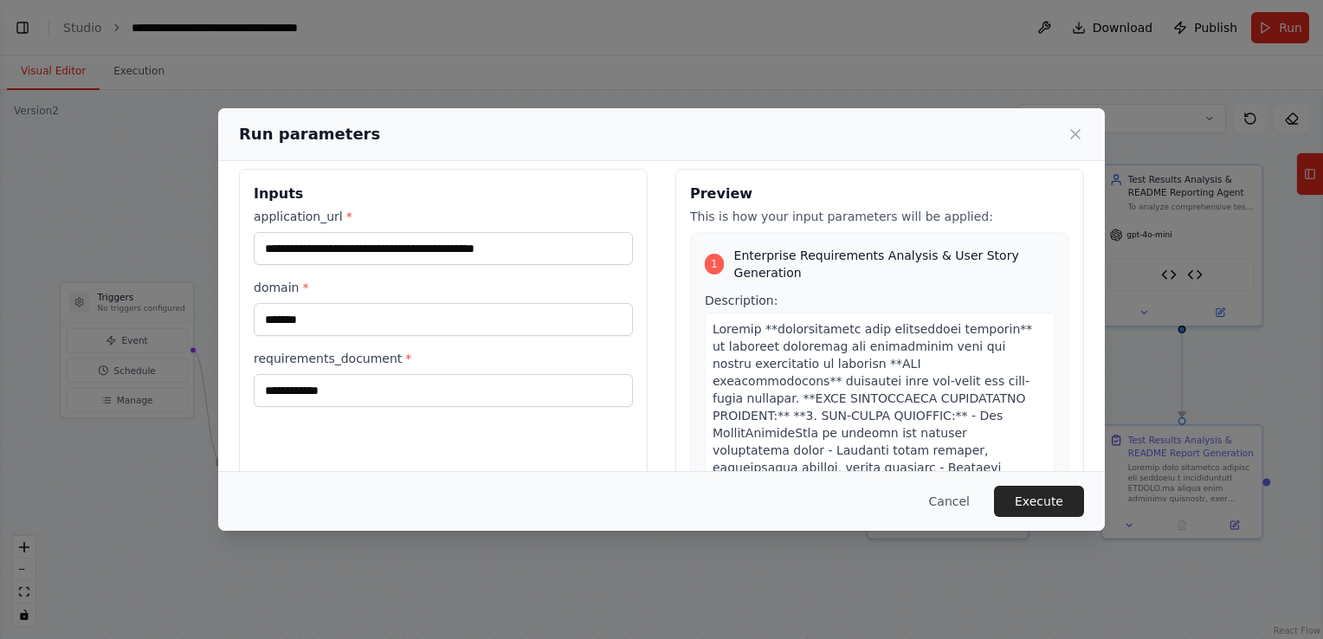
scroll to position [0, 0]
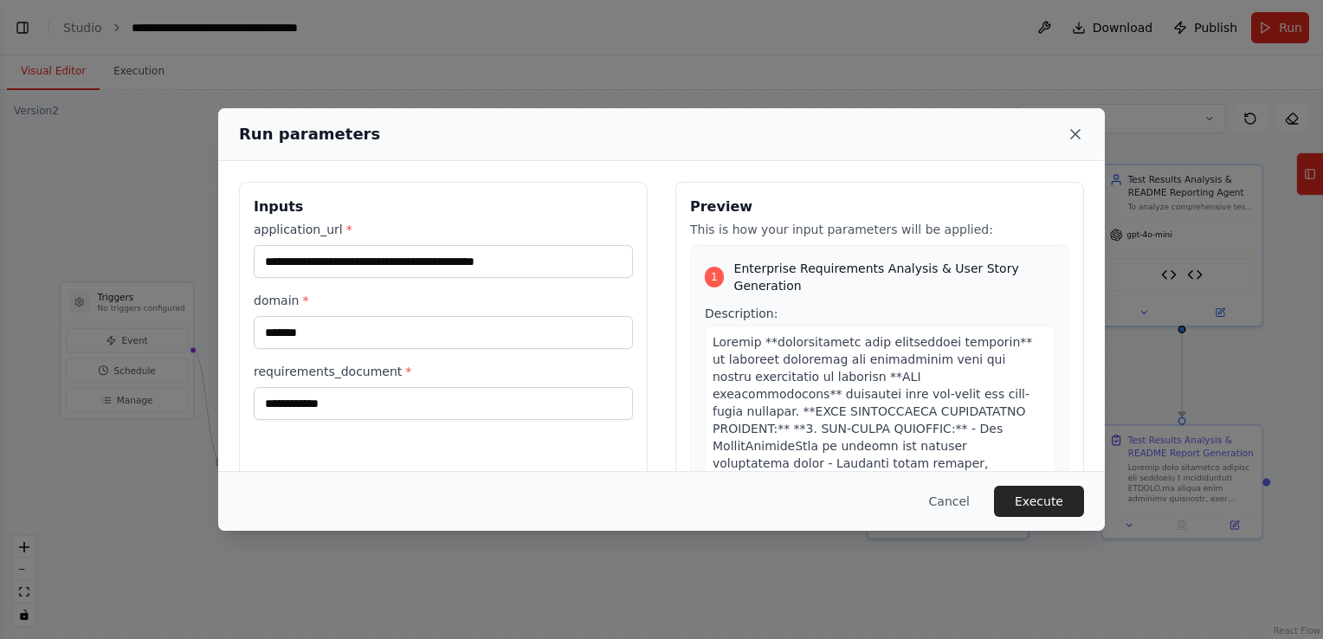
click at [1073, 133] on icon at bounding box center [1075, 134] width 17 height 17
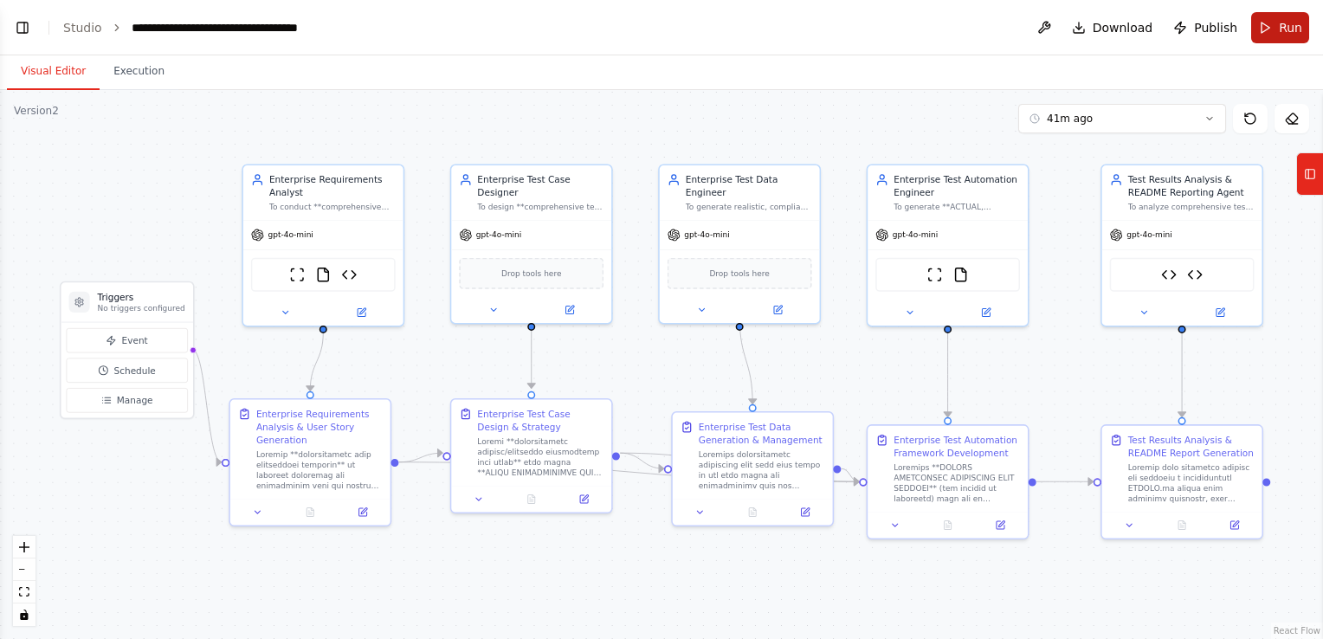
click at [1288, 29] on span "Run" at bounding box center [1290, 27] width 23 height 17
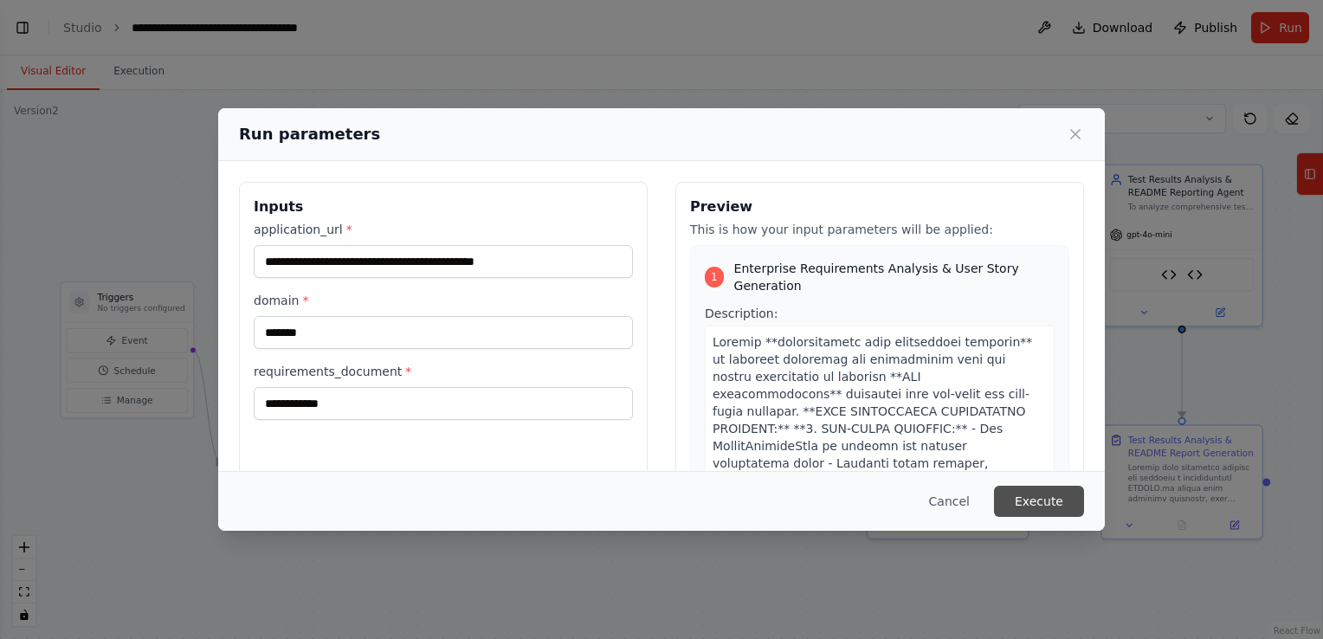
click at [1048, 497] on button "Execute" at bounding box center [1039, 501] width 90 height 31
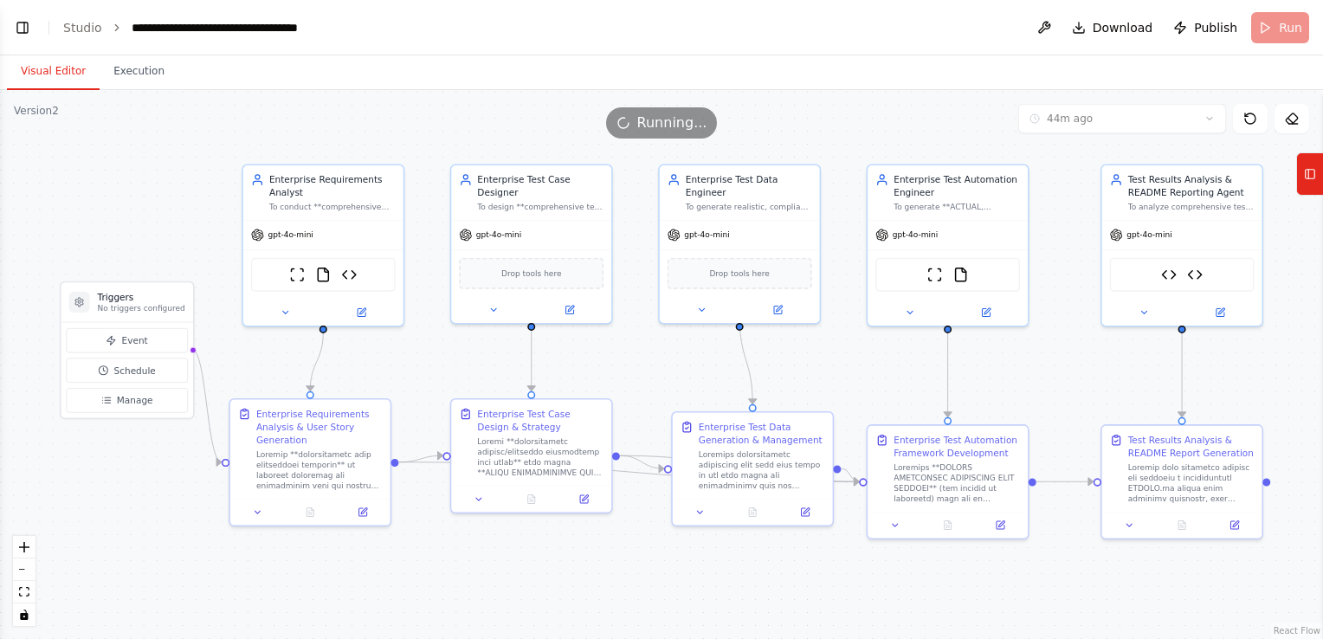
click at [52, 71] on button "Visual Editor" at bounding box center [53, 72] width 93 height 36
click at [137, 75] on button "Execution" at bounding box center [139, 72] width 79 height 36
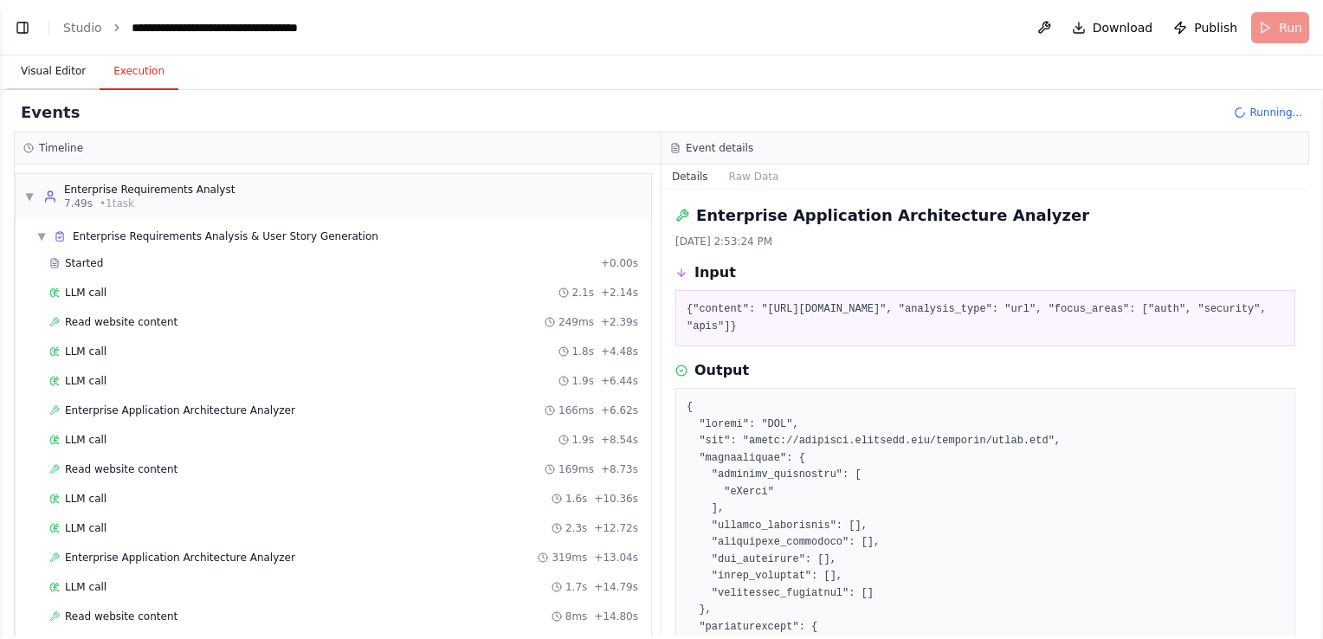
click at [31, 69] on button "Visual Editor" at bounding box center [53, 72] width 93 height 36
click at [139, 74] on button "Execution" at bounding box center [139, 72] width 79 height 36
click at [128, 286] on div "LLM call 2.1s + 2.14s" at bounding box center [343, 293] width 589 height 14
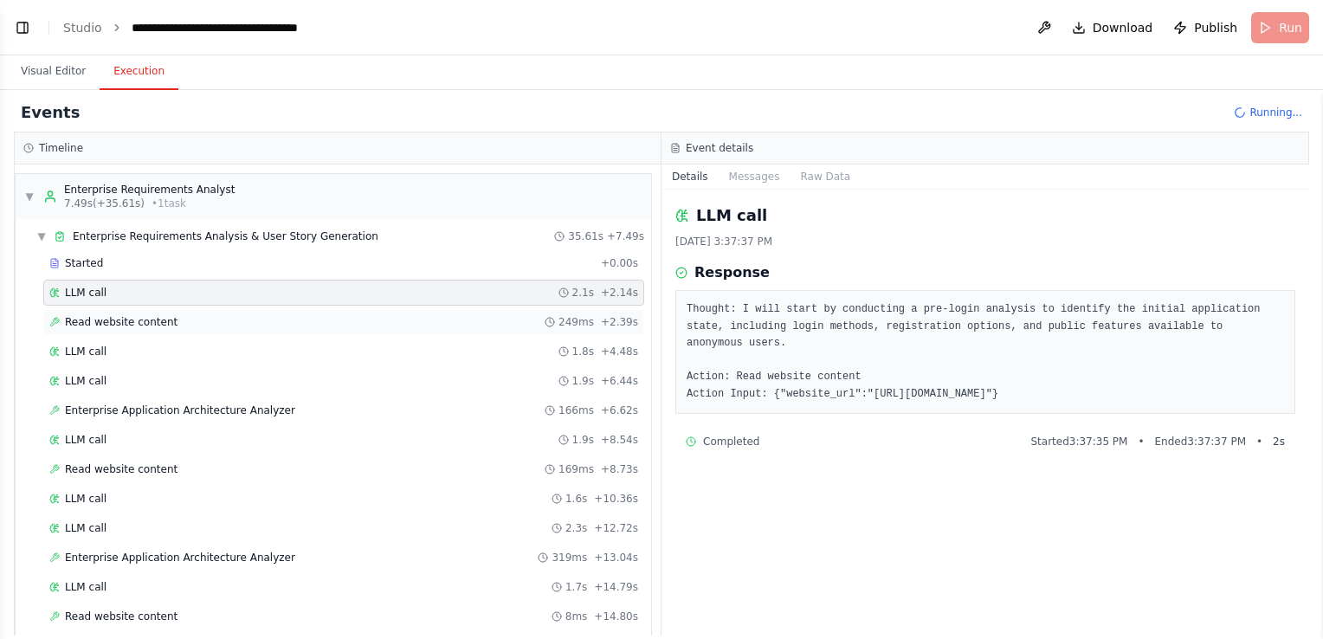
click at [153, 320] on span "Read website content" at bounding box center [121, 322] width 113 height 14
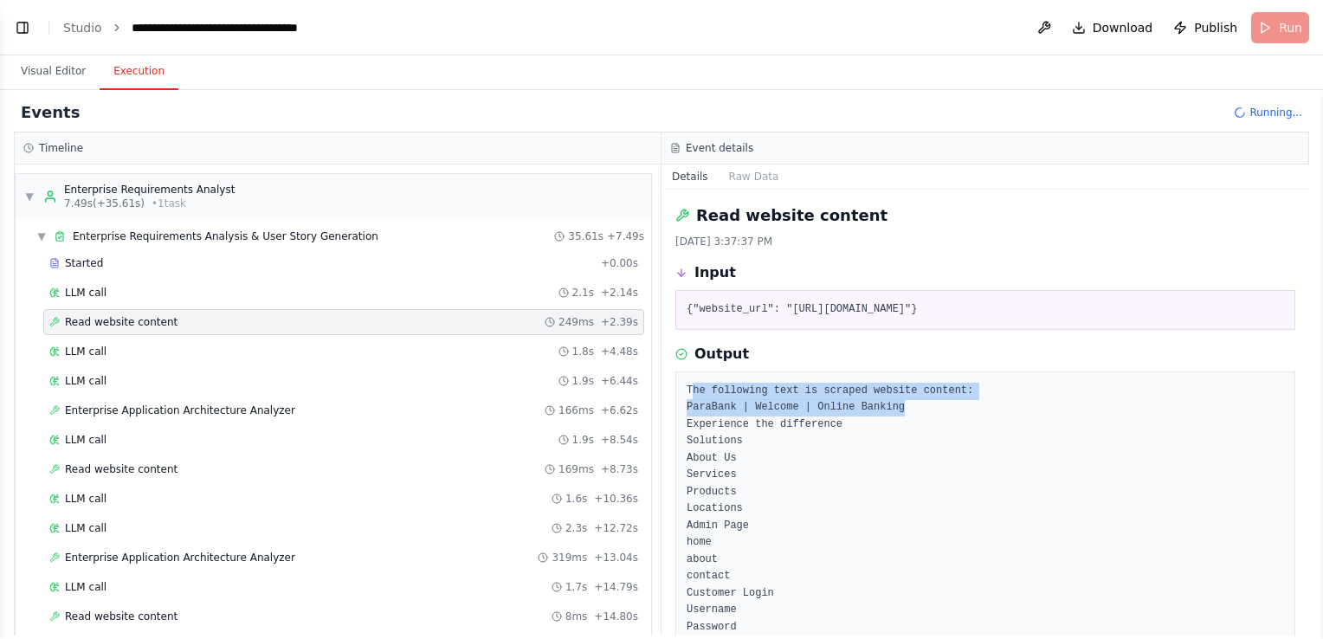
drag, startPoint x: 689, startPoint y: 390, endPoint x: 964, endPoint y: 405, distance: 275.7
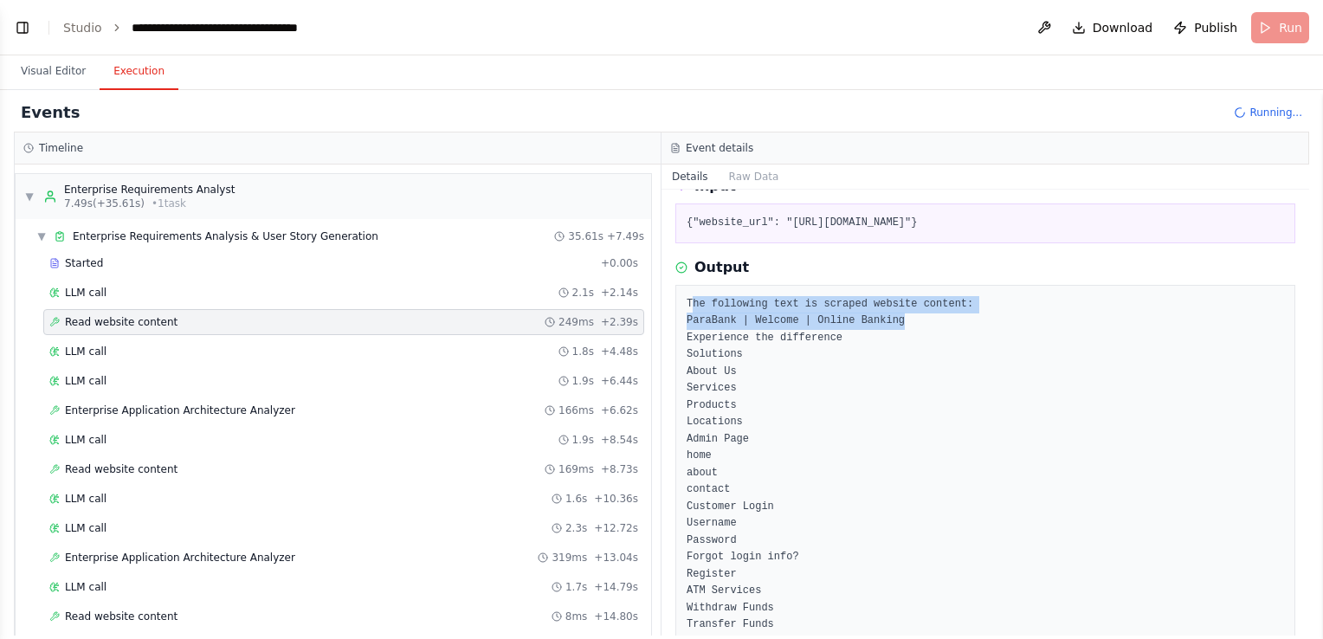
scroll to position [173, 0]
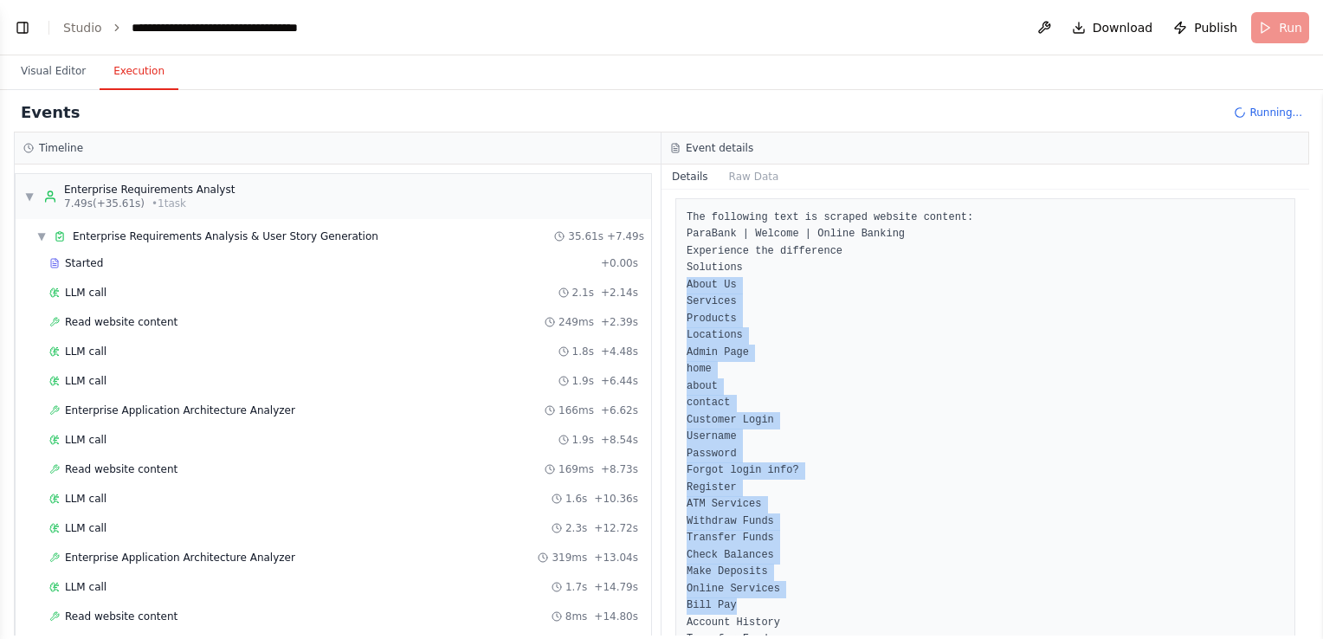
drag, startPoint x: 687, startPoint y: 275, endPoint x: 776, endPoint y: 611, distance: 347.6
click at [776, 611] on pre "The following text is scraped website content: ParaBank | Welcome | Online Bank…" at bounding box center [985, 581] width 597 height 743
click at [790, 371] on pre "The following text is scraped website content: ParaBank | Welcome | Online Bank…" at bounding box center [985, 581] width 597 height 743
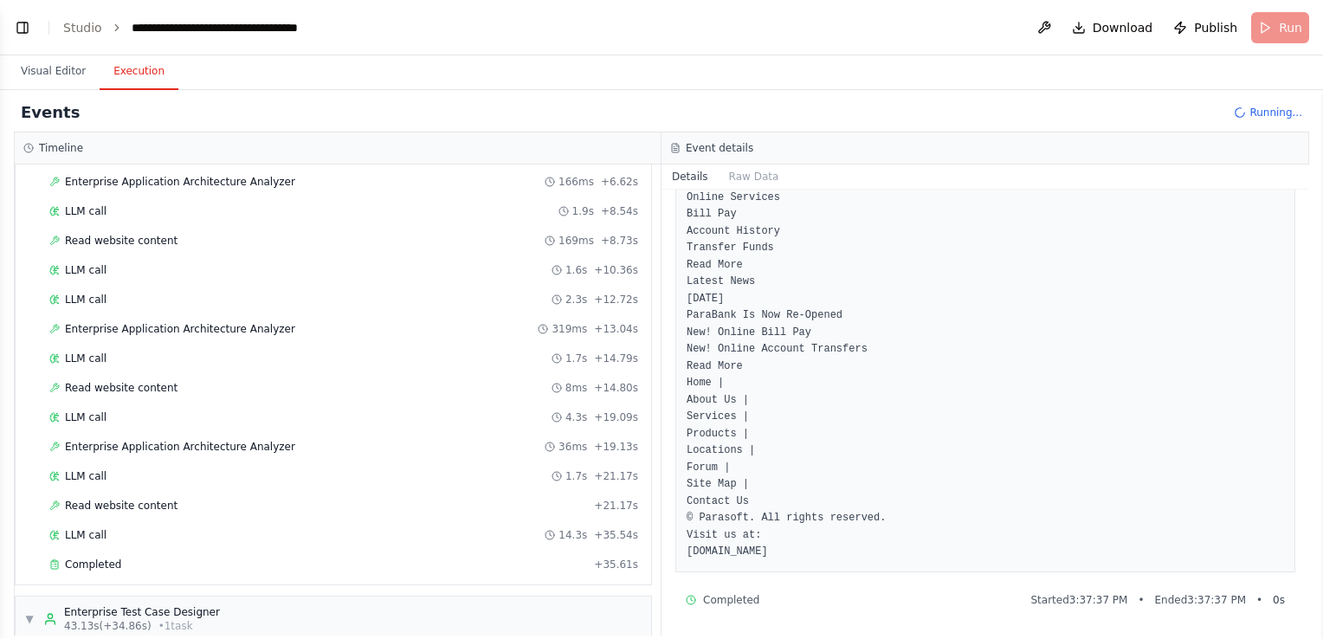
scroll to position [260, 0]
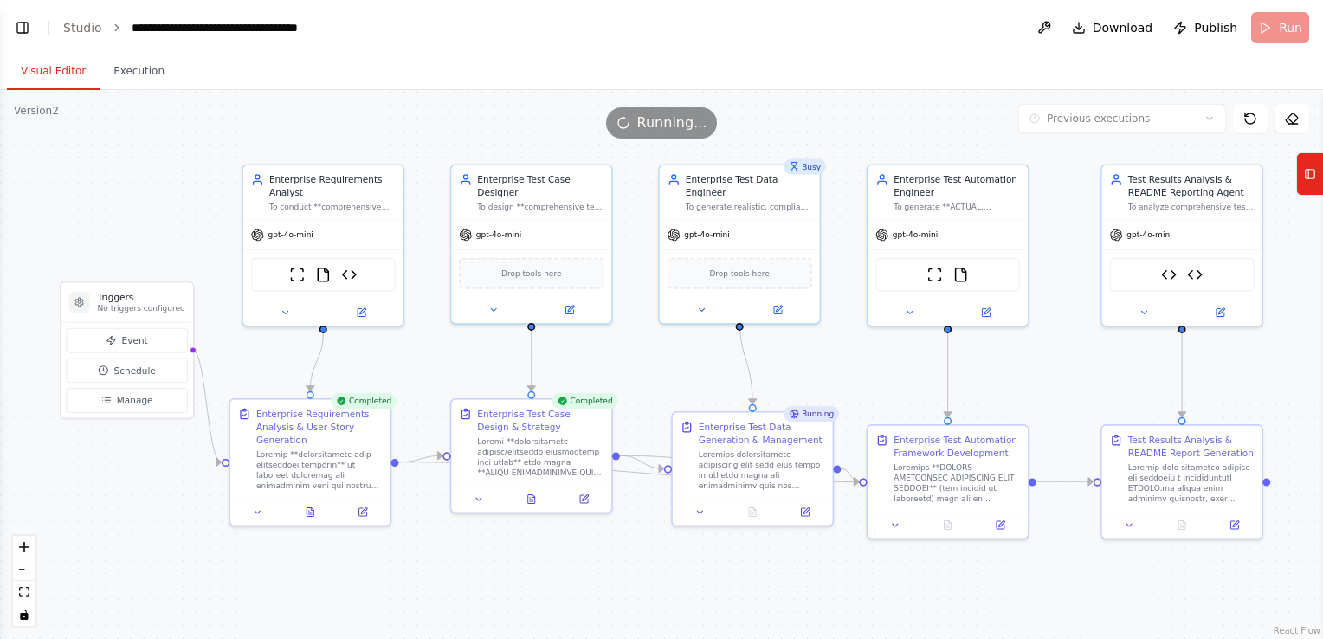
click at [28, 68] on button "Visual Editor" at bounding box center [53, 72] width 93 height 36
click at [1195, 270] on img at bounding box center [1195, 272] width 16 height 16
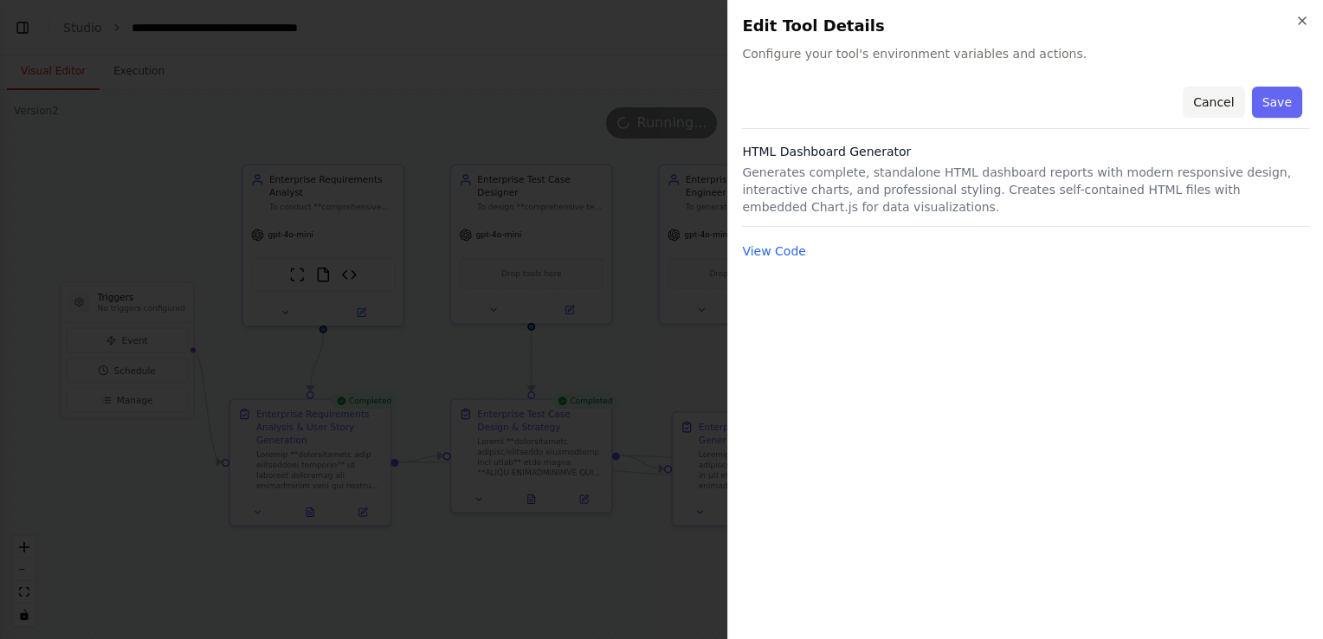
click at [1209, 98] on button "Cancel" at bounding box center [1213, 102] width 61 height 31
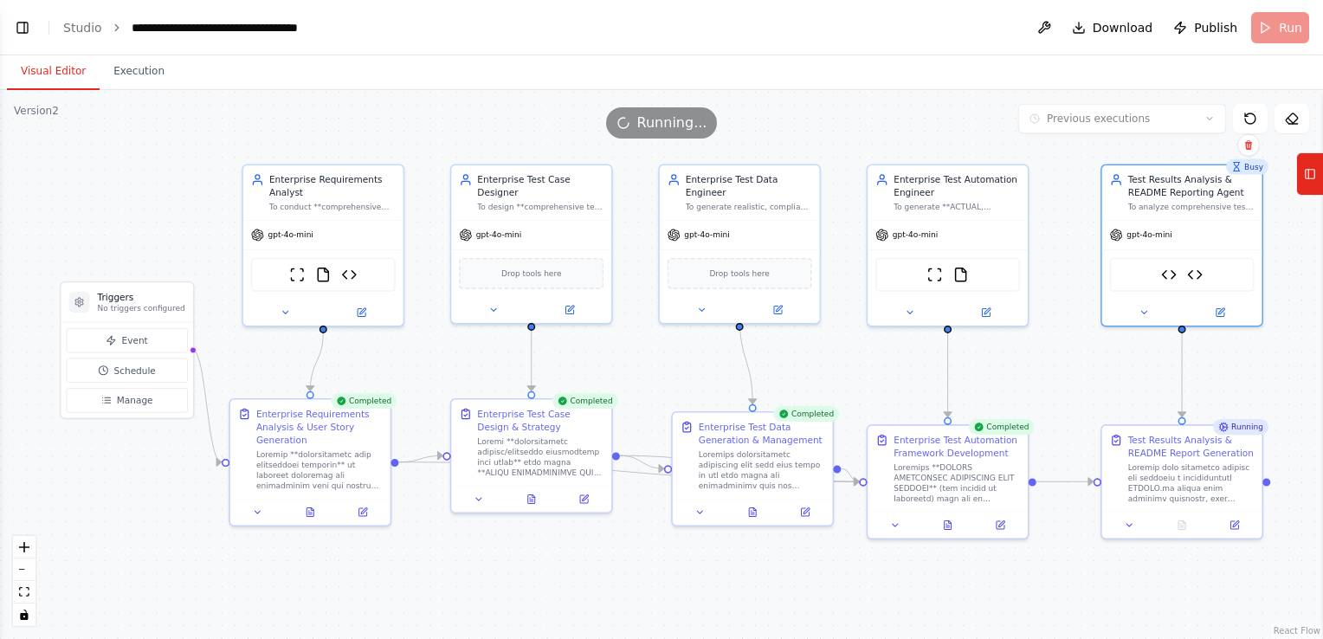
click at [785, 580] on div ".deletable-edge-delete-btn { width: 20px; height: 20px; border: 0px solid #ffff…" at bounding box center [661, 364] width 1323 height 549
click at [306, 511] on icon at bounding box center [310, 510] width 10 height 10
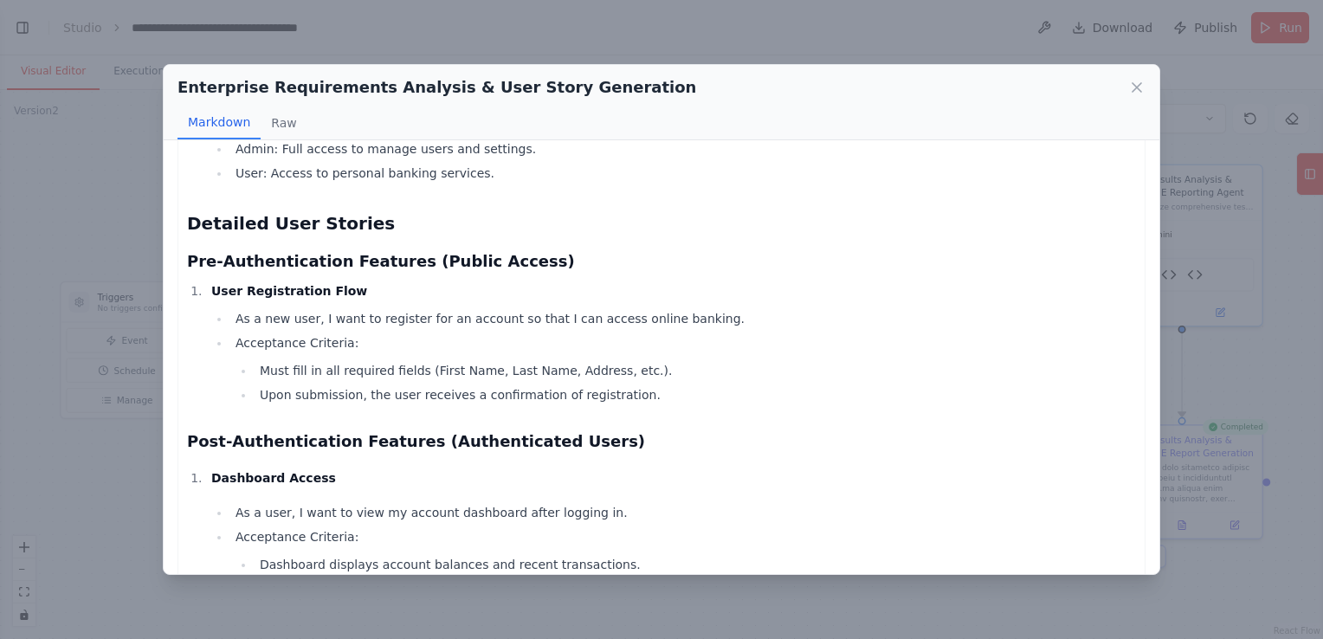
scroll to position [346, 0]
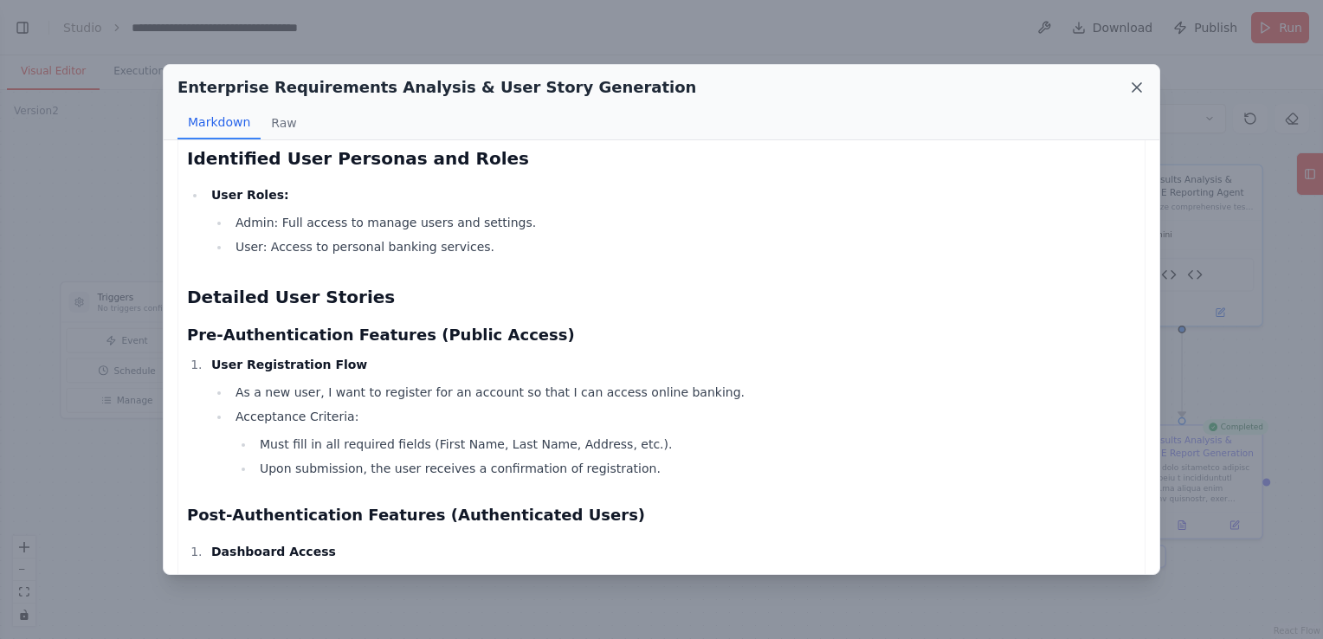
click at [1143, 87] on icon at bounding box center [1136, 87] width 17 height 17
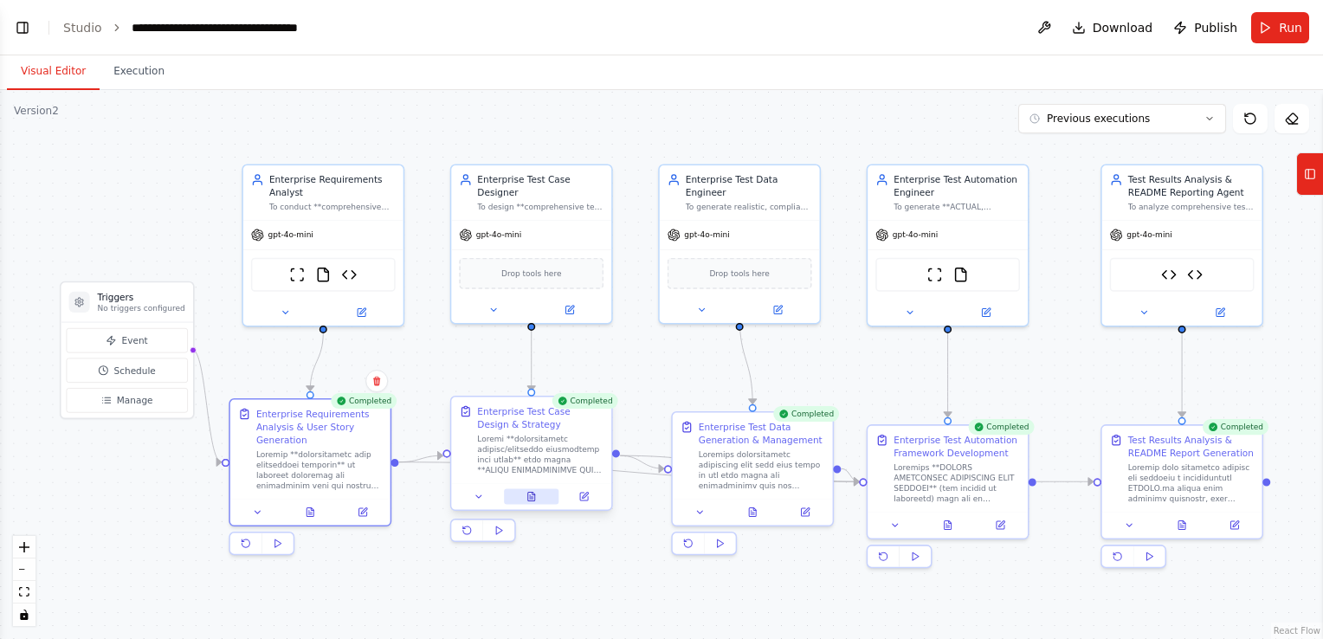
click at [533, 493] on icon at bounding box center [533, 494] width 3 height 3
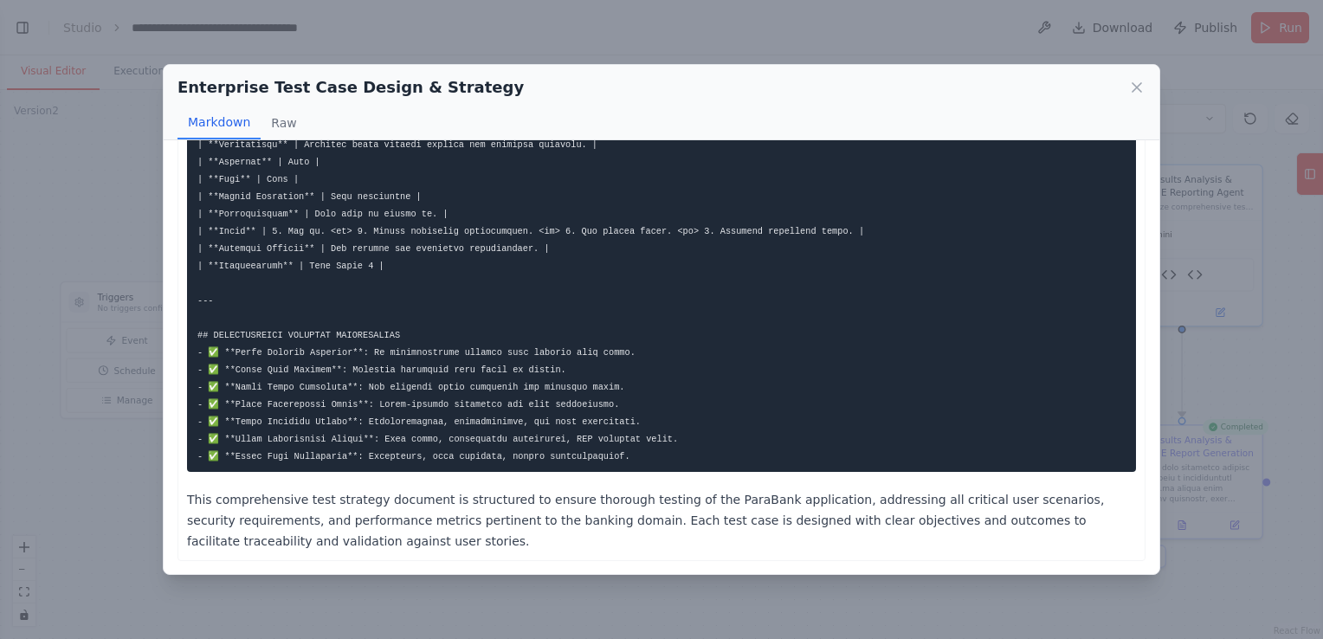
scroll to position [2782, 0]
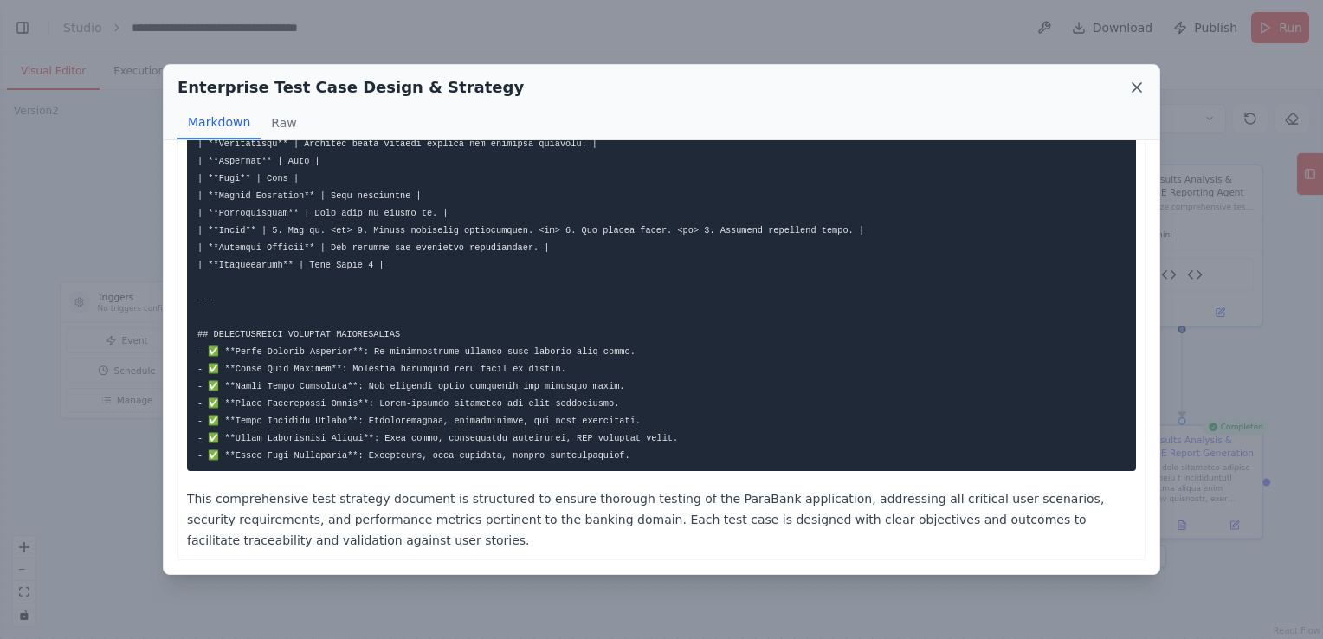
click at [1133, 85] on icon at bounding box center [1136, 87] width 9 height 9
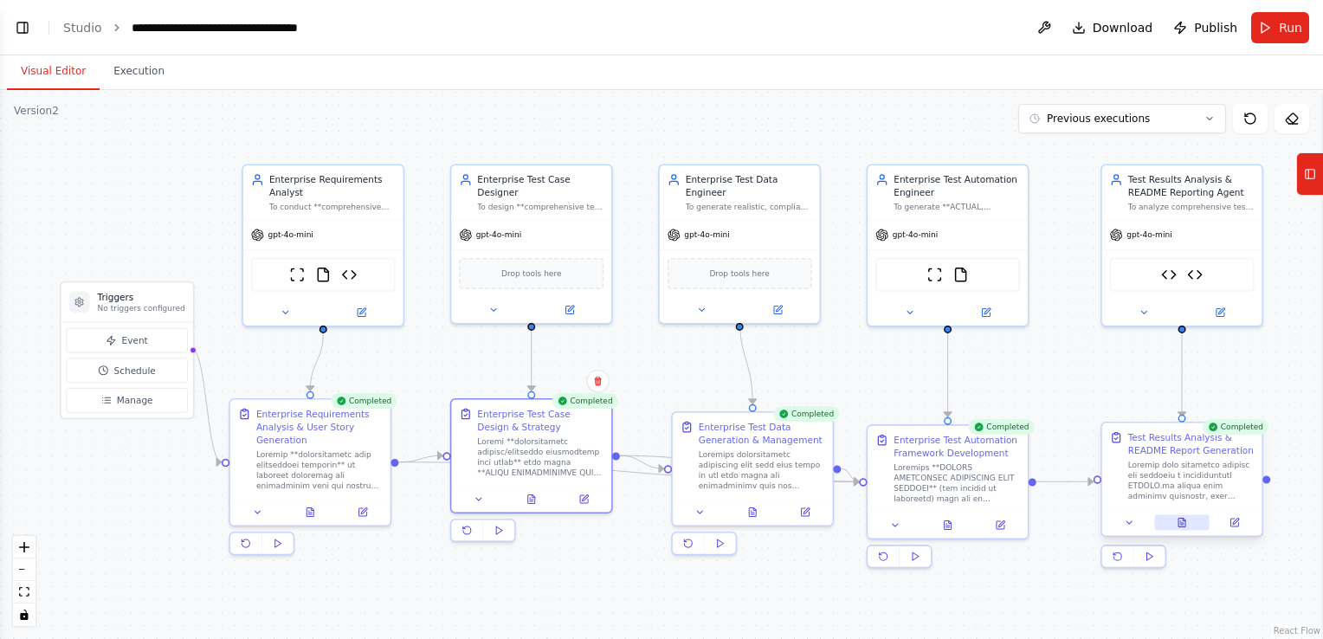
click at [1180, 529] on button at bounding box center [1181, 523] width 55 height 16
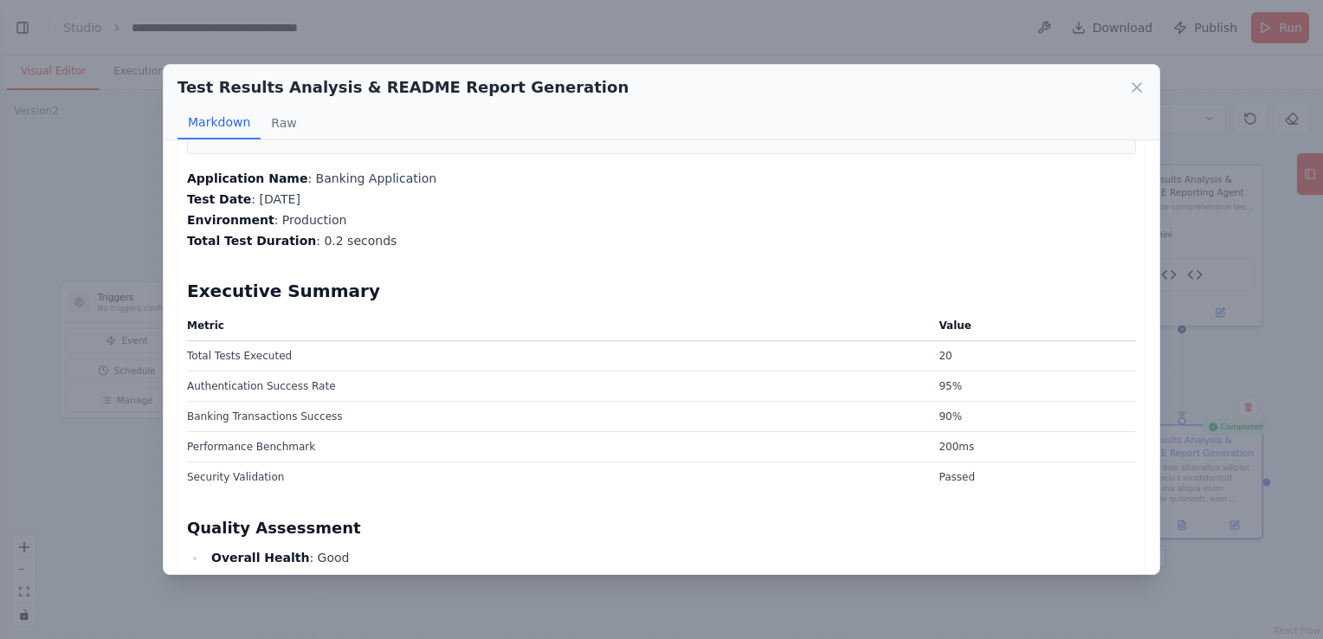
scroll to position [346, 0]
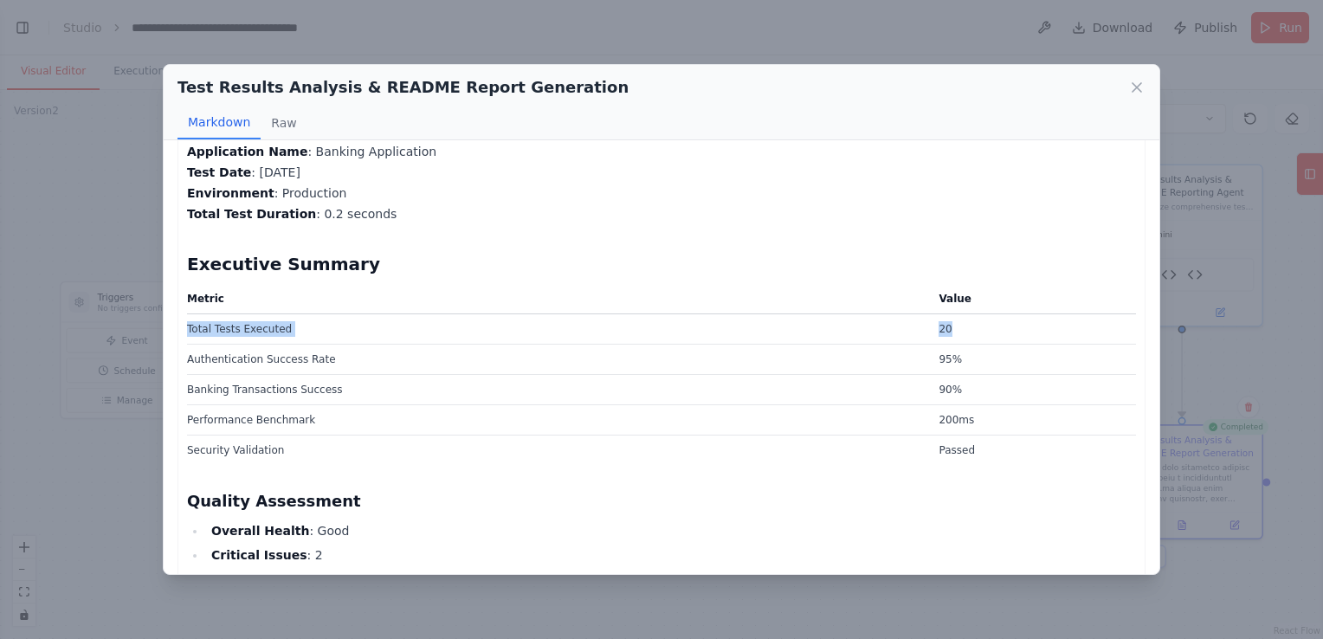
drag, startPoint x: 943, startPoint y: 323, endPoint x: 186, endPoint y: 328, distance: 756.7
click at [187, 328] on tr "Total Tests Executed 20" at bounding box center [661, 328] width 949 height 30
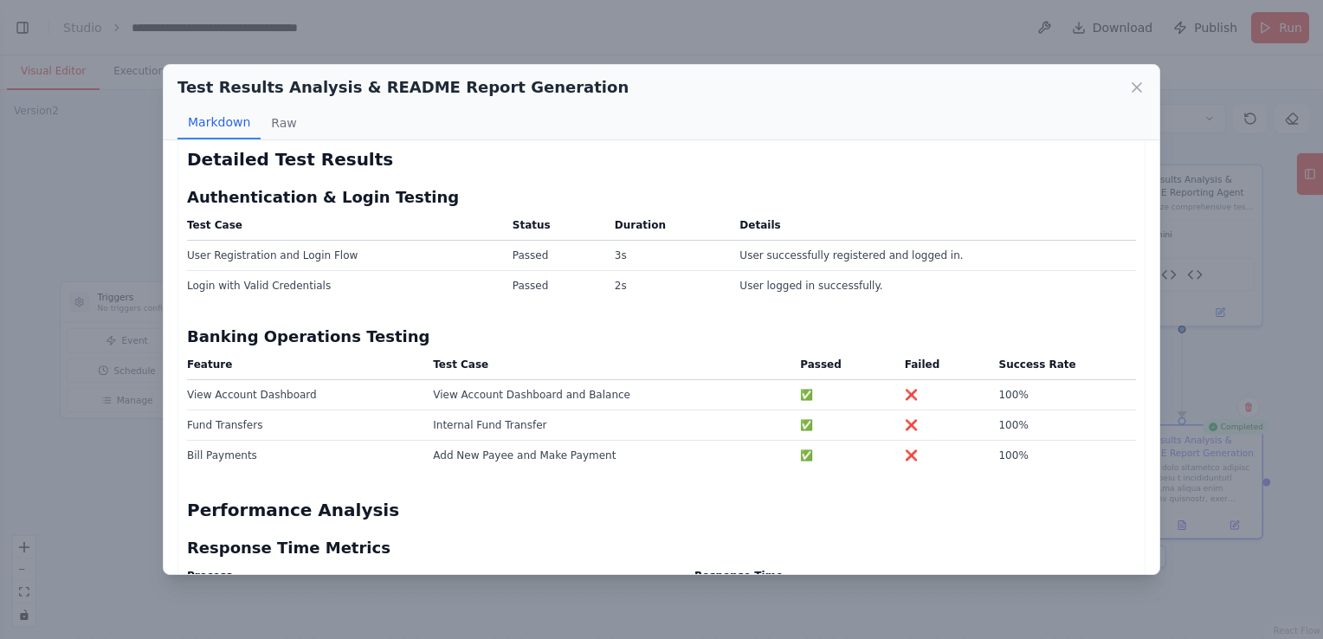
scroll to position [866, 0]
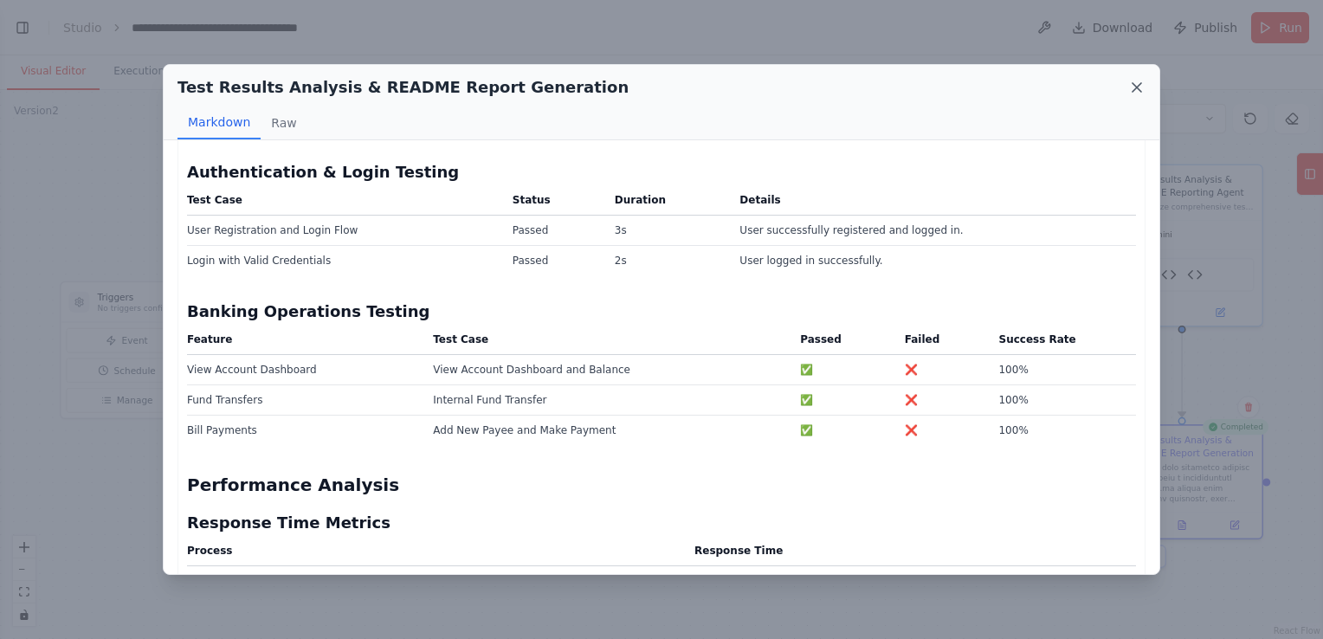
click at [1133, 84] on icon at bounding box center [1136, 87] width 9 height 9
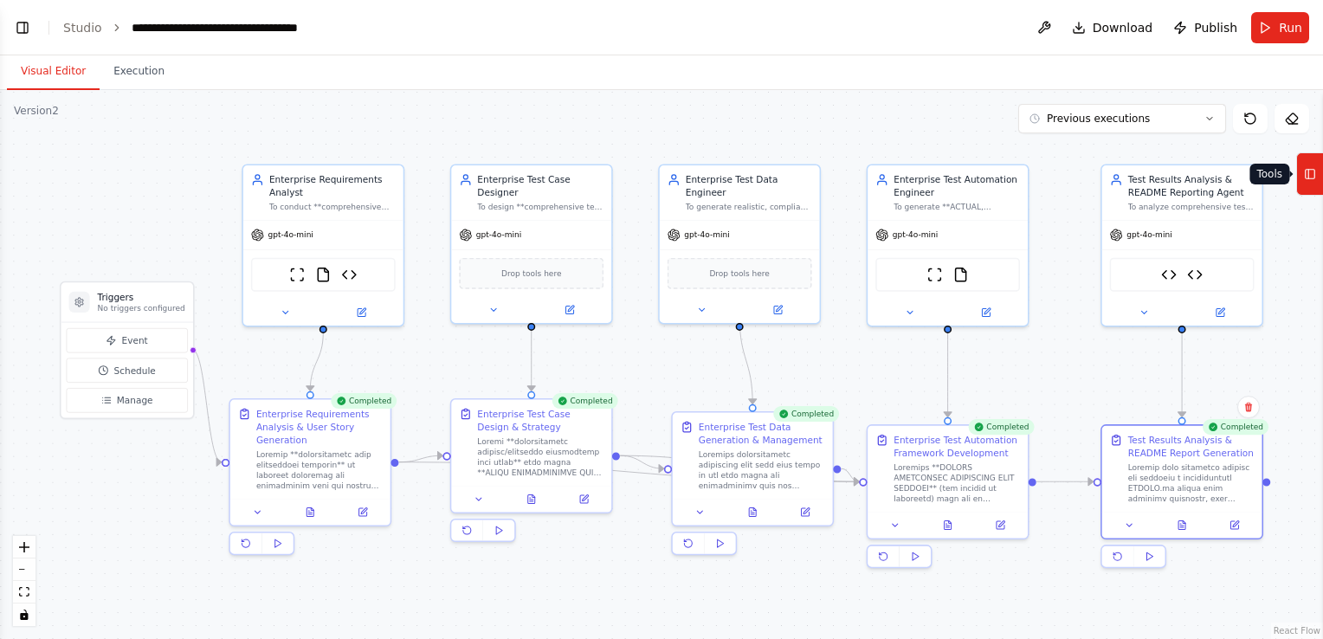
click at [1307, 170] on icon at bounding box center [1310, 174] width 12 height 28
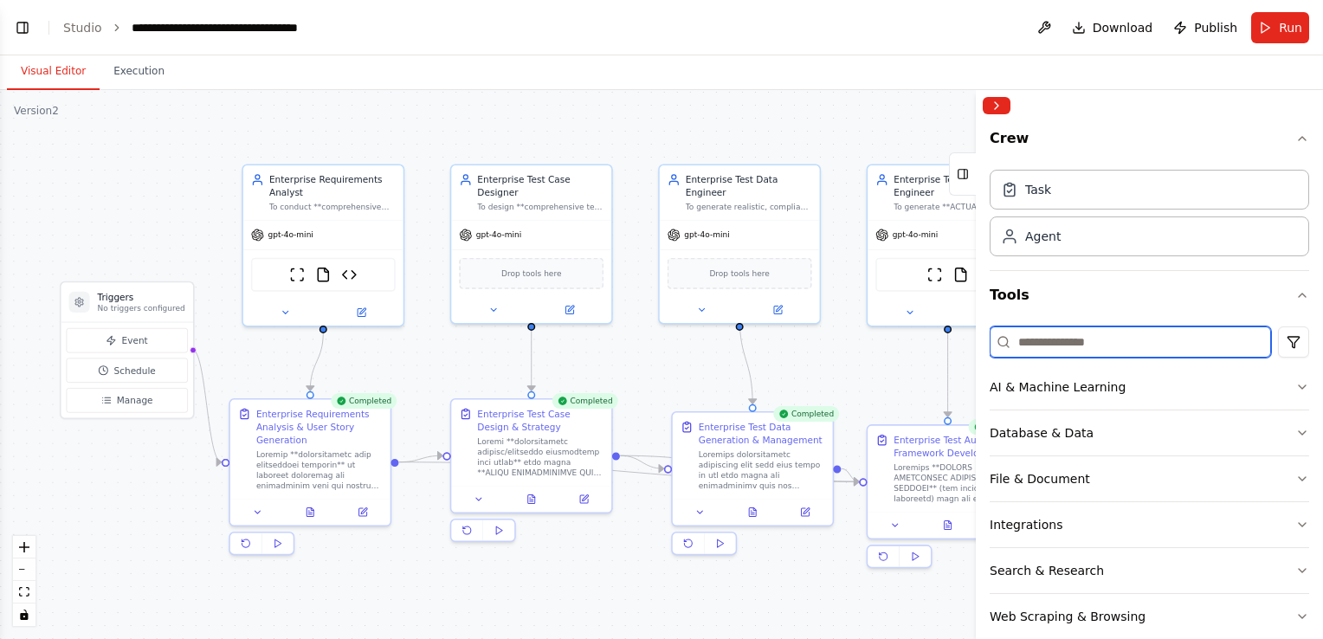
click at [1092, 336] on input at bounding box center [1130, 341] width 281 height 31
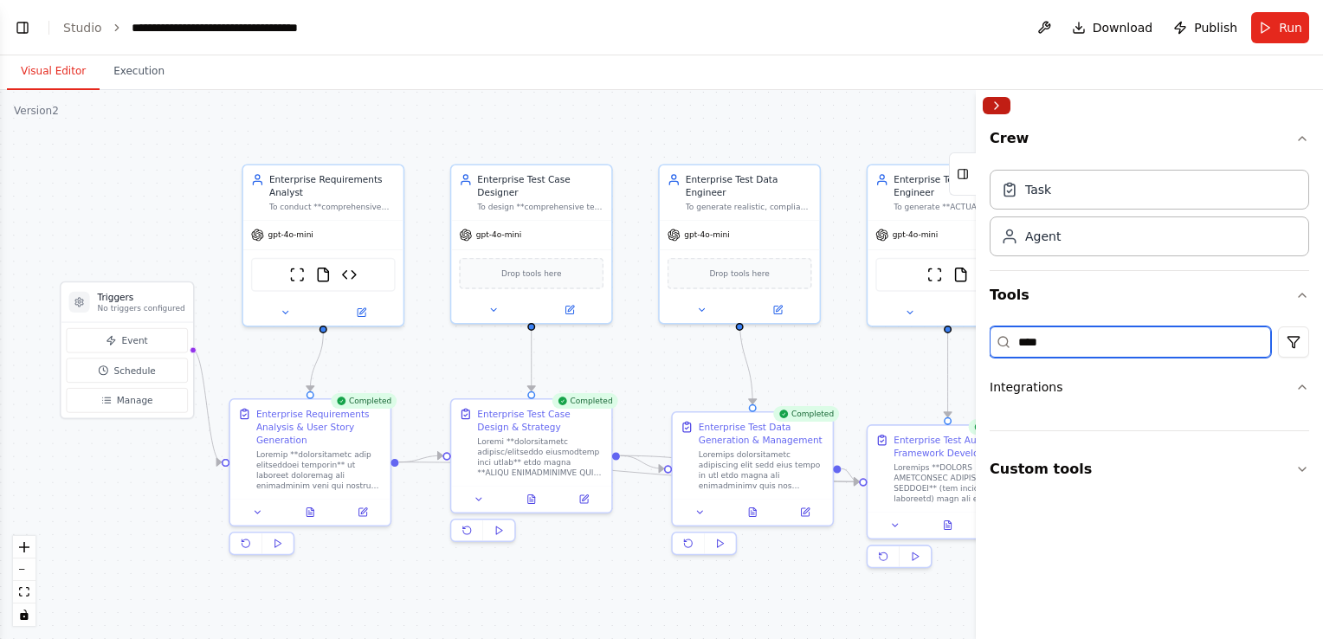
type input "****"
click at [994, 101] on button "Collapse right sidebar" at bounding box center [997, 105] width 28 height 17
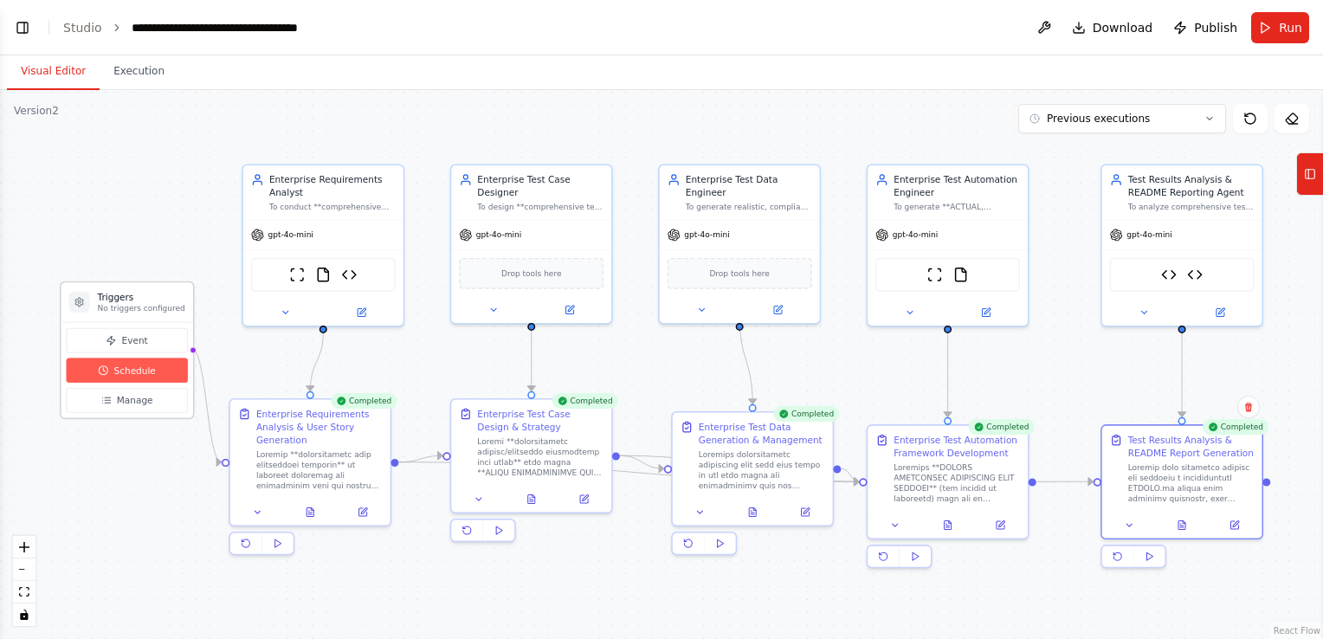
click at [139, 369] on span "Schedule" at bounding box center [135, 370] width 42 height 13
select select "******"
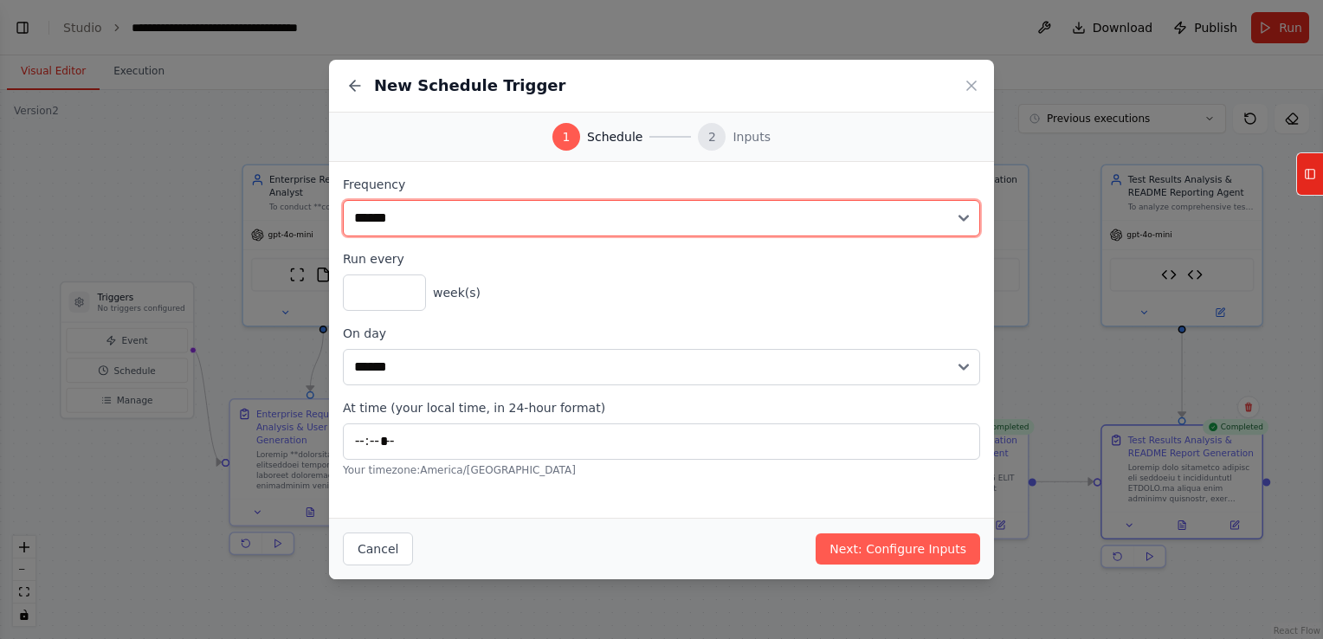
click at [422, 216] on select "**********" at bounding box center [661, 218] width 637 height 36
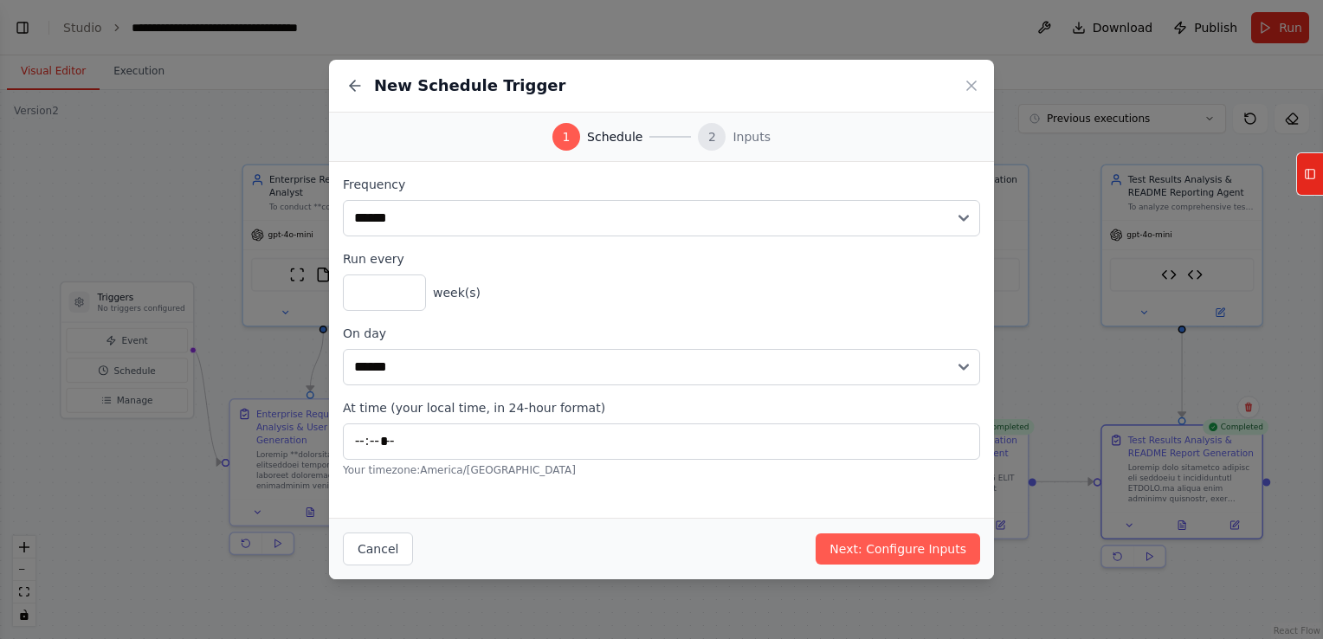
click at [729, 517] on div "**********" at bounding box center [661, 340] width 665 height 356
click at [368, 545] on button "Cancel" at bounding box center [378, 548] width 70 height 33
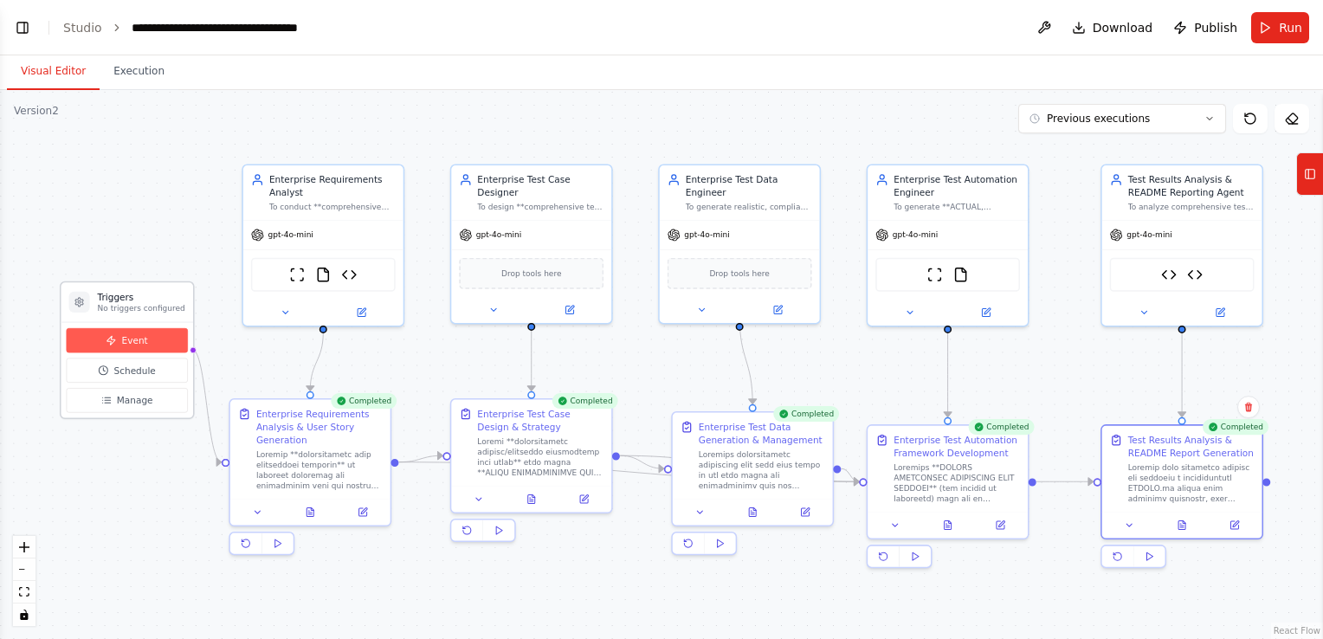
click at [156, 339] on button "Event" at bounding box center [127, 340] width 121 height 25
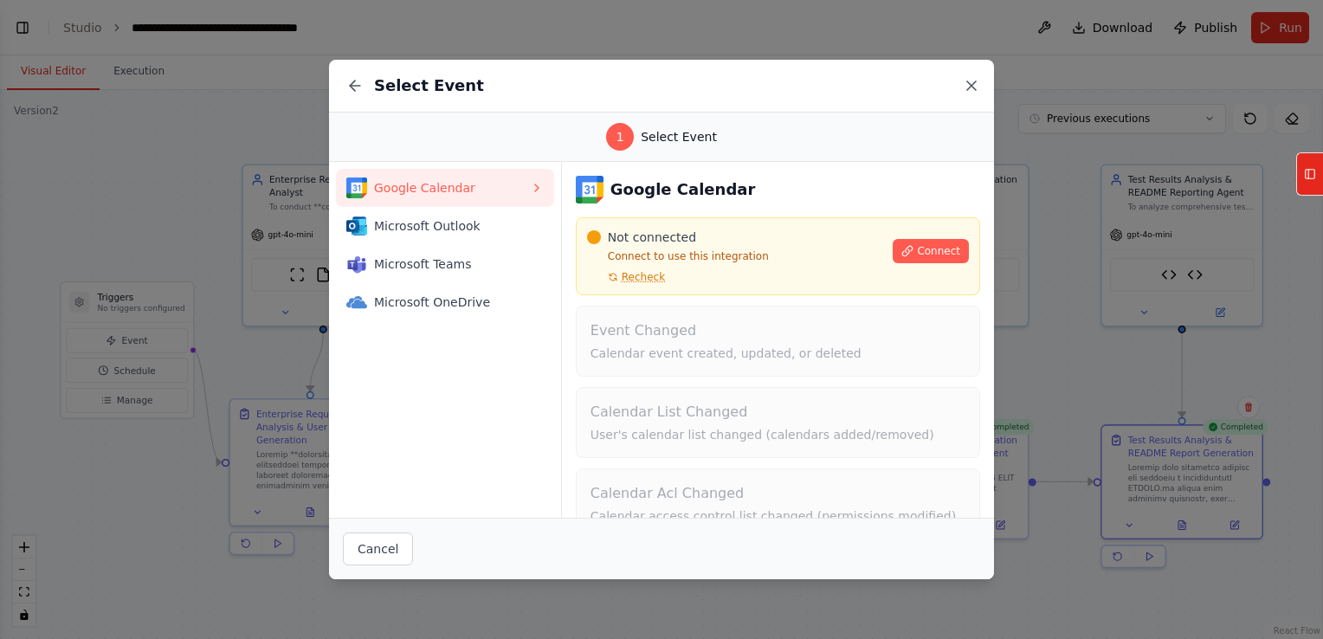
click at [966, 87] on icon at bounding box center [971, 85] width 17 height 17
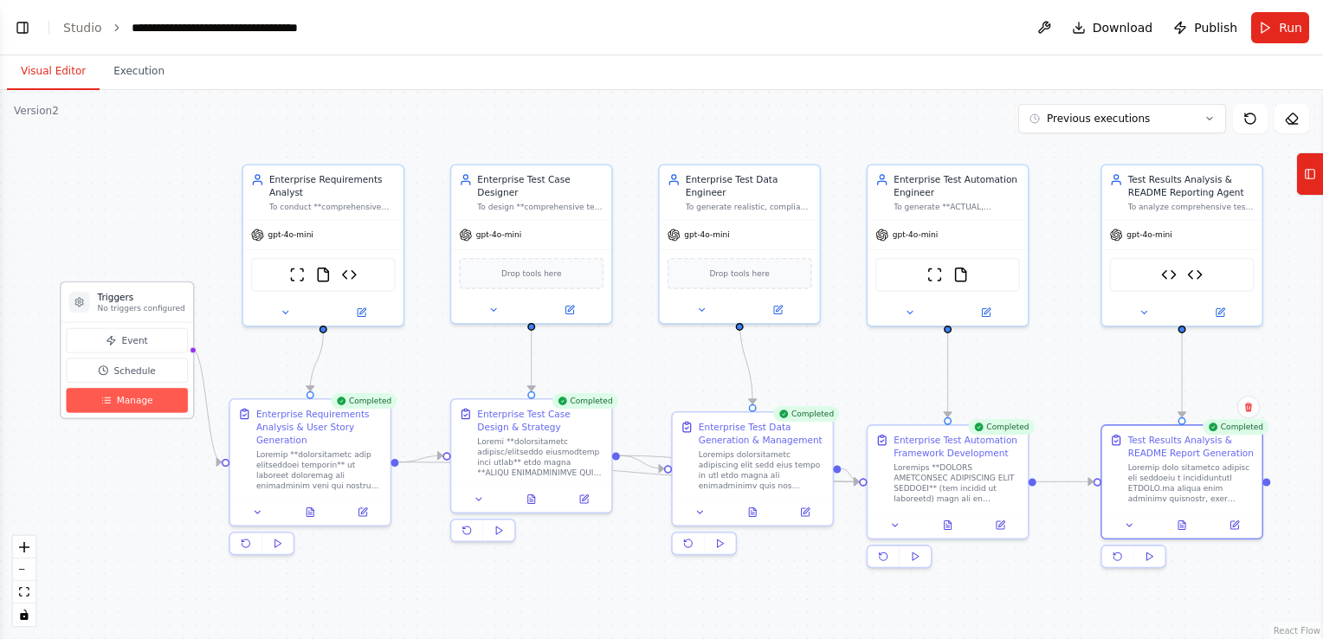
click at [104, 400] on icon at bounding box center [106, 400] width 10 height 10
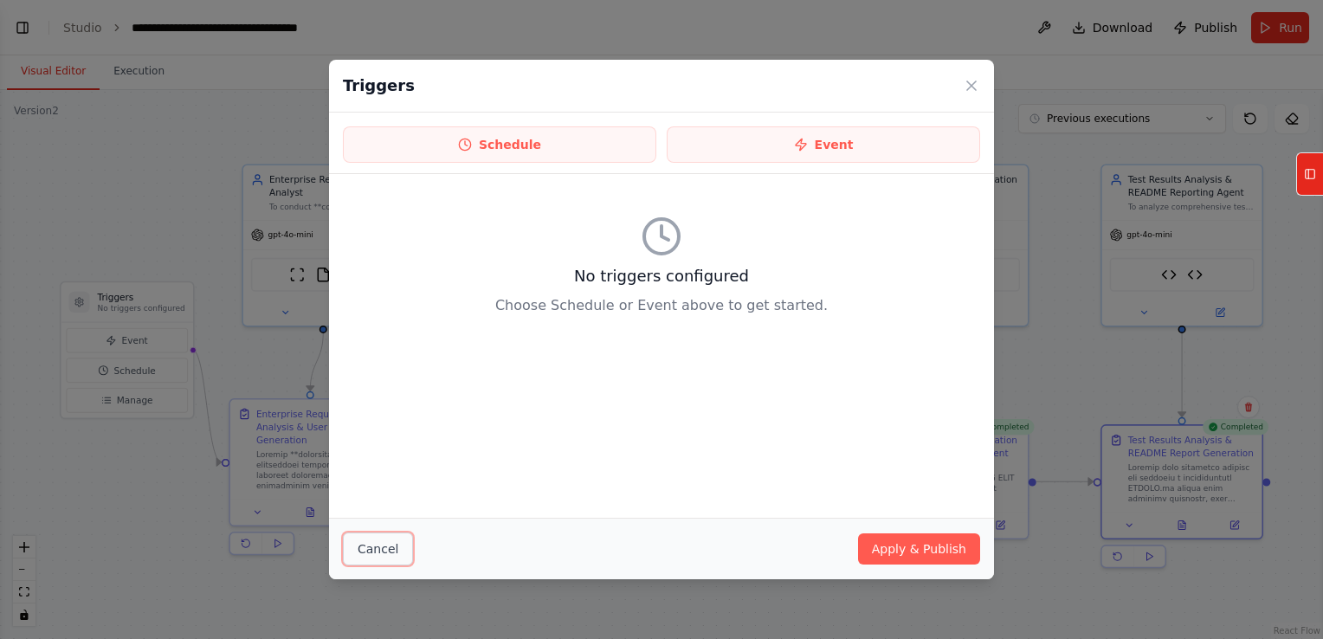
click at [362, 541] on button "Cancel" at bounding box center [378, 548] width 70 height 33
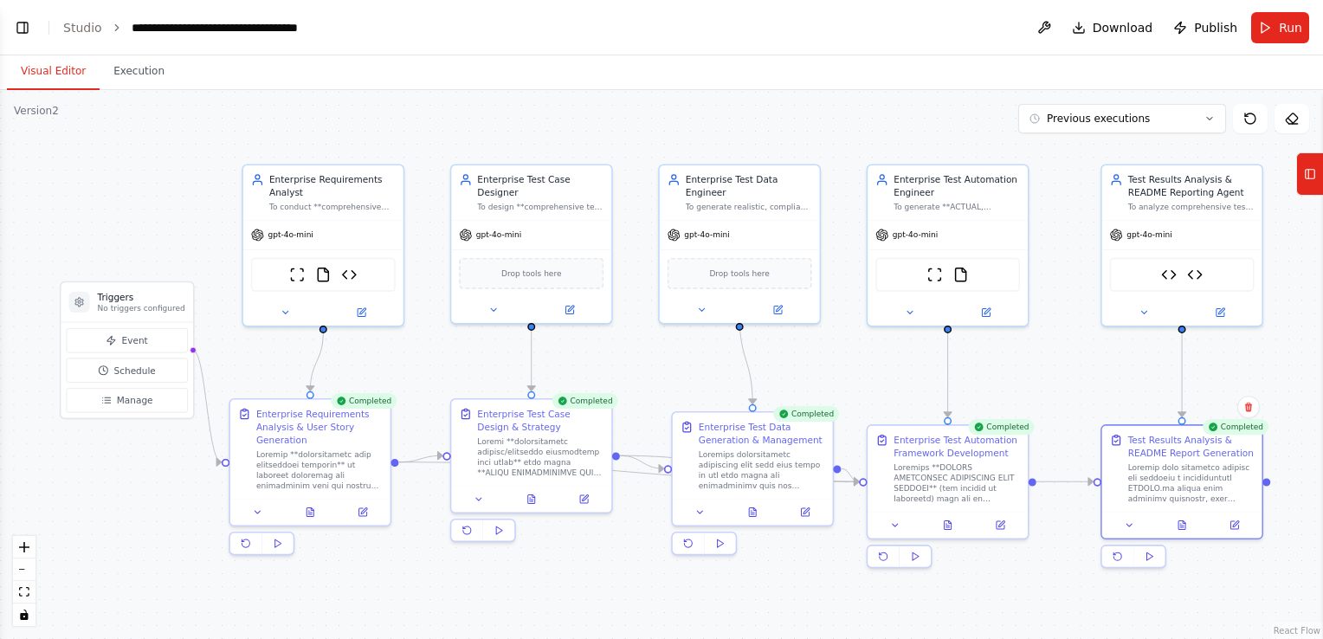
click at [135, 493] on div ".deletable-edge-delete-btn { width: 20px; height: 20px; border: 0px solid #ffff…" at bounding box center [661, 364] width 1323 height 549
click at [315, 236] on div "gpt-4o-mini" at bounding box center [323, 232] width 160 height 29
click at [146, 227] on div ".deletable-edge-delete-btn { width: 20px; height: 20px; border: 0px solid #ffff…" at bounding box center [661, 364] width 1323 height 549
click at [24, 594] on icon "fit view" at bounding box center [24, 592] width 10 height 10
